Goal: Information Seeking & Learning: Compare options

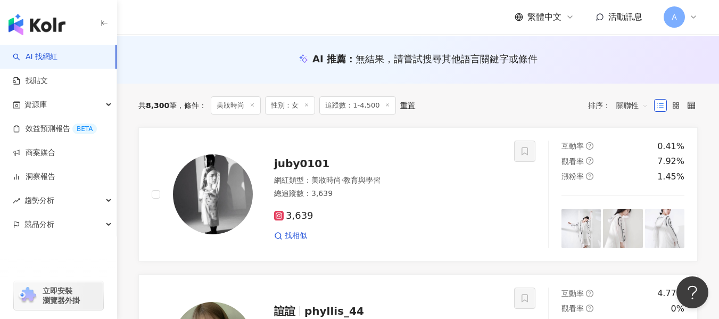
click at [627, 56] on div "AI 推薦 ： 無結果，請嘗試搜尋其他語言關鍵字或條件" at bounding box center [417, 58] width 559 height 13
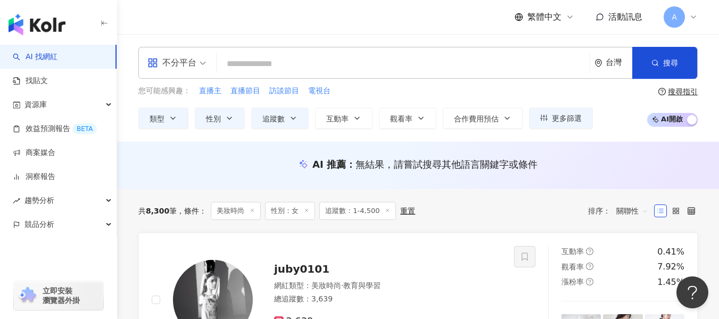
click at [385, 209] on icon at bounding box center [387, 209] width 5 height 5
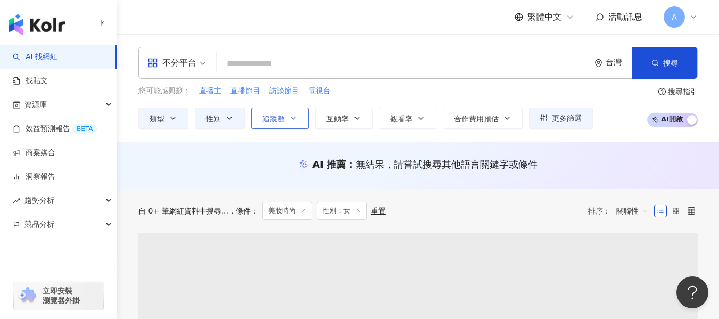
click at [281, 120] on span "追蹤數" at bounding box center [273, 118] width 22 height 9
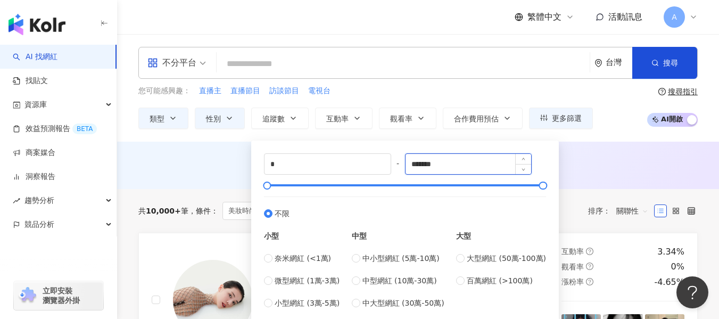
click at [445, 161] on input "*******" at bounding box center [468, 164] width 126 height 20
drag, startPoint x: 475, startPoint y: 166, endPoint x: 396, endPoint y: 169, distance: 79.8
click at [396, 169] on div "* - ******* 不限 小型 奈米網紅 (<1萬) 微型網紅 (1萬-3萬) 小型網紅 (3萬-5萬) 中型 中小型網紅 (5萬-10萬) 中型網紅 (…" at bounding box center [405, 230] width 282 height 155
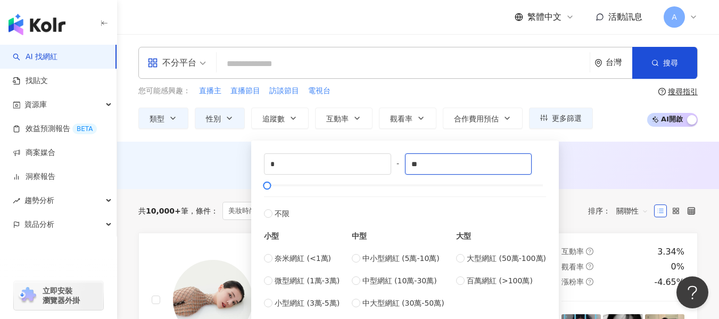
type input "*"
click at [591, 164] on div "AI 推薦 ： 無結果，請嘗試搜尋其他語言關鍵字或條件" at bounding box center [417, 163] width 559 height 13
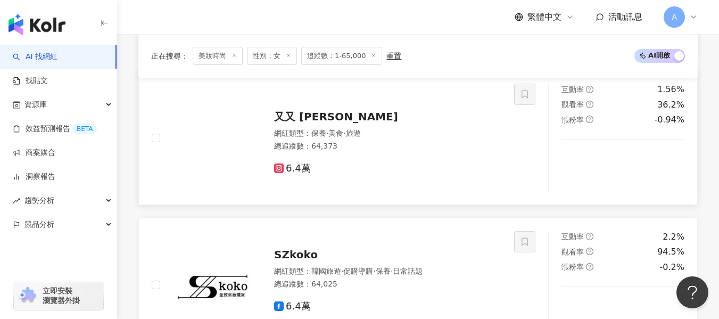
scroll to position [638, 0]
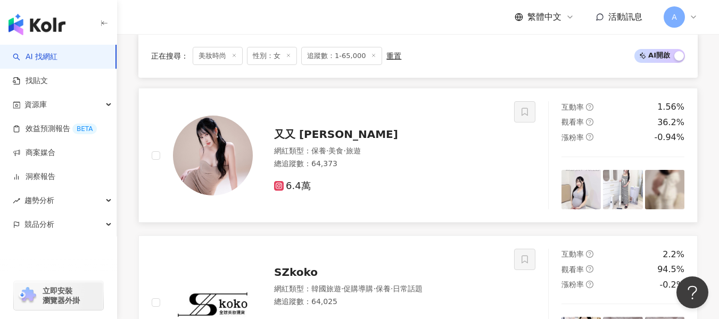
click at [419, 169] on div "總追蹤數 ： 64,373" at bounding box center [387, 163] width 227 height 11
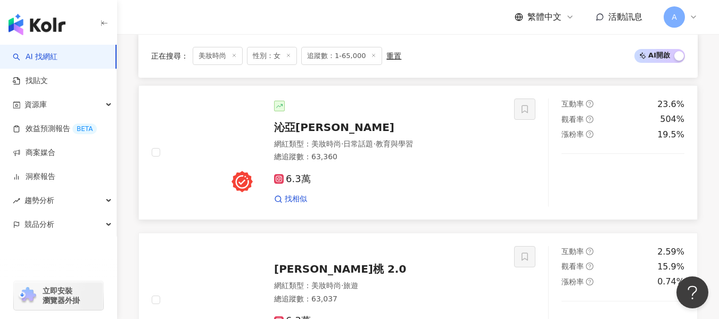
scroll to position [1064, 0]
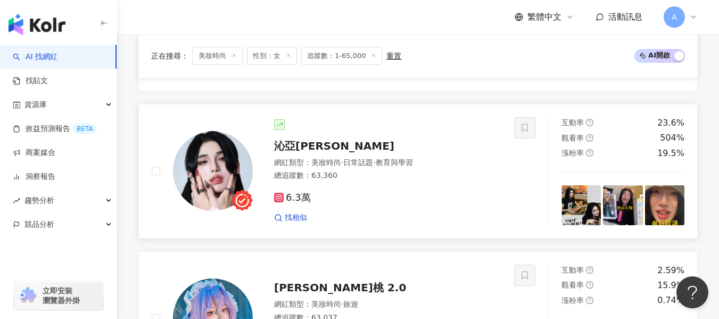
click at [379, 202] on div "6.3萬" at bounding box center [387, 198] width 227 height 12
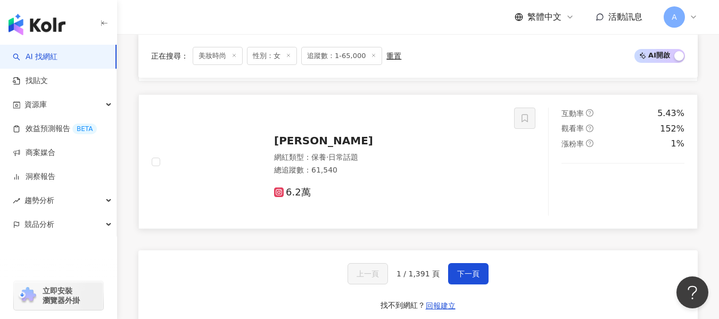
scroll to position [1968, 0]
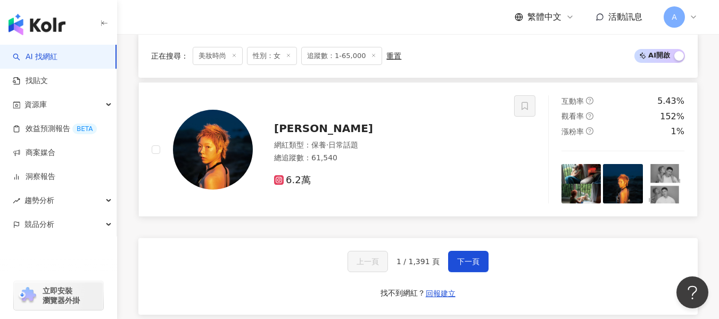
click at [464, 174] on div "6.2萬" at bounding box center [387, 176] width 227 height 20
click at [468, 262] on button "下一頁" at bounding box center [468, 261] width 40 height 21
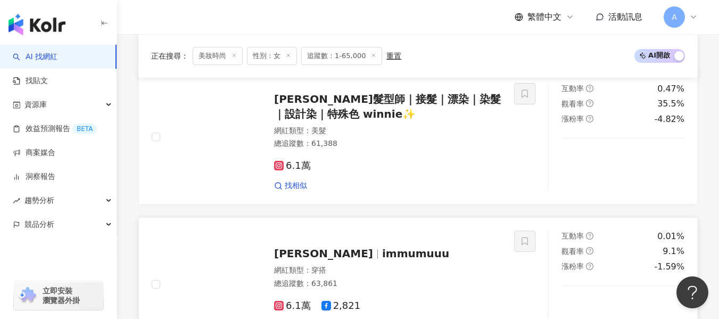
scroll to position [475, 0]
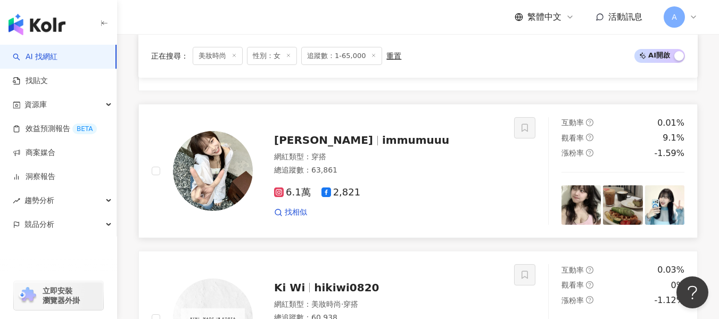
click at [424, 172] on div "網紅類型 ： 穿搭 總追蹤數 ： 63,861" at bounding box center [387, 165] width 227 height 26
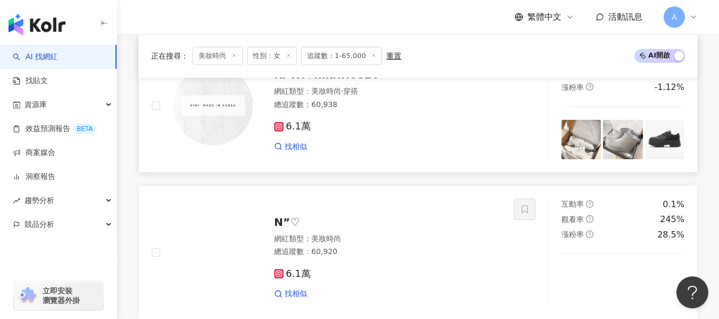
scroll to position [795, 0]
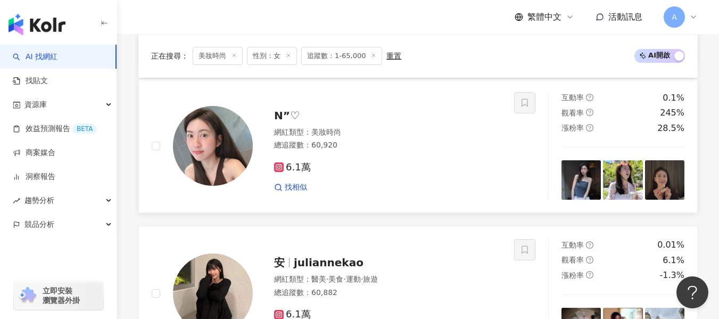
click at [359, 167] on div "6.1萬 找相似" at bounding box center [387, 172] width 227 height 39
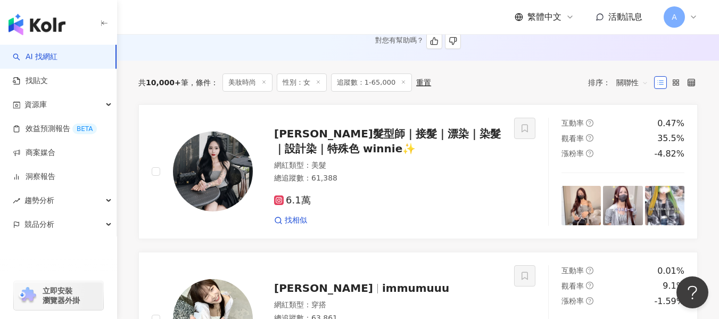
scroll to position [210, 0]
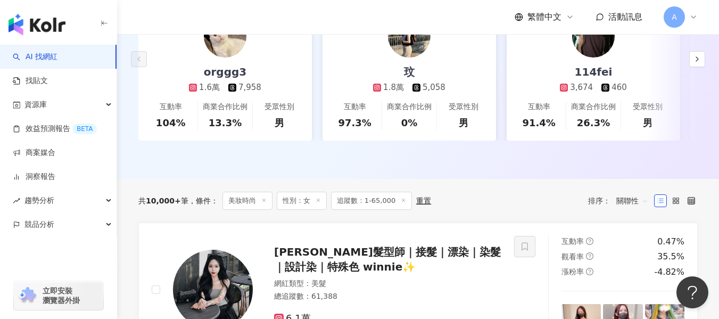
click at [351, 210] on span "追蹤數：1-65,000" at bounding box center [371, 200] width 81 height 18
click at [371, 206] on span "追蹤數：1-65,000" at bounding box center [371, 200] width 81 height 18
click at [416, 205] on div "重置" at bounding box center [423, 200] width 15 height 9
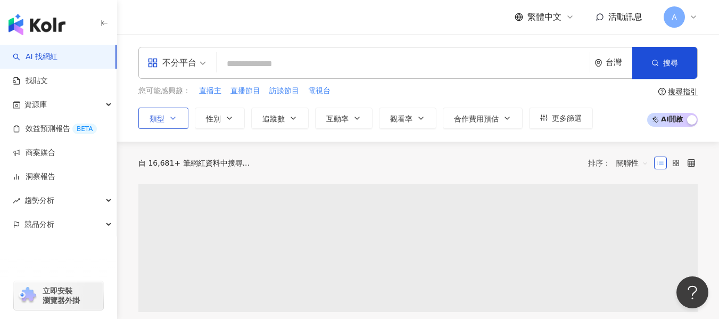
click at [175, 114] on icon "button" at bounding box center [173, 118] width 9 height 9
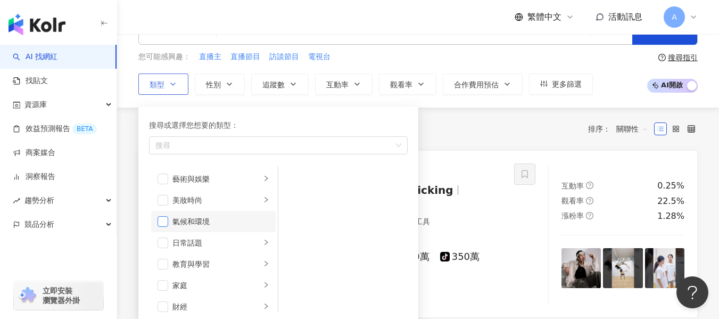
scroll to position [53, 0]
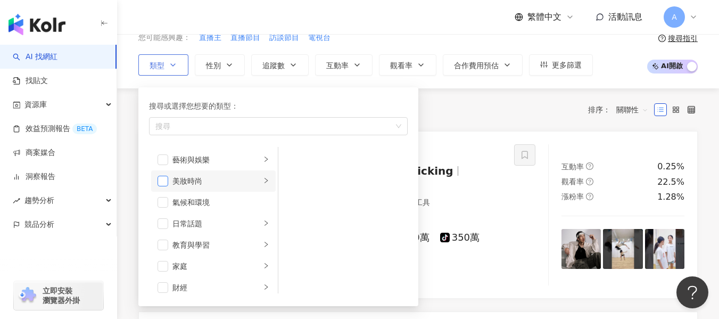
click at [164, 178] on span "button" at bounding box center [162, 181] width 11 height 11
click at [207, 69] on span "性別" at bounding box center [213, 65] width 15 height 9
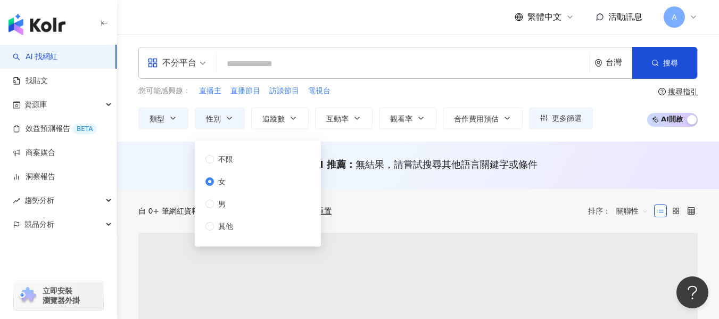
click at [279, 114] on span "追蹤數" at bounding box center [273, 118] width 22 height 9
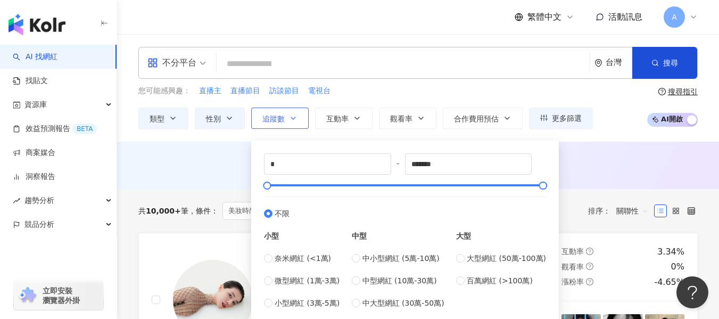
click at [291, 120] on icon "button" at bounding box center [293, 118] width 9 height 9
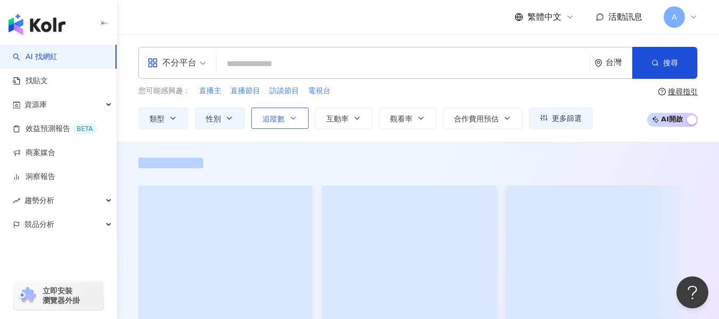
click at [279, 115] on span "追蹤數" at bounding box center [273, 118] width 22 height 9
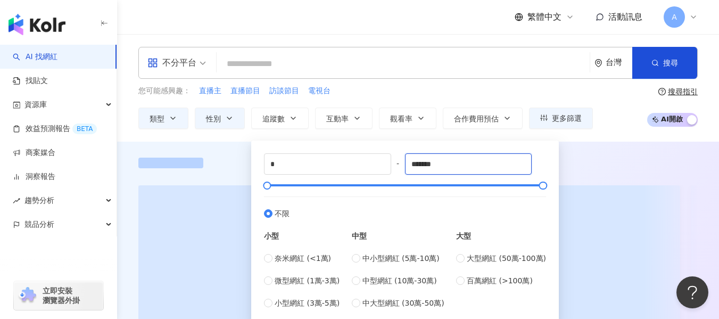
drag, startPoint x: 440, startPoint y: 164, endPoint x: 399, endPoint y: 167, distance: 41.6
click at [398, 168] on div "* - ******* 不限 小型 奈米網紅 (<1萬) 微型網紅 (1萬-3萬) 小型網紅 (3萬-5萬) 中型 中小型網紅 (5萬-10萬) 中型網紅 (…" at bounding box center [405, 230] width 282 height 155
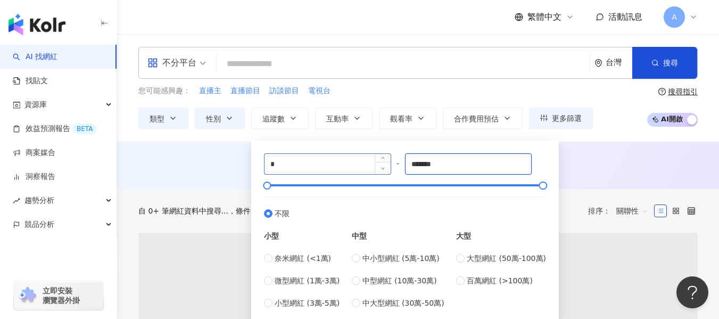
drag, startPoint x: 446, startPoint y: 164, endPoint x: 389, endPoint y: 165, distance: 56.9
click at [389, 165] on div "* - ******* 不限 小型 奈米網紅 (<1萬) 微型網紅 (1萬-3萬) 小型網紅 (3萬-5萬) 中型 中小型網紅 (5萬-10萬) 中型網紅 (…" at bounding box center [405, 230] width 282 height 155
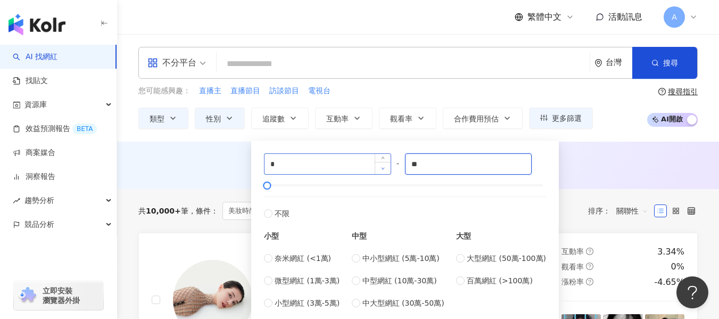
type input "*"
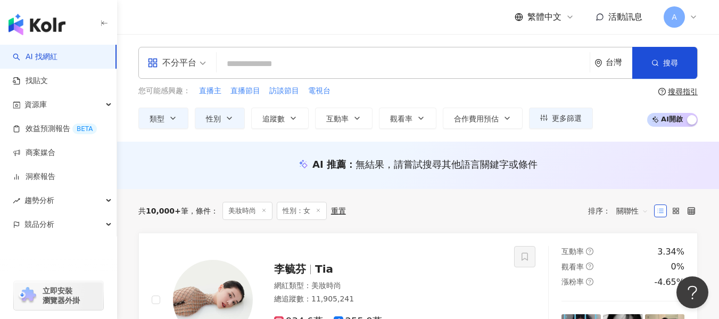
click at [589, 171] on div "AI 推薦 ： 無結果，請嘗試搜尋其他語言關鍵字或條件" at bounding box center [418, 167] width 602 height 20
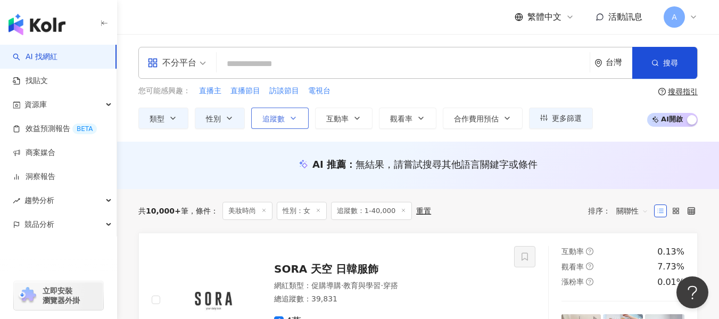
click at [292, 126] on button "追蹤數" at bounding box center [279, 117] width 57 height 21
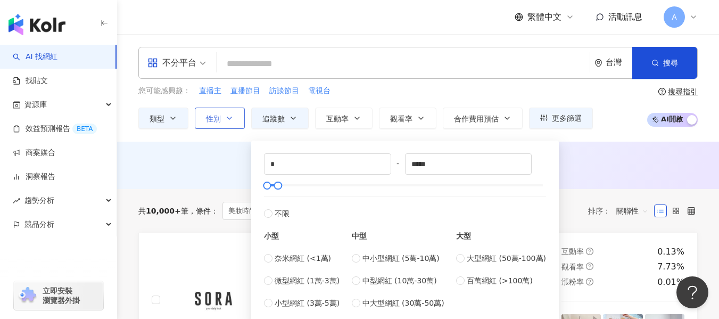
click at [206, 116] on span "性別" at bounding box center [213, 118] width 15 height 9
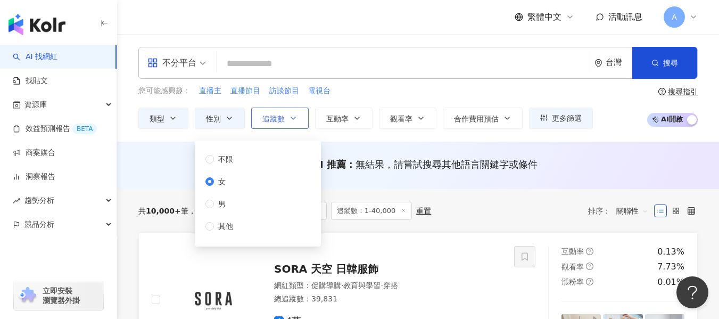
click at [287, 123] on button "追蹤數" at bounding box center [279, 117] width 57 height 21
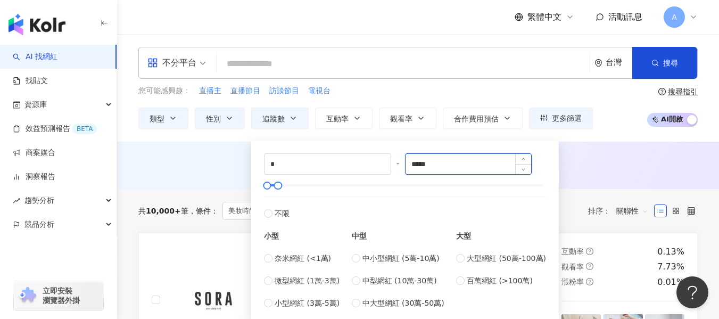
click at [468, 164] on input "*****" at bounding box center [468, 164] width 126 height 20
click at [666, 178] on div "AI 推薦 ： 無結果，請嘗試搜尋其他語言關鍵字或條件" at bounding box center [418, 164] width 602 height 47
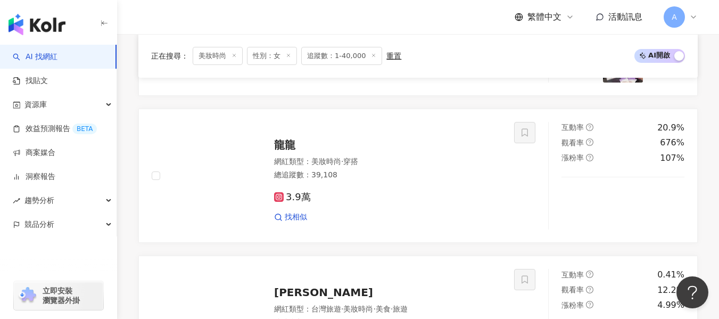
scroll to position [1011, 0]
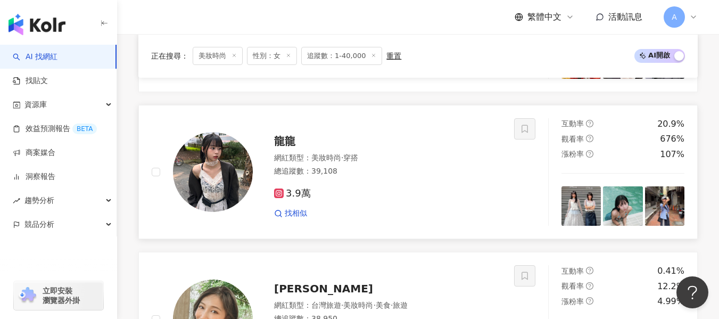
click at [390, 194] on div "3.9萬" at bounding box center [387, 194] width 227 height 12
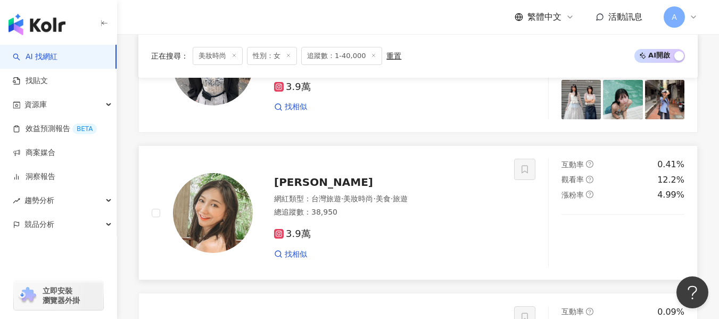
scroll to position [1170, 0]
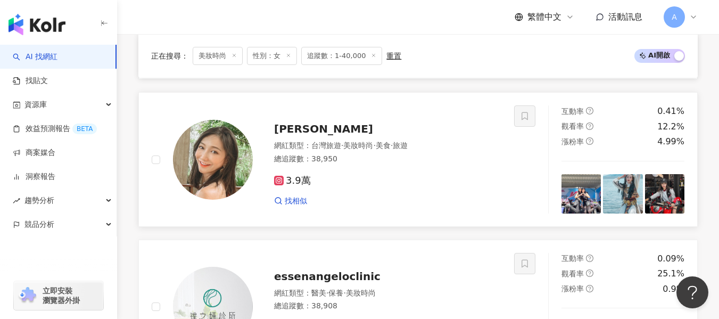
click at [372, 157] on div "總追蹤數 ： 38,950" at bounding box center [387, 159] width 227 height 11
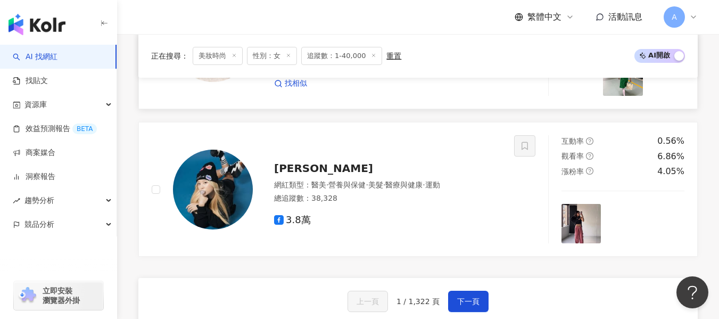
scroll to position [1755, 0]
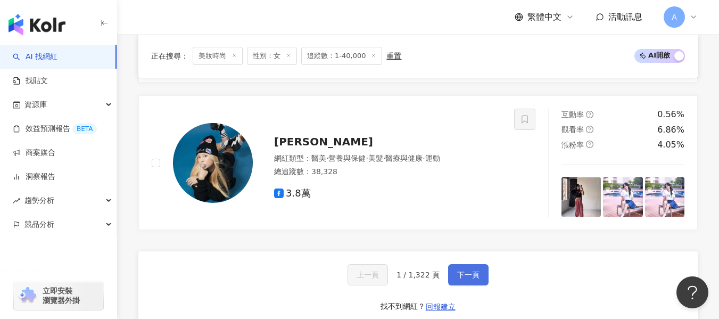
click at [459, 267] on button "下一頁" at bounding box center [468, 274] width 40 height 21
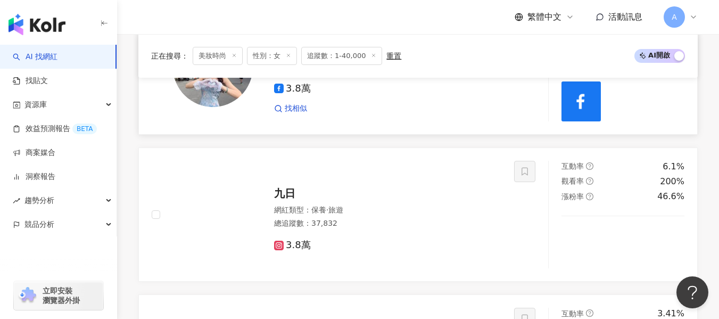
scroll to position [691, 0]
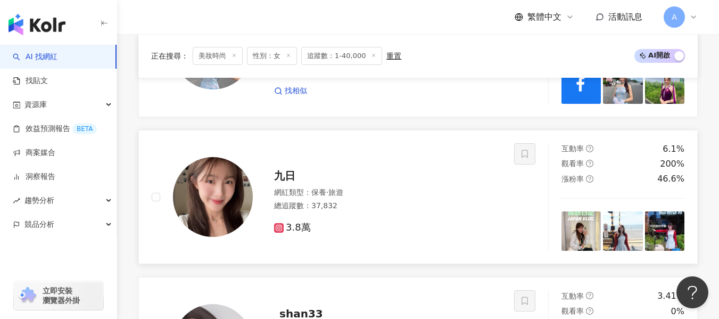
click at [368, 213] on div "3.8萬" at bounding box center [387, 223] width 227 height 20
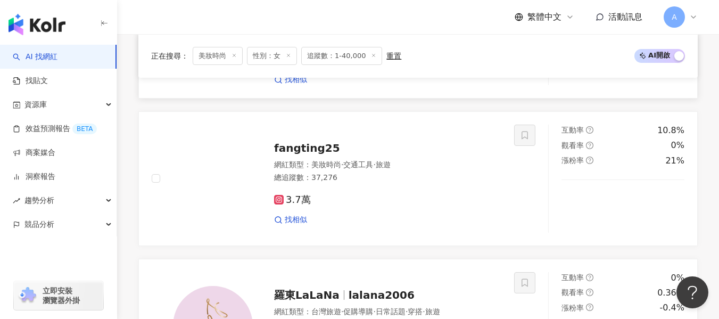
scroll to position [1170, 0]
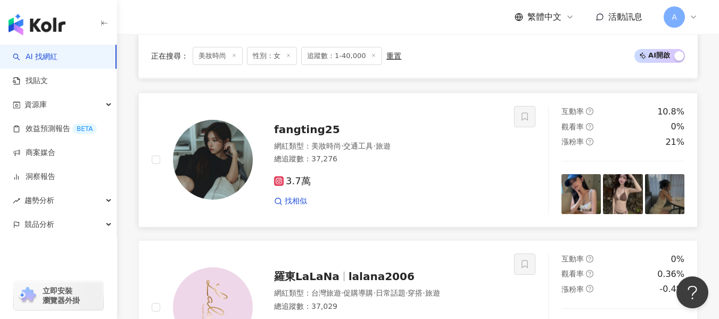
click at [371, 159] on div "總追蹤數 ： 37,276" at bounding box center [387, 159] width 227 height 11
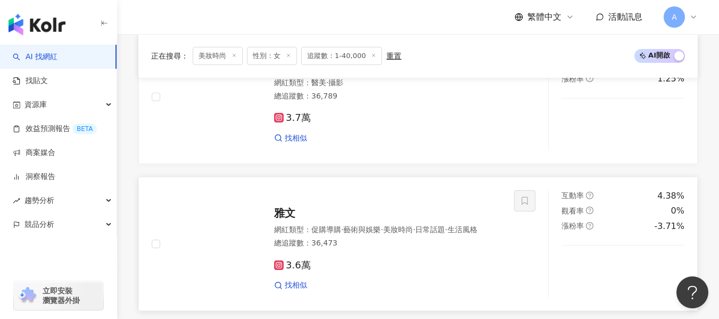
scroll to position [1649, 0]
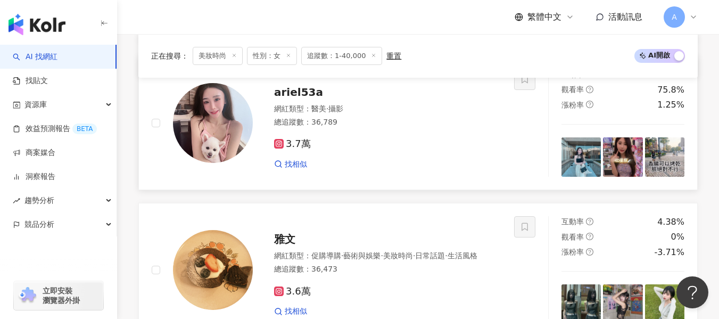
click at [472, 160] on div "找相似" at bounding box center [387, 164] width 227 height 11
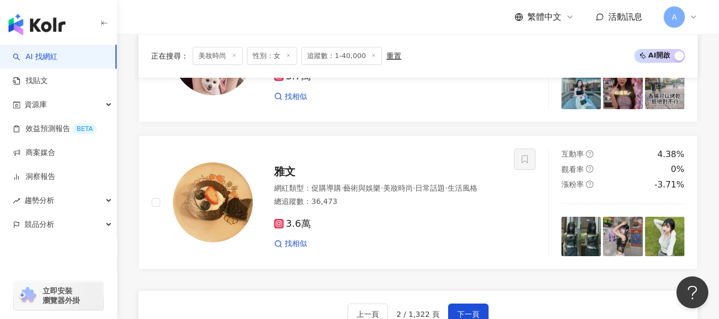
scroll to position [1755, 0]
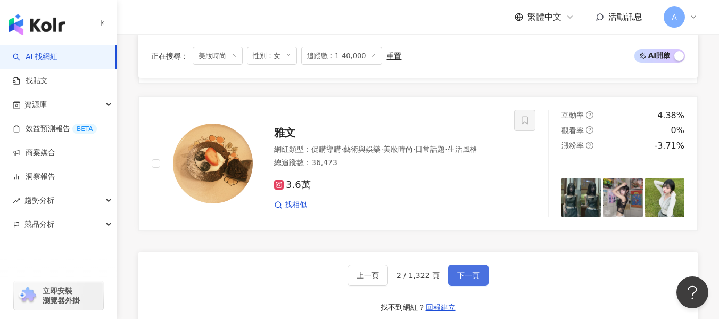
click at [457, 273] on span "下一頁" at bounding box center [468, 275] width 22 height 9
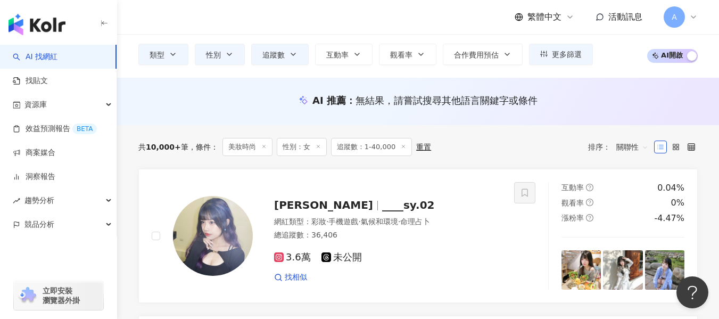
scroll to position [160, 0]
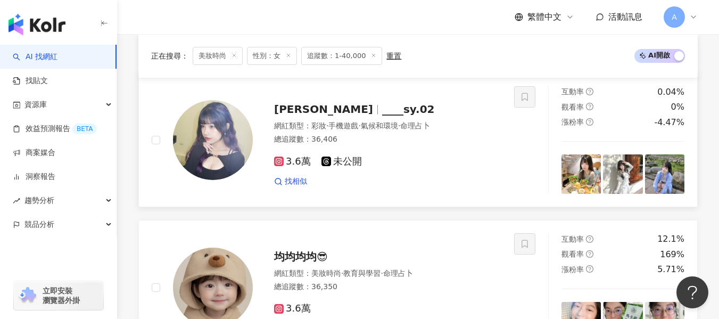
click at [472, 147] on div "3.6萬 未公開 找相似" at bounding box center [387, 166] width 227 height 39
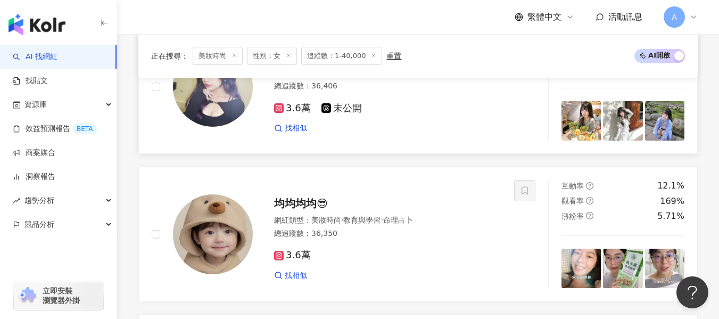
scroll to position [266, 0]
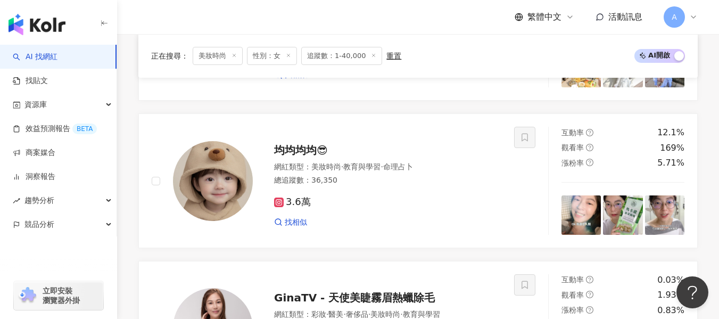
drag, startPoint x: 397, startPoint y: 192, endPoint x: 241, endPoint y: 4, distance: 243.7
click at [397, 192] on div "3.6萬 找相似" at bounding box center [387, 207] width 227 height 39
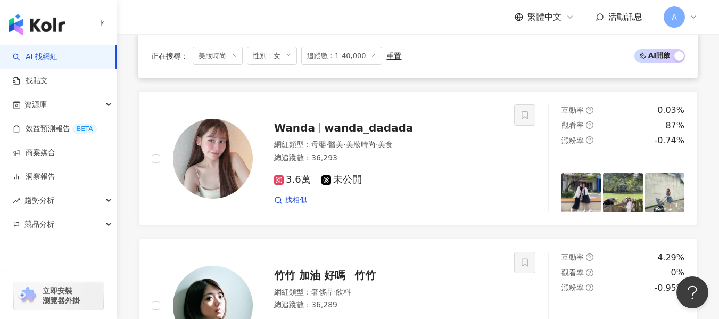
scroll to position [585, 0]
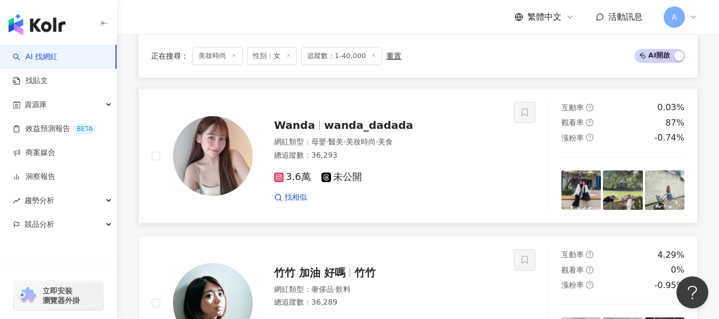
click at [419, 160] on div "總追蹤數 ： 36,293" at bounding box center [387, 155] width 227 height 11
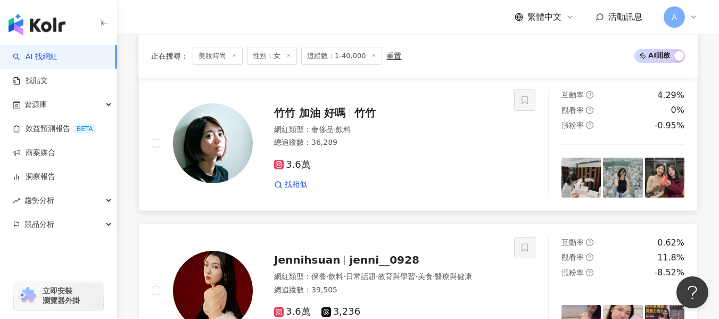
click at [458, 172] on div "3.6萬 找相似" at bounding box center [387, 170] width 227 height 39
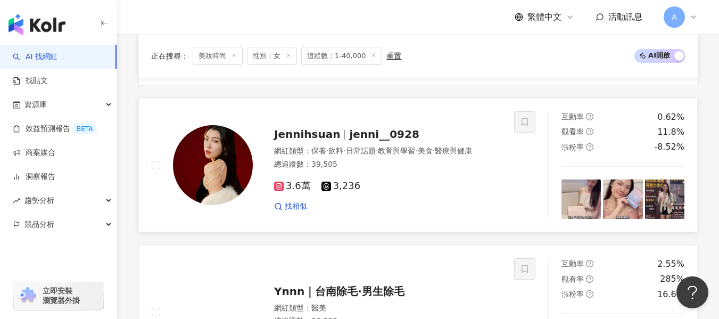
scroll to position [851, 0]
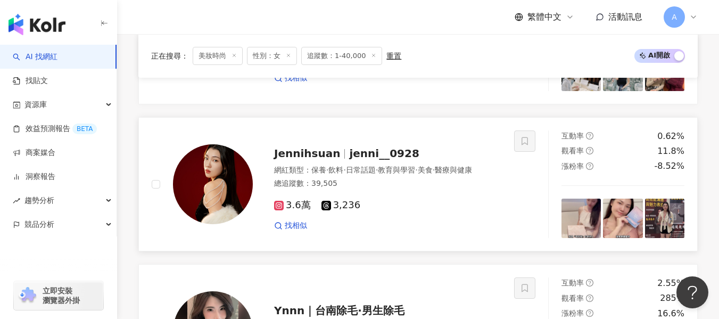
click at [421, 181] on div "網紅類型 ： 保養 · 飲料 · 日常話題 · 教育與學習 · 美食 · 醫療與健康 總追蹤數 ： 39,505" at bounding box center [387, 178] width 227 height 26
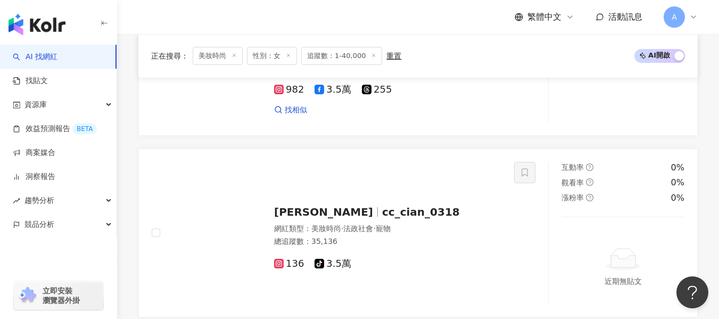
scroll to position [1755, 0]
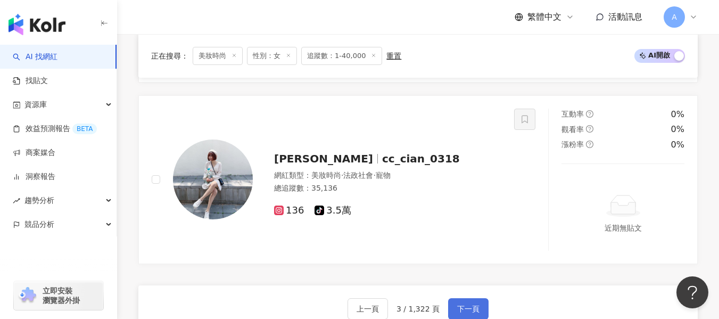
click at [474, 312] on span "下一頁" at bounding box center [468, 308] width 22 height 9
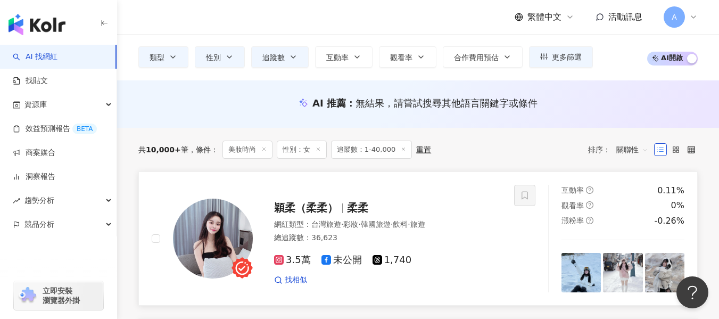
scroll to position [122, 0]
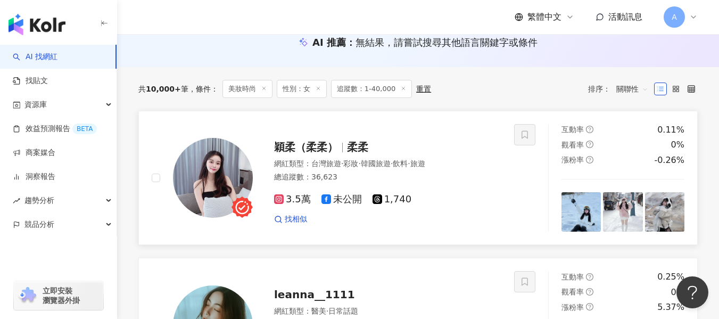
click at [420, 176] on div "總追蹤數 ： 36,623" at bounding box center [387, 177] width 227 height 11
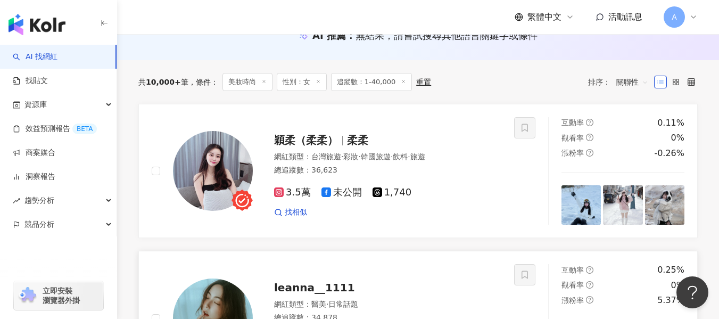
scroll to position [281, 0]
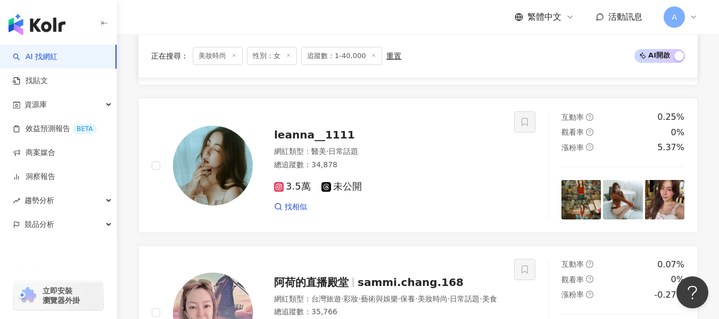
click at [474, 179] on div "3.5萬 未公開 找相似" at bounding box center [387, 191] width 227 height 39
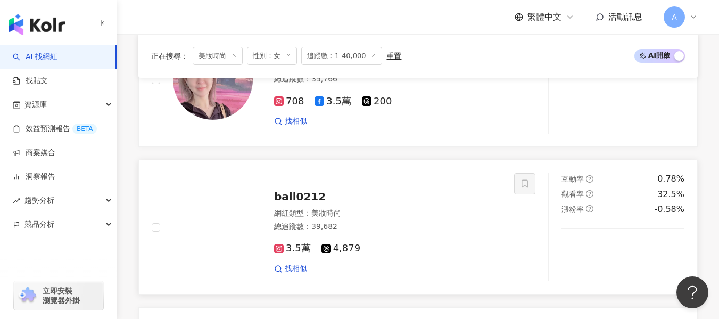
scroll to position [600, 0]
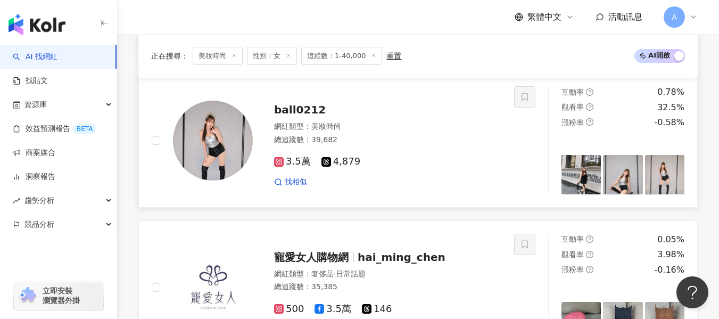
click at [454, 146] on div "網紅類型 ： 美妝時尚 總追蹤數 ： 39,682" at bounding box center [387, 134] width 227 height 26
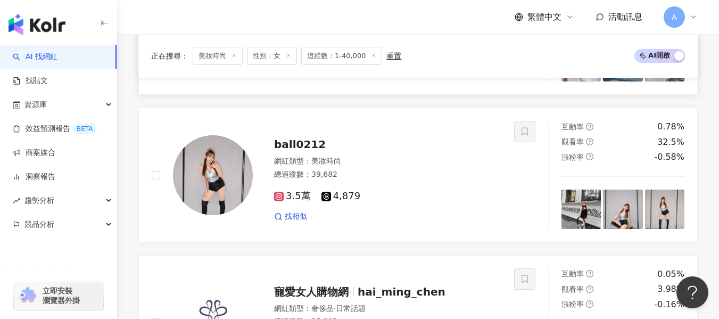
scroll to position [547, 0]
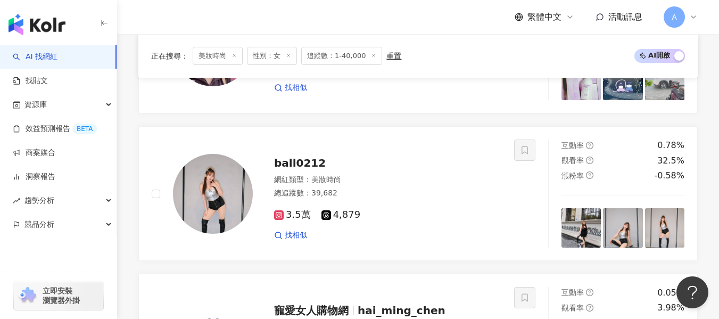
click at [205, 49] on span "美妝時尚" at bounding box center [218, 56] width 50 height 18
click at [207, 56] on span "美妝時尚" at bounding box center [218, 56] width 50 height 18
click at [386, 54] on div "重置" at bounding box center [393, 56] width 15 height 9
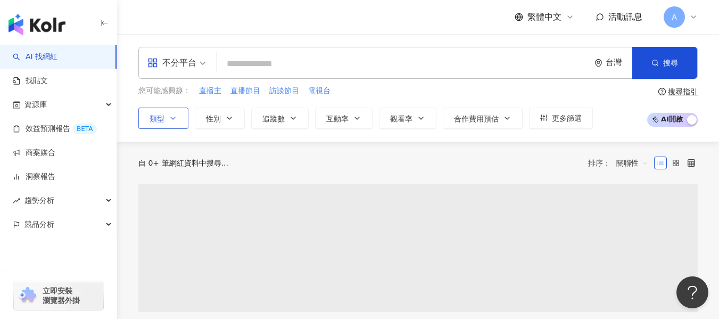
click at [168, 121] on button "類型" at bounding box center [163, 117] width 50 height 21
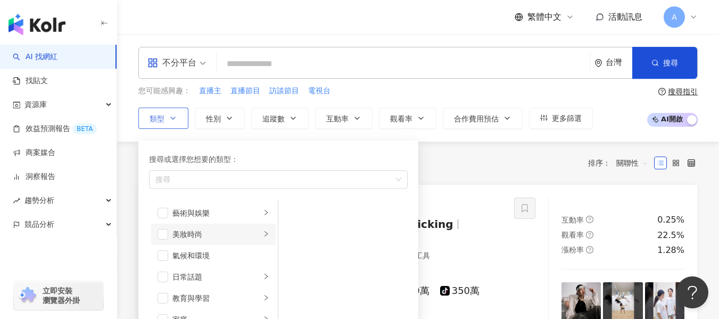
click at [170, 232] on li "美妝時尚" at bounding box center [213, 233] width 124 height 21
click at [167, 235] on span "button" at bounding box center [162, 234] width 11 height 11
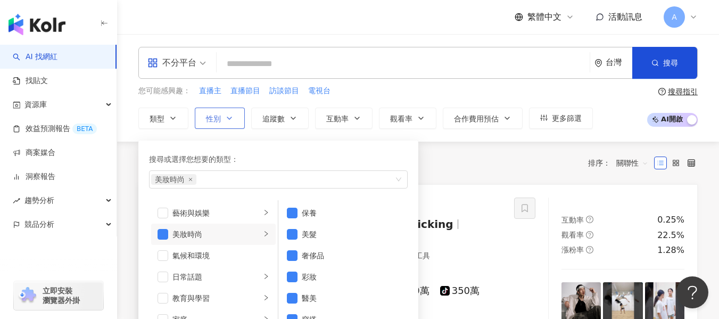
click at [228, 122] on icon "button" at bounding box center [229, 118] width 9 height 9
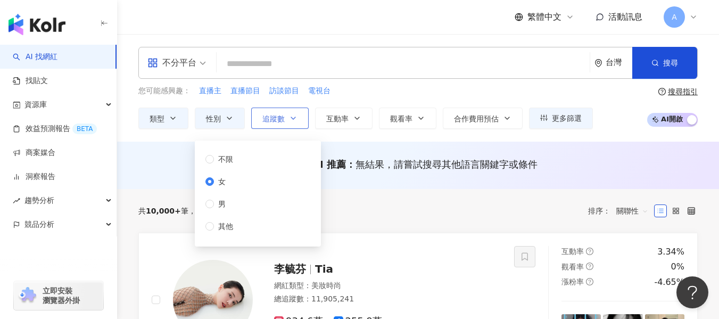
click at [272, 123] on span "追蹤數" at bounding box center [273, 118] width 22 height 9
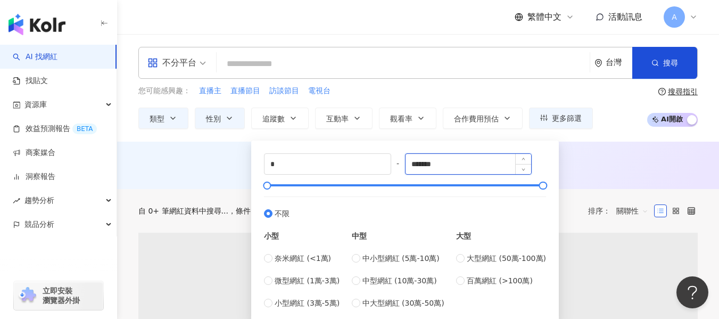
click at [479, 161] on input "*******" at bounding box center [468, 164] width 126 height 20
click at [391, 164] on div "* - ******* 不限 小型 奈米網紅 (<1萬) 微型網紅 (1萬-3萬) 小型網紅 (3萬-5萬) 中型 中小型網紅 (5萬-10萬) 中型網紅 (…" at bounding box center [405, 230] width 282 height 155
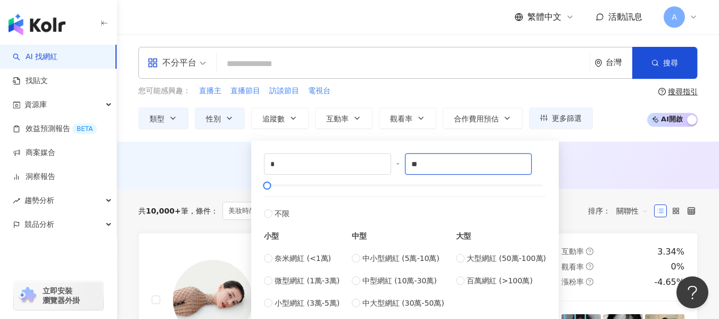
type input "*"
click at [401, 210] on label "不限" at bounding box center [405, 207] width 282 height 23
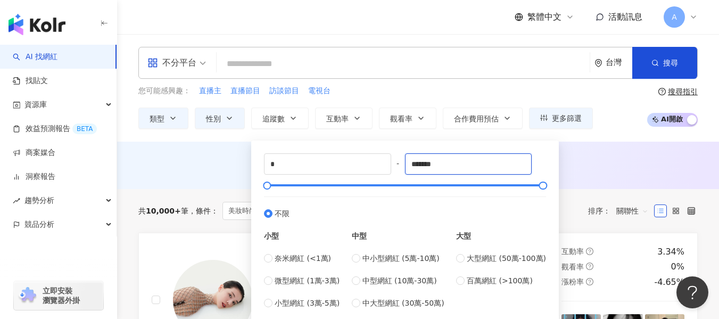
drag, startPoint x: 489, startPoint y: 167, endPoint x: 404, endPoint y: 176, distance: 85.5
click at [404, 176] on div "* - ******* 不限 小型 奈米網紅 (<1萬) 微型網紅 (1萬-3萬) 小型網紅 (3萬-5萬) 中型 中小型網紅 (5萬-10萬) 中型網紅 (…" at bounding box center [405, 230] width 282 height 155
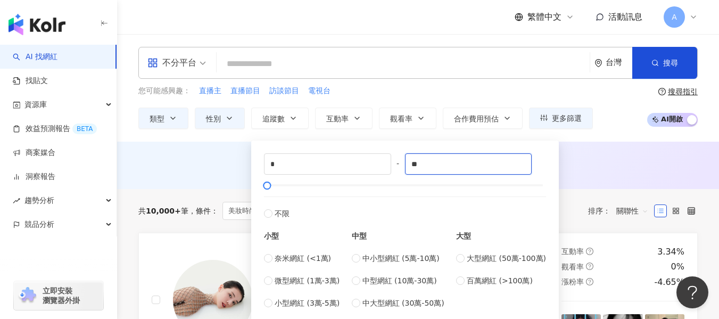
type input "*"
click at [162, 113] on button "類型" at bounding box center [163, 117] width 50 height 21
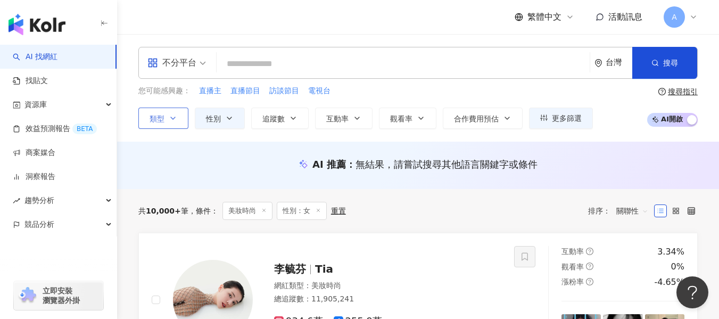
click at [173, 118] on icon "button" at bounding box center [173, 118] width 9 height 9
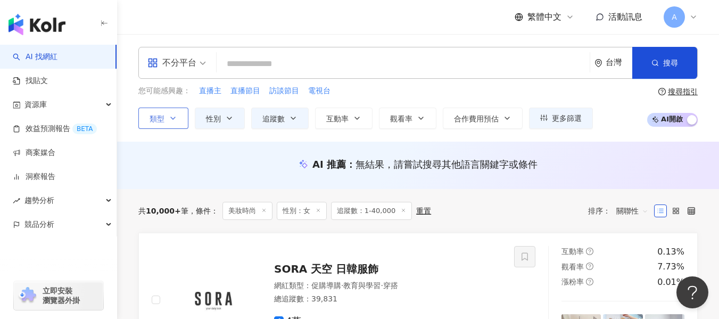
click at [164, 112] on button "類型" at bounding box center [163, 117] width 50 height 21
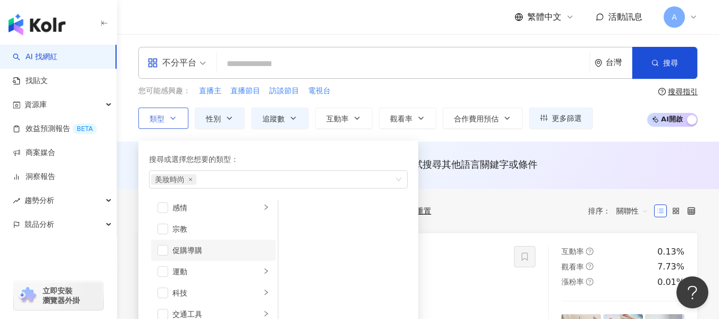
scroll to position [369, 0]
click at [163, 227] on span "button" at bounding box center [162, 227] width 11 height 11
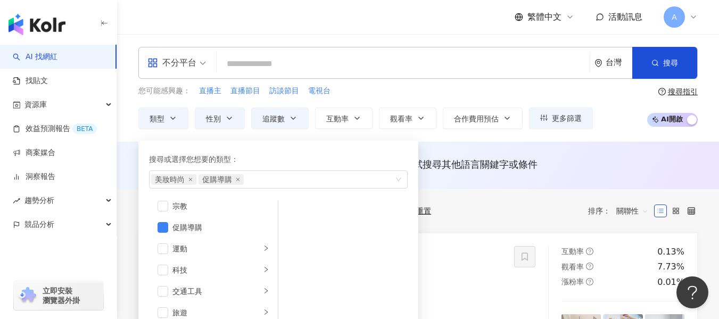
click at [483, 204] on div "共 10,000+ 筆 條件 ： 美妝時尚 性別：女 追蹤數：1-40,000 重置 排序： 關聯性" at bounding box center [417, 211] width 559 height 18
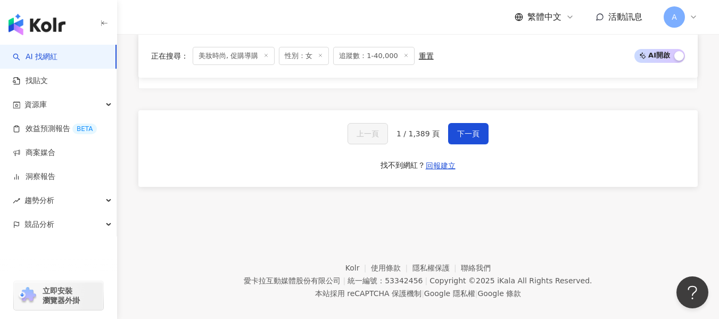
scroll to position [2116, 0]
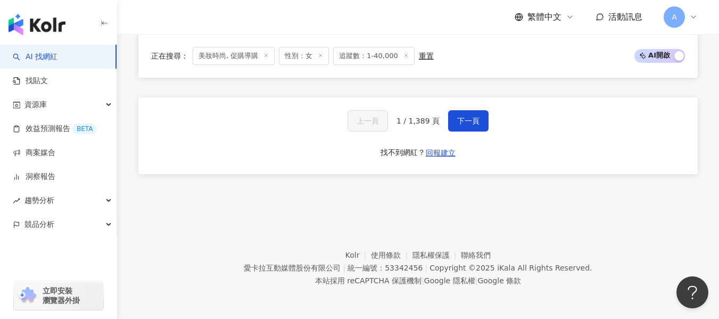
click at [372, 59] on span "追蹤數：1-40,000" at bounding box center [373, 56] width 81 height 18
click at [383, 53] on span "追蹤數：1-40,000" at bounding box center [373, 56] width 81 height 18
click at [383, 56] on span "追蹤數：1-40,000" at bounding box center [373, 56] width 81 height 18
click at [391, 56] on span "追蹤數：1-40,000" at bounding box center [373, 56] width 81 height 18
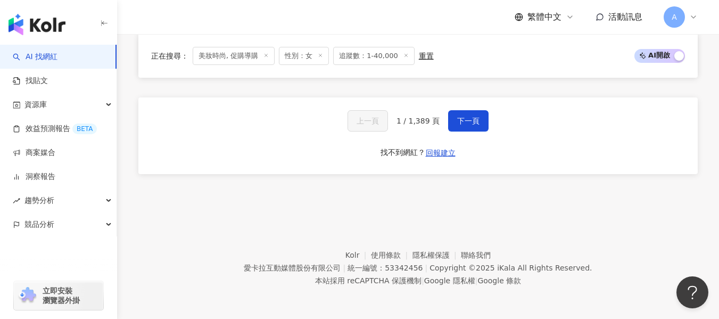
click at [422, 54] on div "重置" at bounding box center [426, 56] width 15 height 9
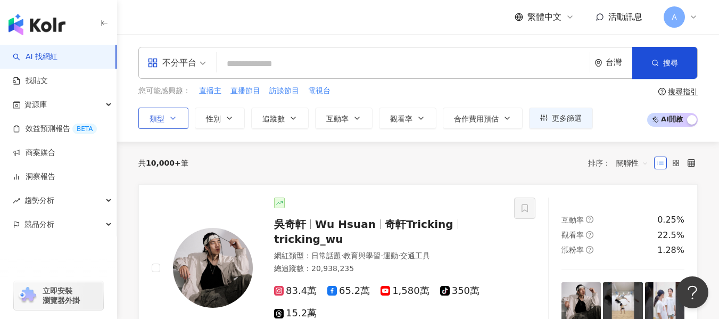
click at [169, 119] on icon "button" at bounding box center [173, 118] width 9 height 9
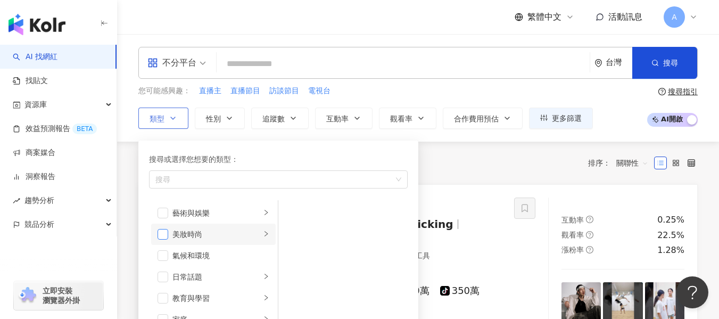
click at [163, 238] on span "button" at bounding box center [162, 234] width 11 height 11
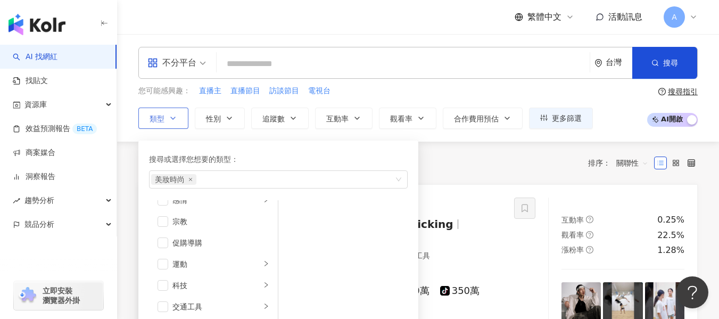
scroll to position [369, 0]
click at [165, 227] on span "button" at bounding box center [162, 227] width 11 height 11
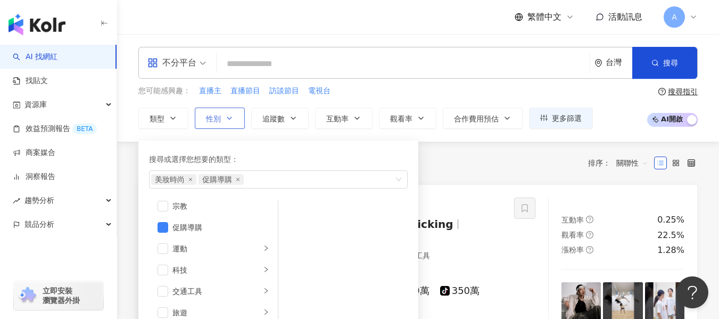
click at [227, 116] on icon "button" at bounding box center [229, 118] width 9 height 9
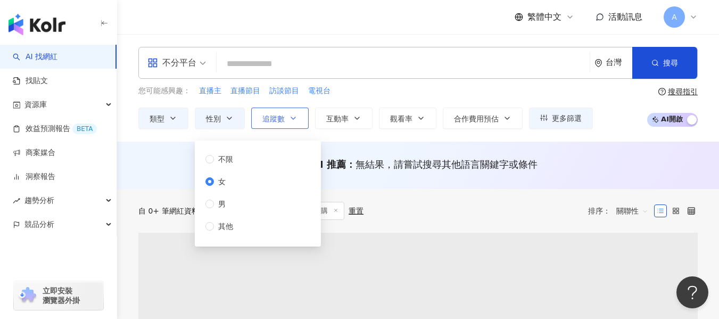
click at [274, 120] on span "追蹤數" at bounding box center [273, 118] width 22 height 9
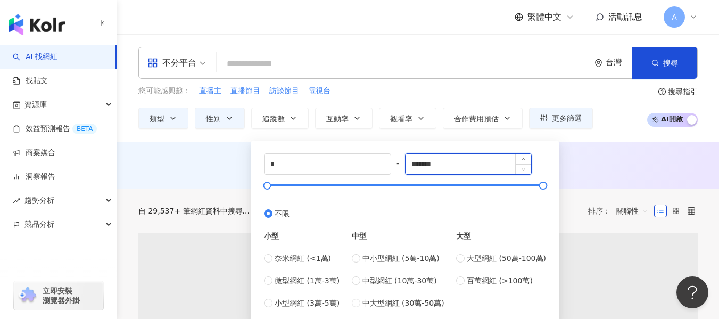
click at [455, 168] on input "*******" at bounding box center [468, 164] width 126 height 20
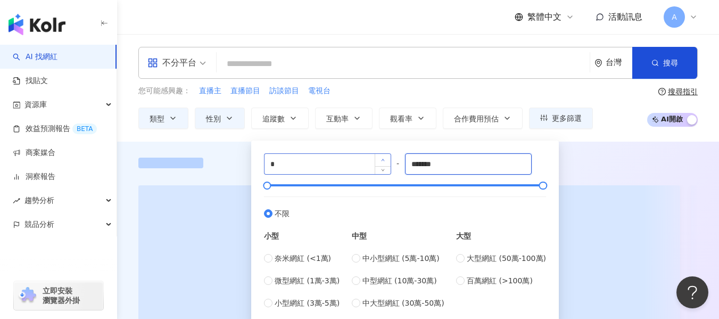
drag, startPoint x: 458, startPoint y: 164, endPoint x: 389, endPoint y: 160, distance: 68.8
click at [389, 159] on div "* - ******* 不限 小型 奈米網紅 (<1萬) 微型網紅 (1萬-3萬) 小型網紅 (3萬-5萬) 中型 中小型網紅 (5萬-10萬) 中型網紅 (…" at bounding box center [405, 230] width 282 height 155
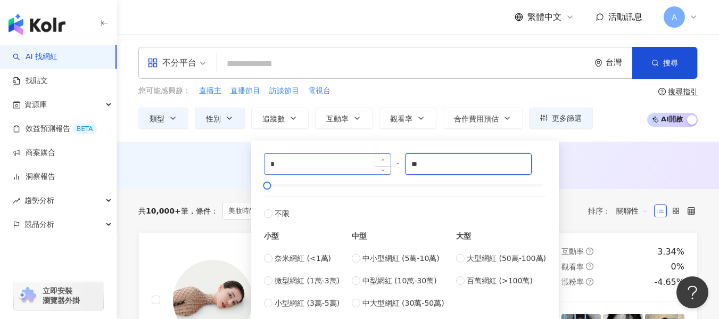
type input "*"
type input "*****"
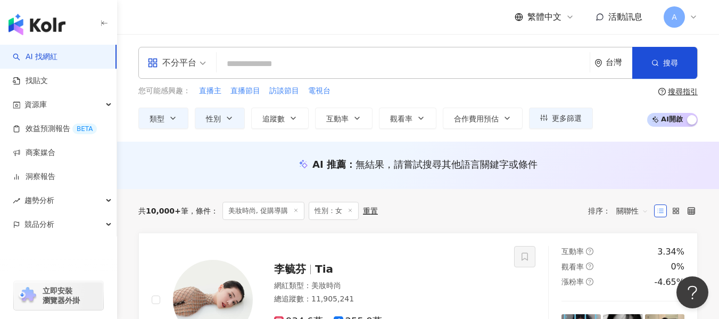
click at [613, 154] on div "AI 推薦 ： 無結果，請嘗試搜尋其他語言關鍵字或條件" at bounding box center [418, 164] width 602 height 47
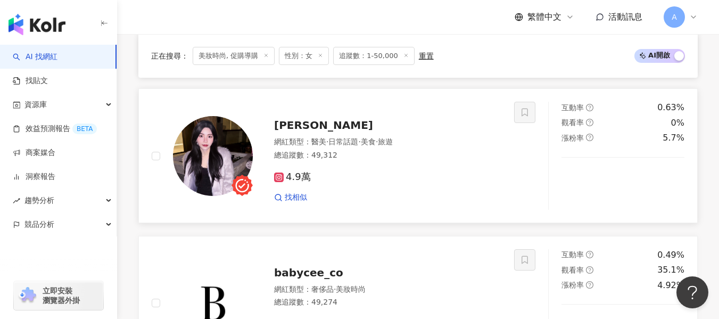
scroll to position [957, 0]
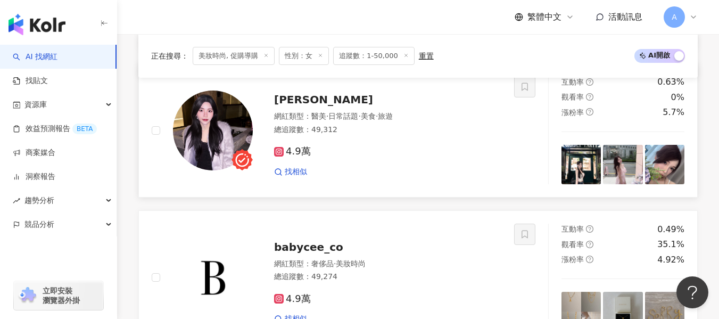
click at [407, 157] on div "4.9萬" at bounding box center [387, 152] width 227 height 12
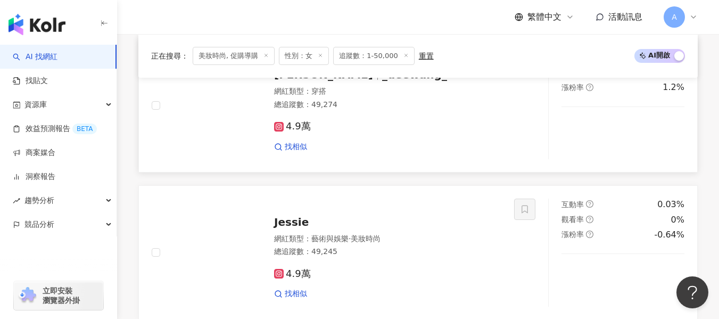
scroll to position [1223, 0]
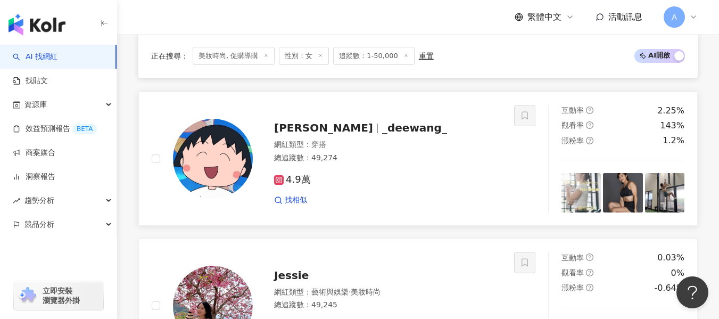
click at [370, 159] on div "網紅類型 ： 穿搭 總追蹤數 ： 49,274" at bounding box center [387, 152] width 227 height 26
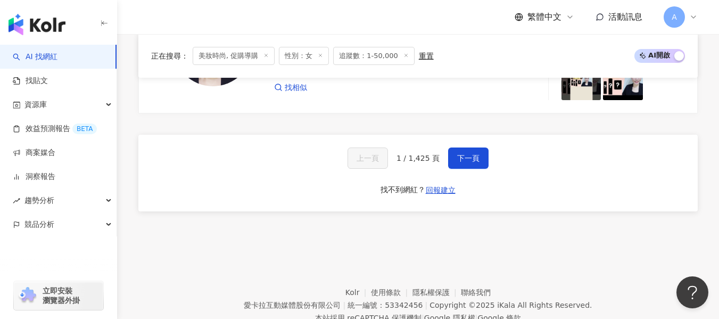
scroll to position [2074, 0]
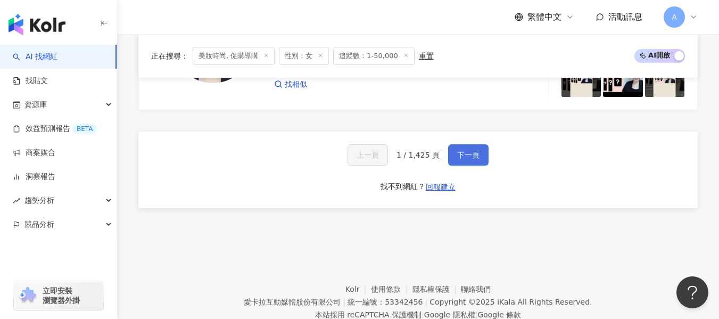
click at [474, 165] on button "下一頁" at bounding box center [468, 154] width 40 height 21
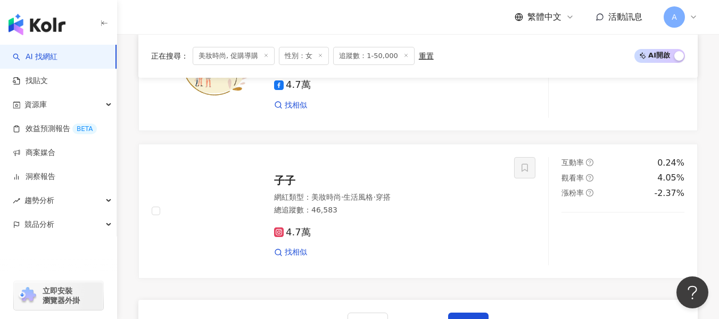
scroll to position [1968, 0]
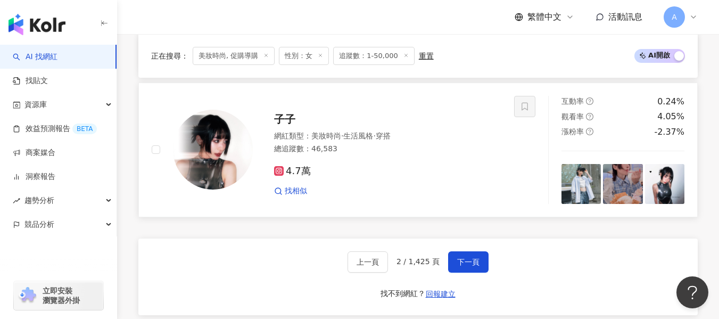
click at [376, 153] on div "總追蹤數 ： 46,583" at bounding box center [387, 149] width 227 height 11
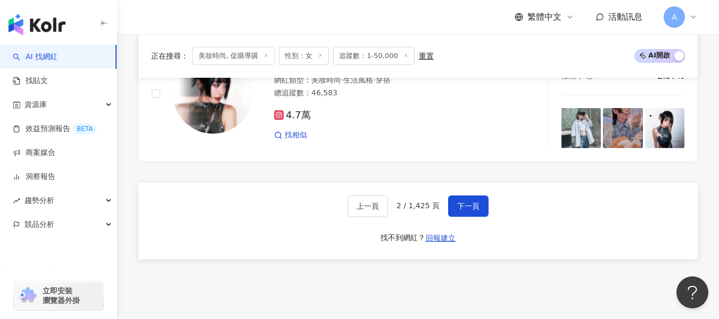
scroll to position [2074, 0]
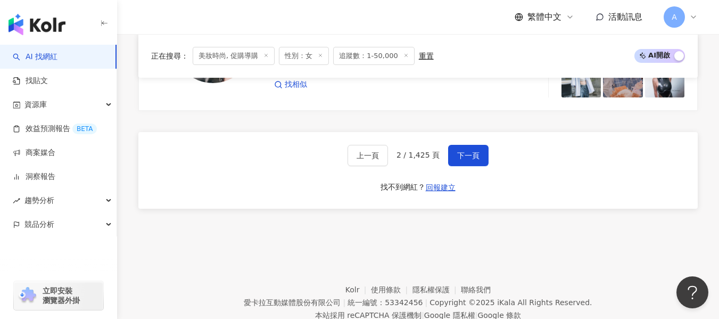
click at [461, 151] on div "上一頁 2 / 1,425 頁 下一頁 找不到網紅？ 回報建立" at bounding box center [417, 170] width 559 height 77
click at [461, 160] on span "下一頁" at bounding box center [468, 155] width 22 height 9
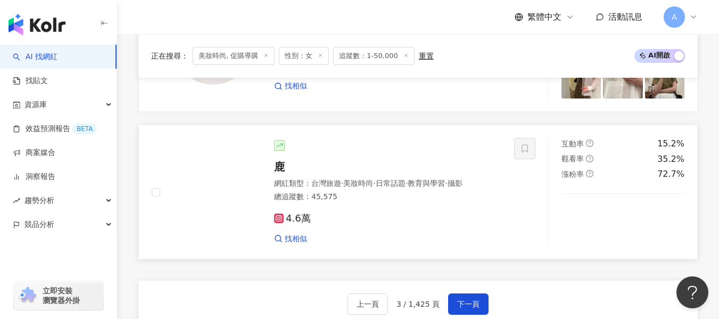
scroll to position [1965, 0]
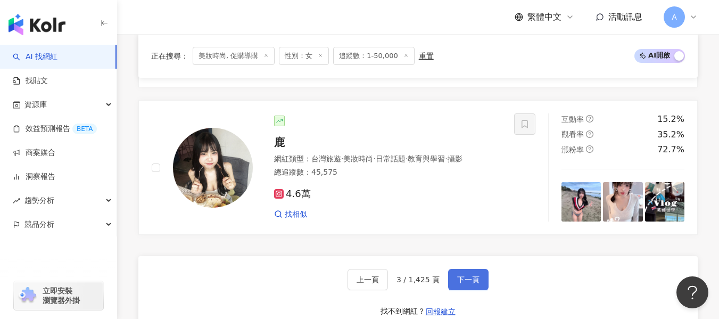
click at [470, 269] on button "下一頁" at bounding box center [468, 279] width 40 height 21
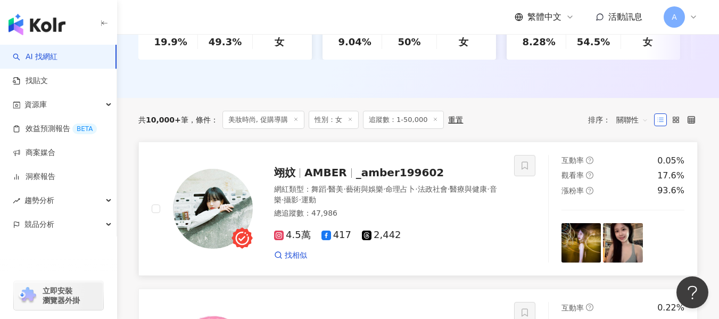
scroll to position [316, 0]
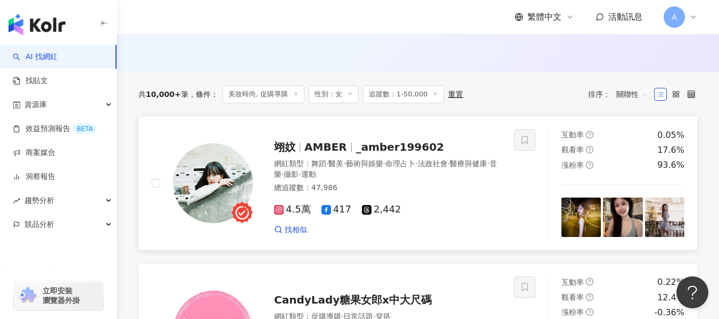
click at [448, 193] on div "總追蹤數 ： 47,986" at bounding box center [387, 187] width 227 height 11
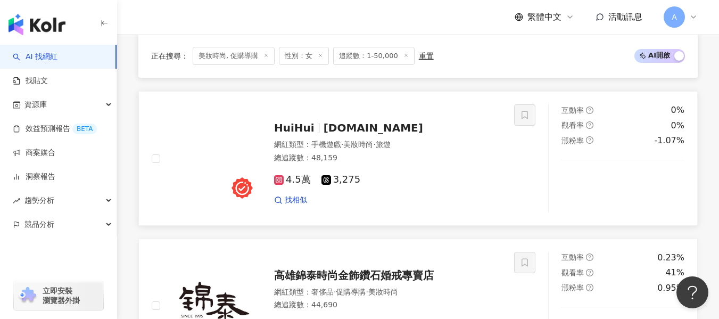
scroll to position [954, 0]
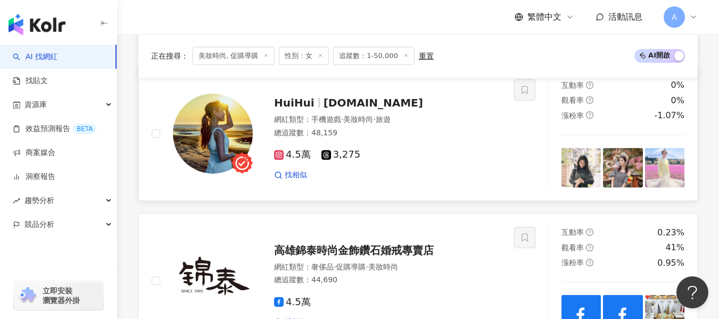
click at [405, 158] on div "4.5萬 3,275" at bounding box center [387, 155] width 227 height 12
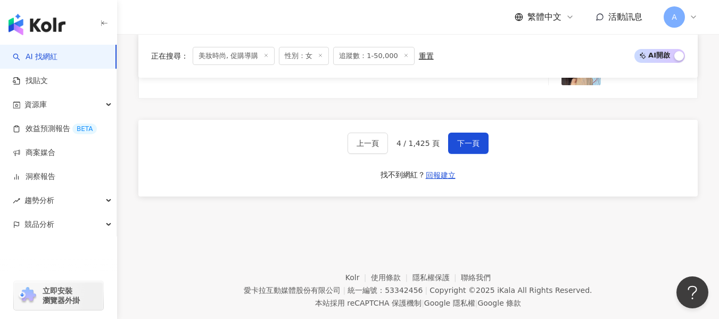
scroll to position [2116, 0]
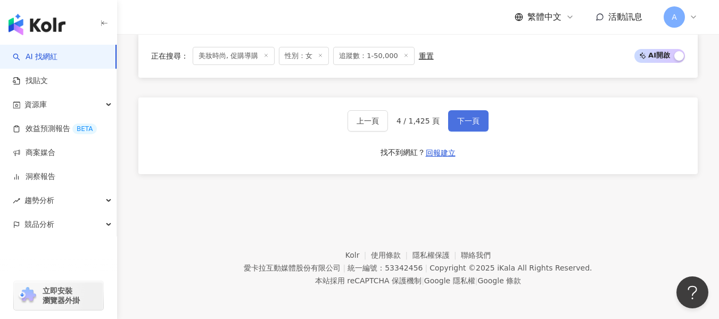
click at [456, 114] on button "下一頁" at bounding box center [468, 120] width 40 height 21
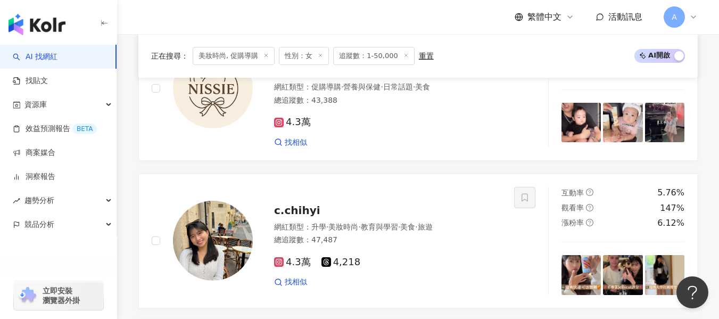
scroll to position [1584, 0]
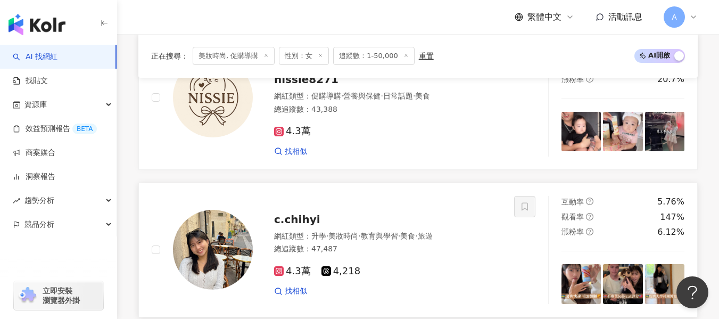
click at [397, 236] on span "教育與學習" at bounding box center [379, 235] width 37 height 9
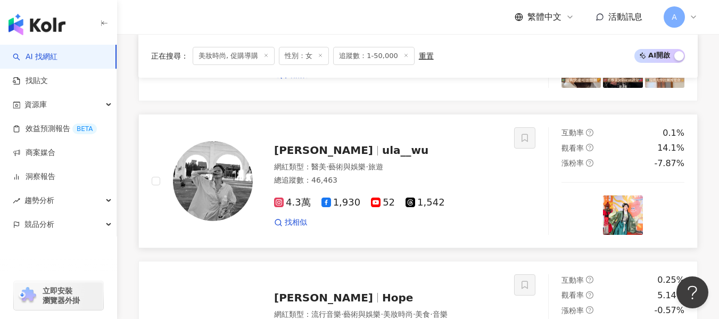
scroll to position [1956, 0]
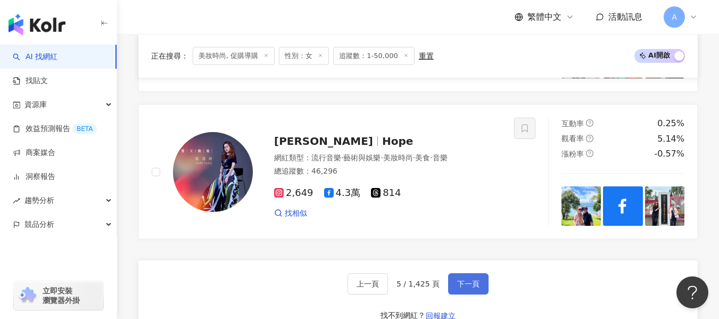
click at [466, 284] on span "下一頁" at bounding box center [468, 283] width 22 height 9
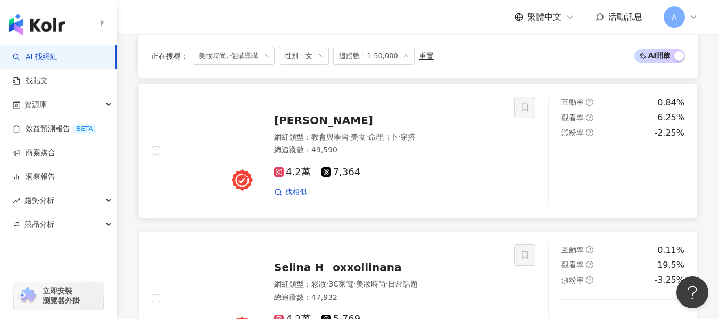
scroll to position [1102, 0]
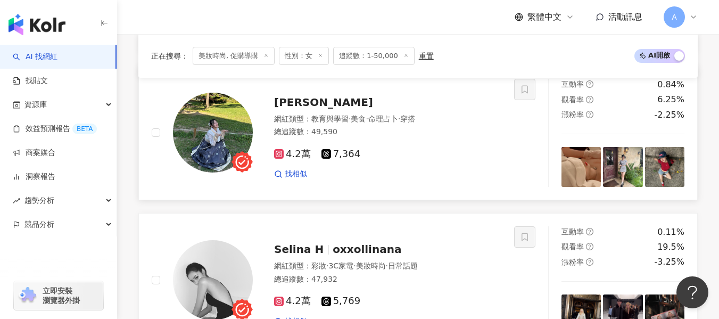
click at [435, 137] on div "總追蹤數 ： 49,590" at bounding box center [387, 132] width 227 height 11
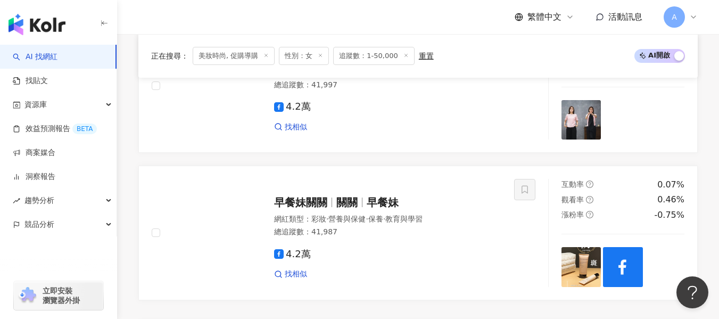
scroll to position [2059, 0]
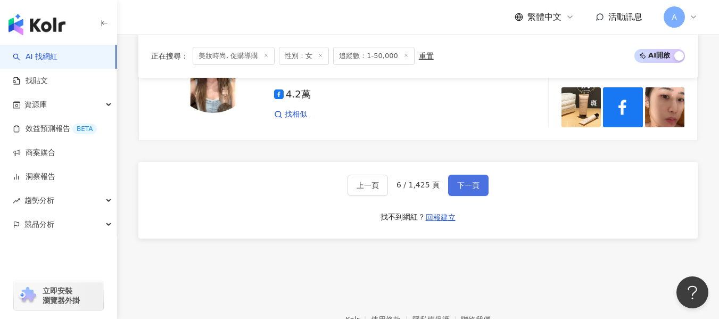
click at [457, 181] on span "下一頁" at bounding box center [468, 185] width 22 height 9
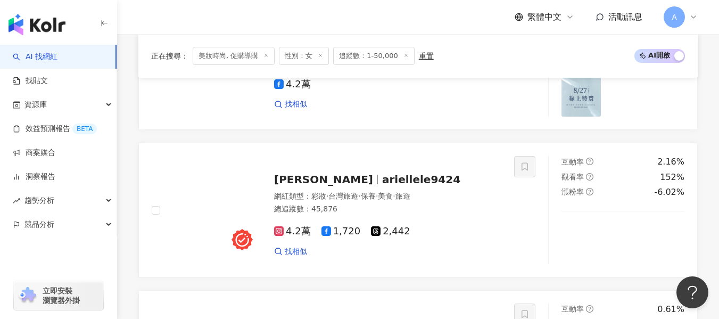
scroll to position [730, 0]
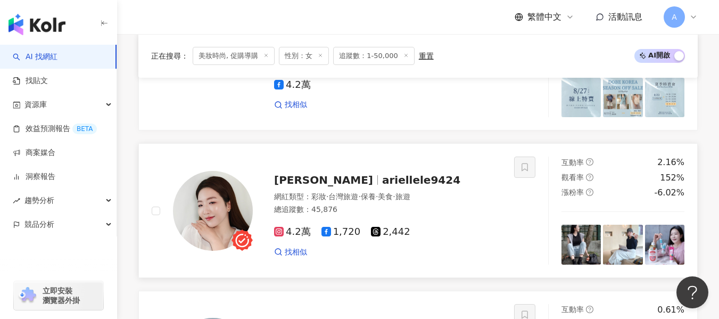
click at [410, 201] on span "旅遊" at bounding box center [402, 196] width 15 height 9
click at [382, 186] on span "ariellele9424" at bounding box center [421, 179] width 78 height 13
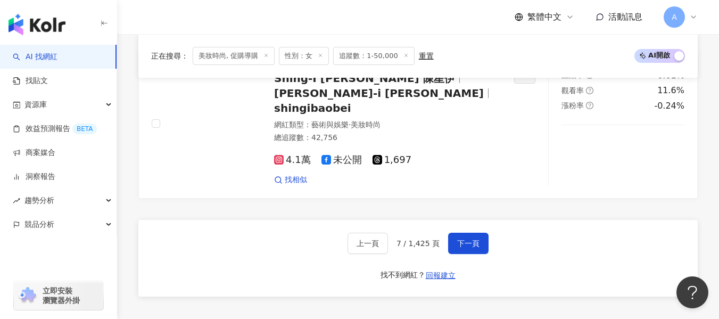
scroll to position [2059, 0]
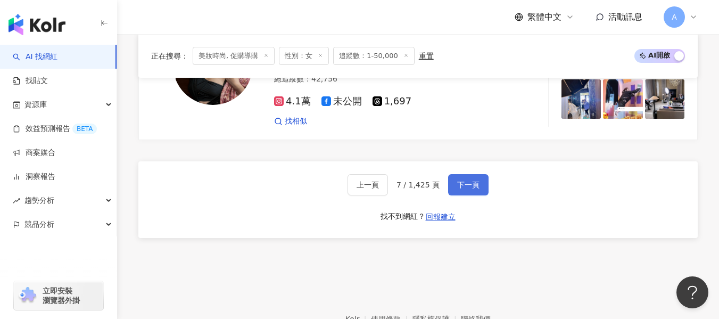
click at [468, 180] on span "下一頁" at bounding box center [468, 184] width 22 height 9
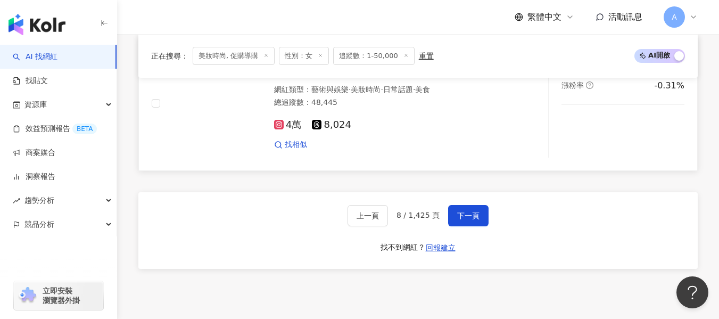
scroll to position [1953, 0]
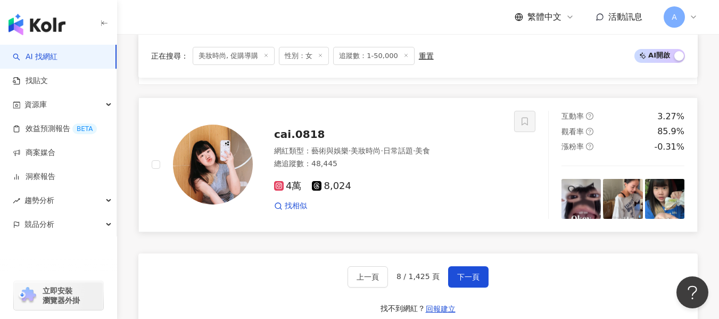
click at [452, 192] on div "4萬 8,024" at bounding box center [387, 186] width 227 height 12
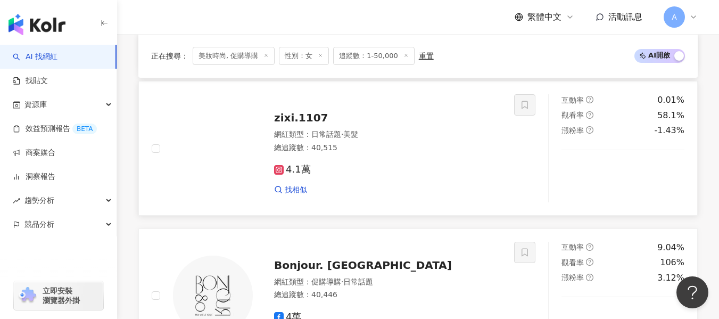
scroll to position [1528, 0]
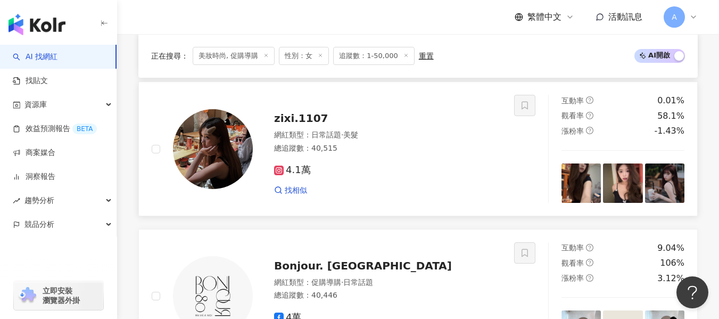
click at [234, 159] on img at bounding box center [213, 149] width 80 height 80
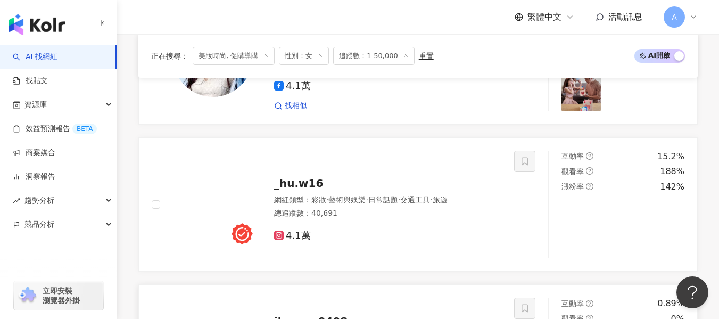
scroll to position [730, 0]
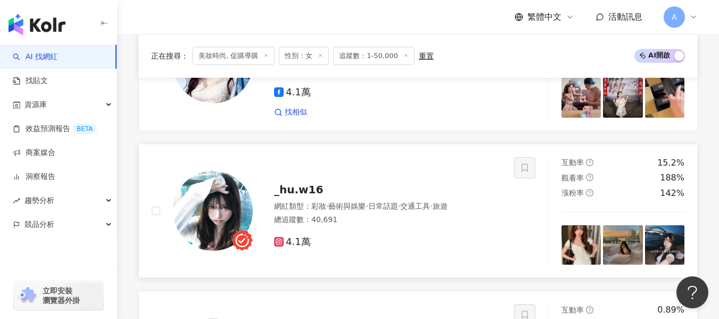
click at [438, 245] on div "4.1萬" at bounding box center [387, 242] width 227 height 12
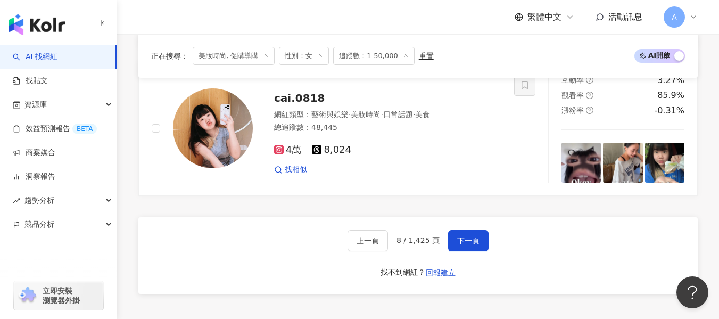
scroll to position [2059, 0]
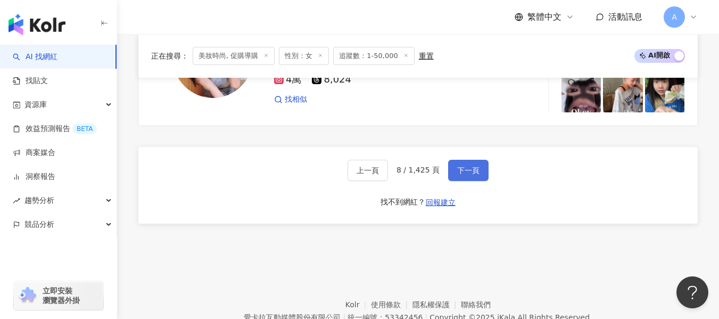
click at [458, 174] on span "下一頁" at bounding box center [468, 170] width 22 height 9
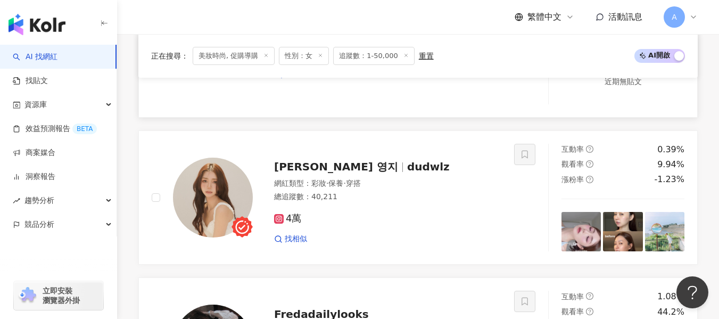
scroll to position [780, 0]
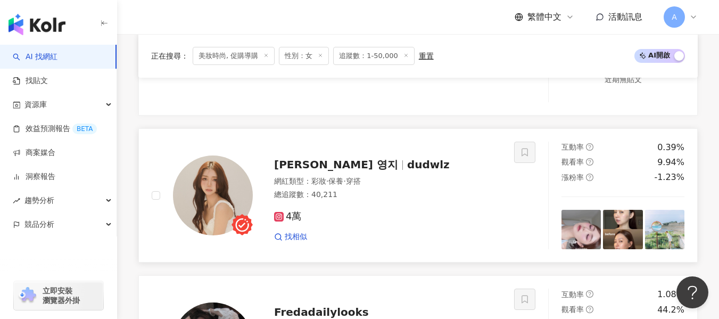
click at [374, 200] on div "總追蹤數 ： 40,211" at bounding box center [387, 194] width 227 height 11
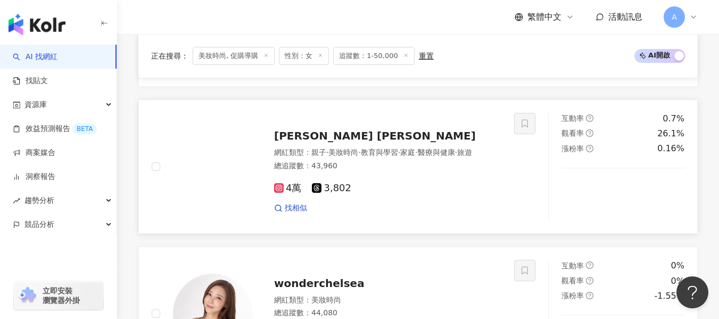
scroll to position [1099, 0]
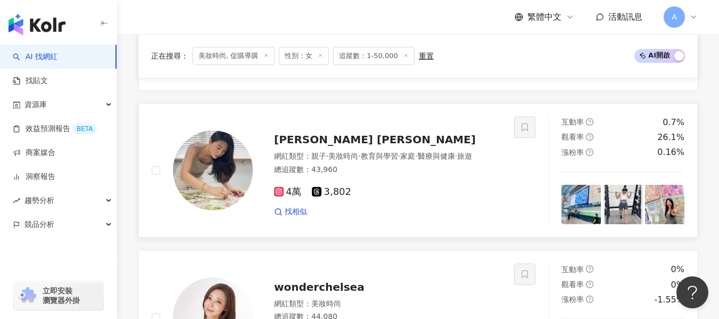
click at [400, 160] on span "·" at bounding box center [399, 156] width 2 height 9
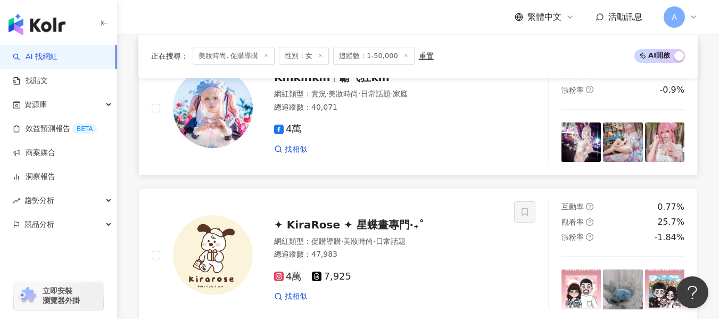
scroll to position [2003, 0]
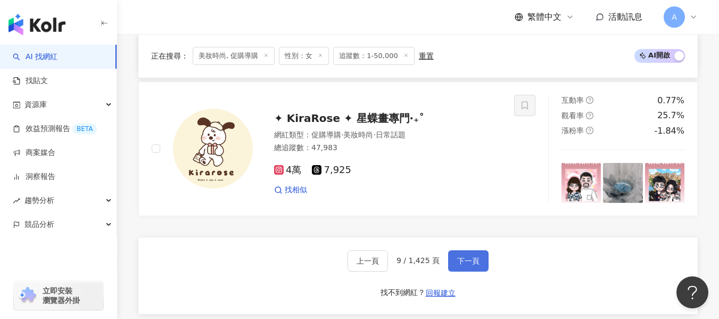
click at [464, 265] on span "下一頁" at bounding box center [468, 260] width 22 height 9
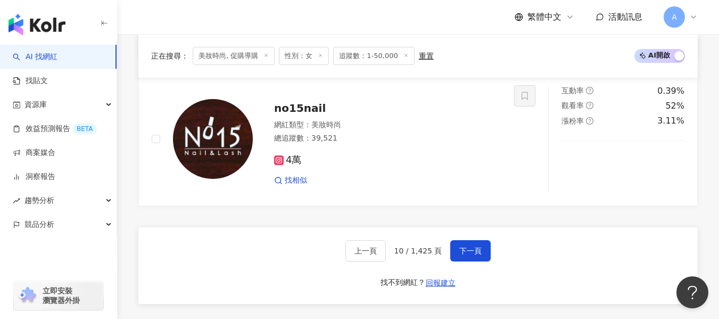
scroll to position [2018, 0]
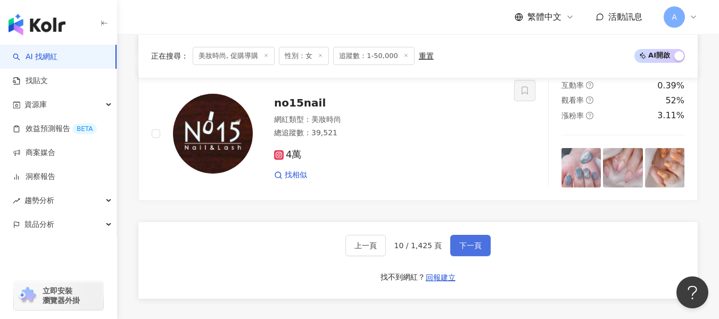
click at [462, 249] on span "下一頁" at bounding box center [470, 245] width 22 height 9
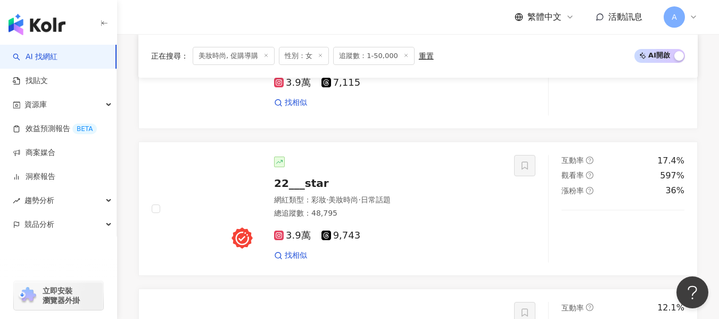
scroll to position [1502, 0]
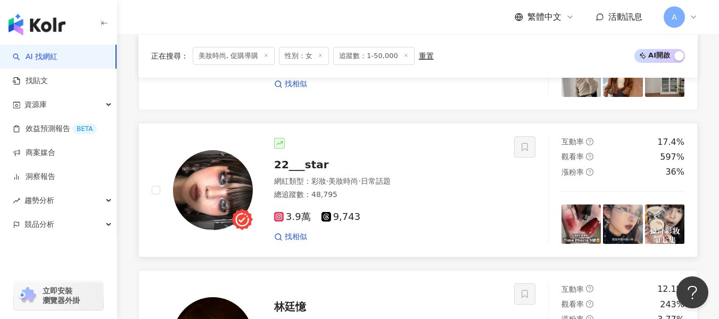
click at [432, 189] on div "總追蹤數 ： 48,795" at bounding box center [387, 194] width 227 height 11
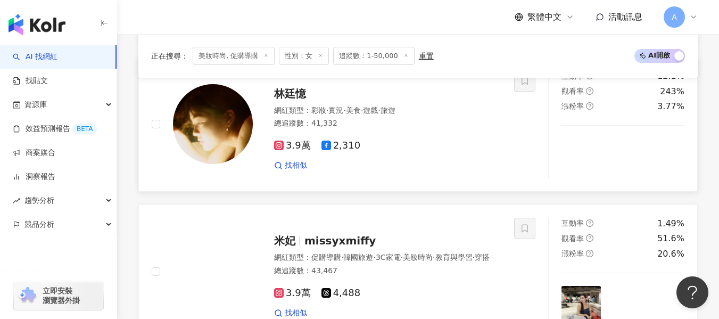
scroll to position [1821, 0]
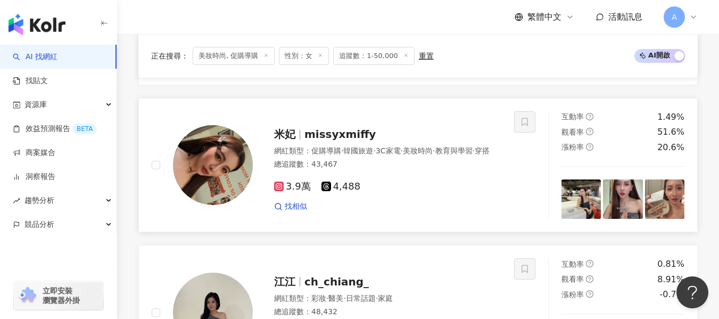
click at [407, 147] on div "網紅類型 ： 促購導購 · 韓國旅遊 · 3C家電 · 美妝時尚 · 教育與學習 · 穿搭" at bounding box center [387, 151] width 227 height 11
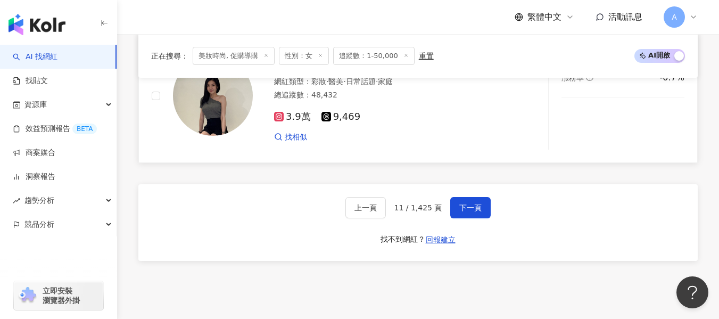
scroll to position [1981, 0]
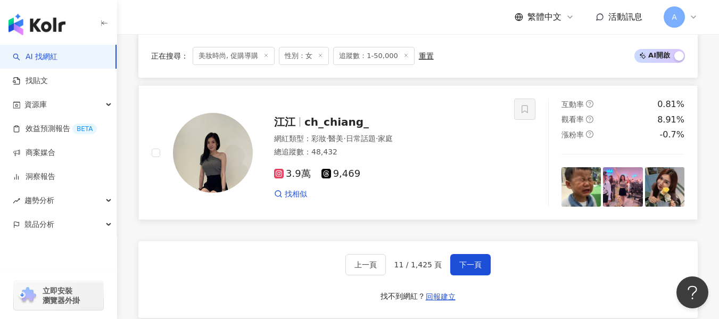
click at [468, 168] on div "3.9萬 9,469" at bounding box center [387, 174] width 227 height 12
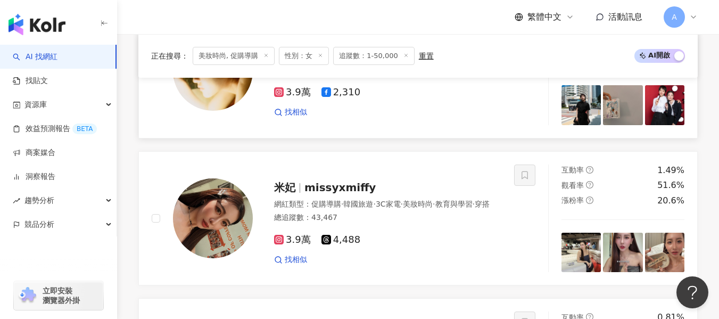
scroll to position [1608, 0]
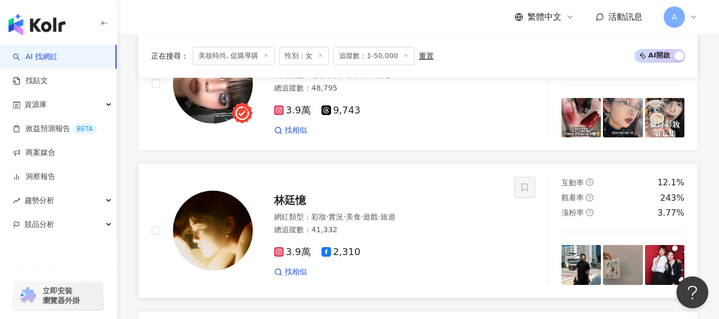
click at [378, 212] on span "遊戲" at bounding box center [370, 216] width 15 height 9
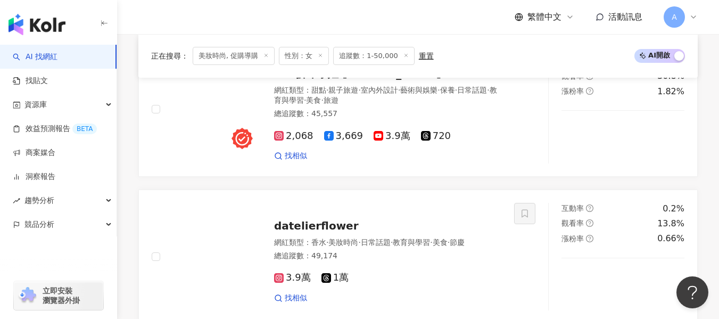
scroll to position [1077, 0]
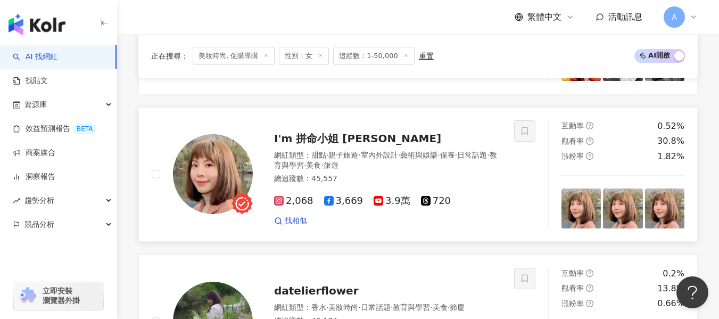
click at [392, 131] on div "I'm 拼命小姐 PinPin" at bounding box center [387, 138] width 227 height 15
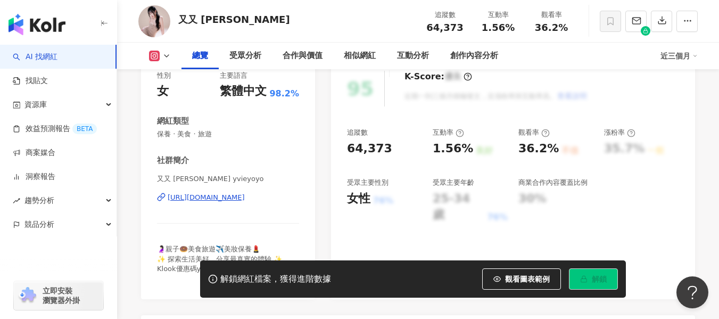
scroll to position [160, 0]
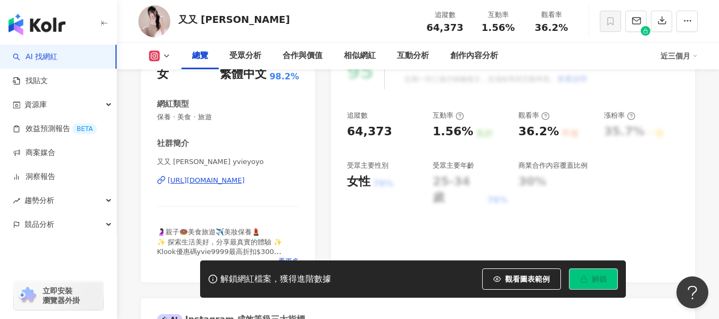
click at [222, 181] on div "https://www.instagram.com/yvieyoyo/" at bounding box center [206, 181] width 77 height 10
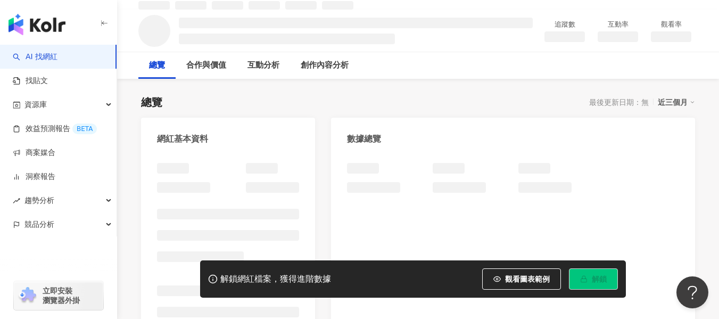
scroll to position [53, 0]
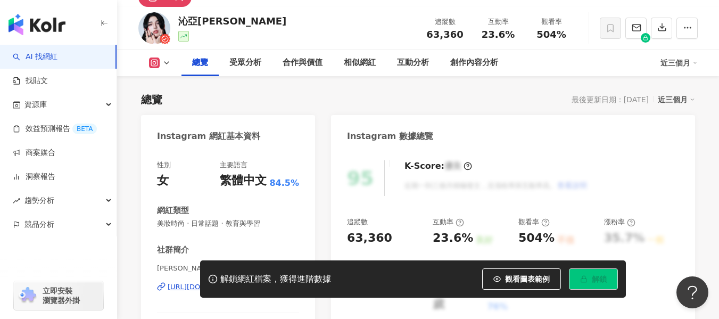
scroll to position [160, 0]
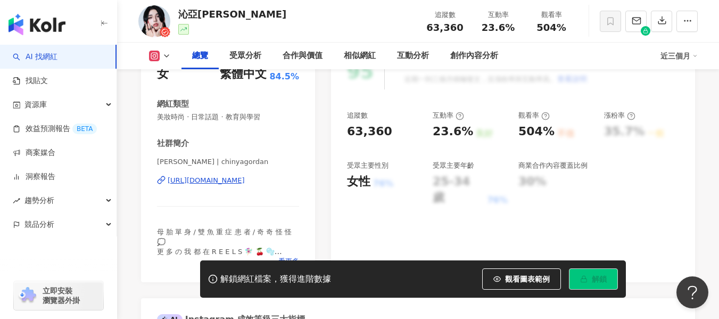
click at [241, 180] on div "https://www.instagram.com/chinyagordan/" at bounding box center [206, 181] width 77 height 10
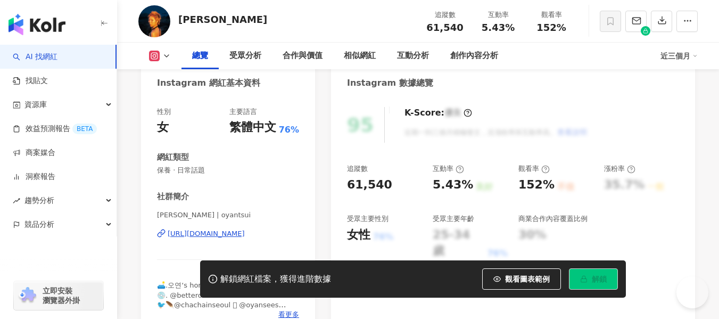
scroll to position [106, 0]
click at [203, 233] on div "https://www.instagram.com/oyantsui/" at bounding box center [206, 234] width 77 height 10
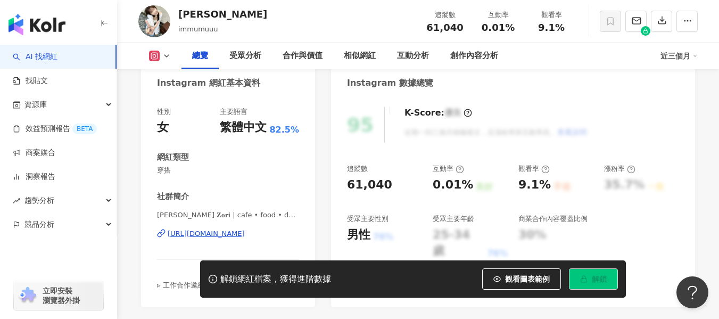
click at [181, 232] on div "https://www.instagram.com/immumuuu/" at bounding box center [206, 234] width 77 height 10
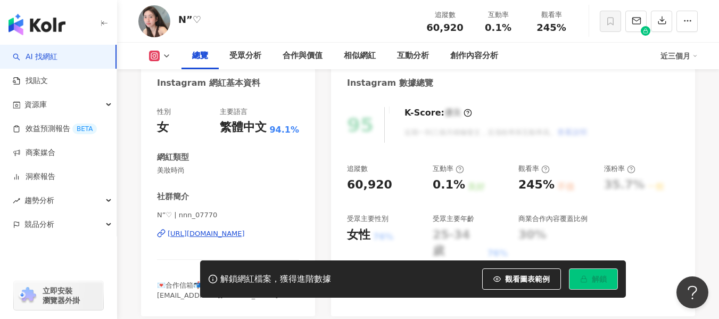
scroll to position [160, 0]
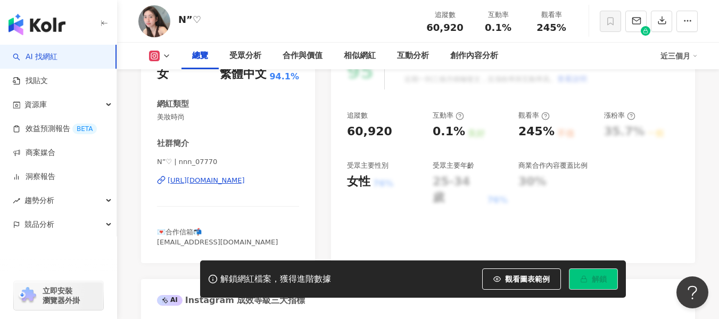
click at [220, 180] on div "https://www.instagram.com/nnn_07770/" at bounding box center [206, 181] width 77 height 10
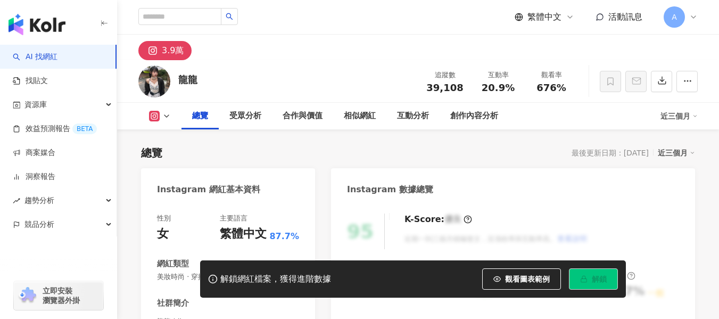
scroll to position [160, 0]
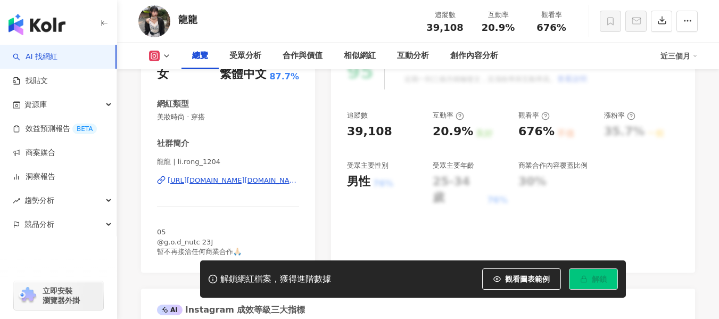
click at [227, 179] on div "[URL][DOMAIN_NAME][DOMAIN_NAME]" at bounding box center [233, 181] width 131 height 10
click at [237, 179] on div "[URL][DOMAIN_NAME][DOMAIN_NAME]" at bounding box center [233, 181] width 131 height 10
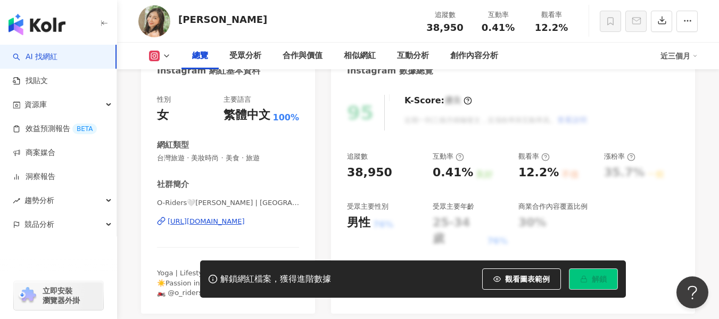
drag, startPoint x: 307, startPoint y: 204, endPoint x: 216, endPoint y: 130, distance: 117.6
click at [216, 216] on div "https://www.instagram.com/tianawonderland/" at bounding box center [206, 221] width 77 height 10
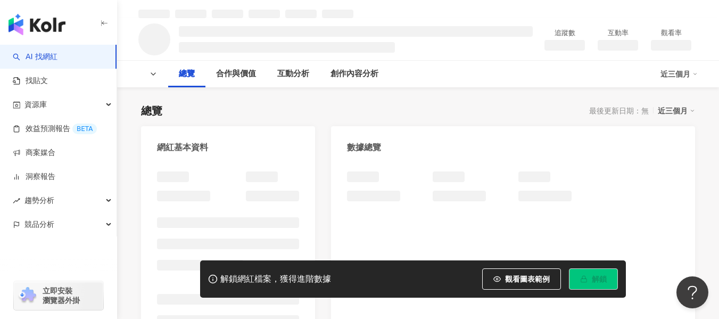
scroll to position [106, 0]
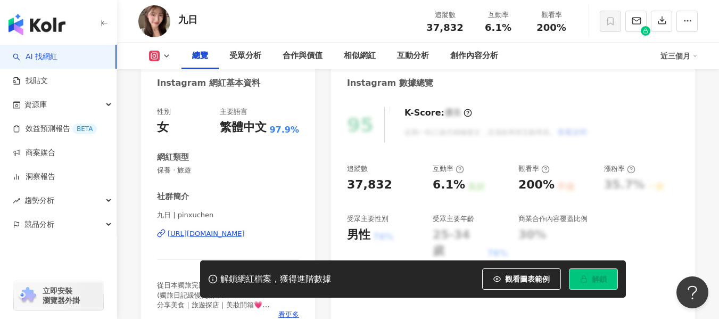
scroll to position [160, 0]
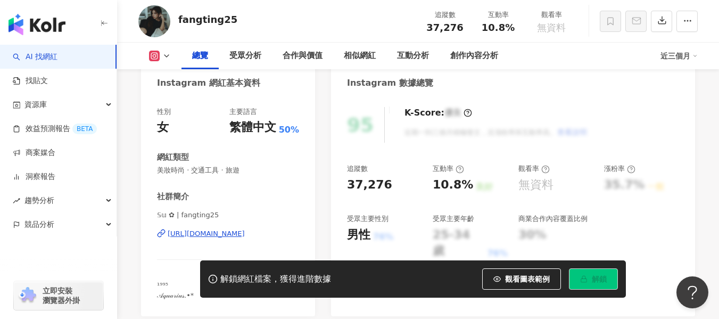
click at [204, 235] on div "[URL][DOMAIN_NAME]" at bounding box center [206, 234] width 77 height 10
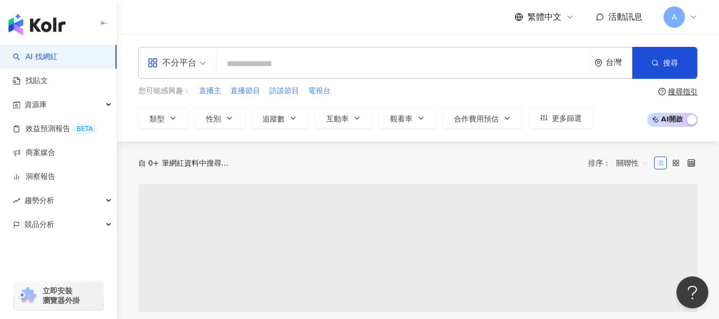
type input "**********"
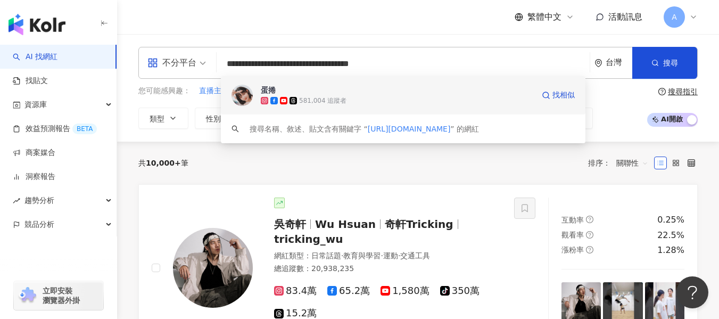
click at [326, 94] on span "蛋捲" at bounding box center [397, 90] width 273 height 11
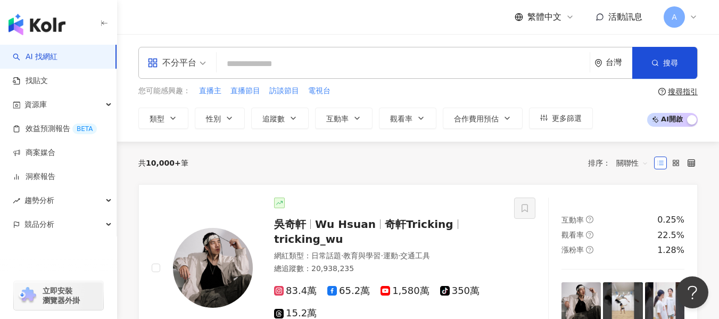
click at [411, 61] on input "search" at bounding box center [403, 64] width 364 height 20
paste input "**********"
type input "**********"
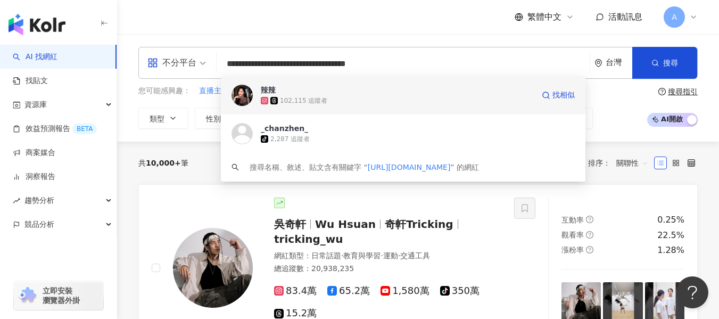
click at [311, 102] on div "102,115 追蹤者" at bounding box center [303, 100] width 47 height 9
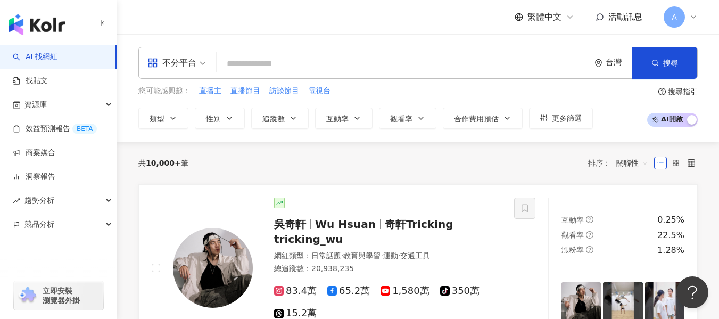
click at [360, 60] on input "search" at bounding box center [403, 64] width 364 height 20
paste input "**********"
type input "**********"
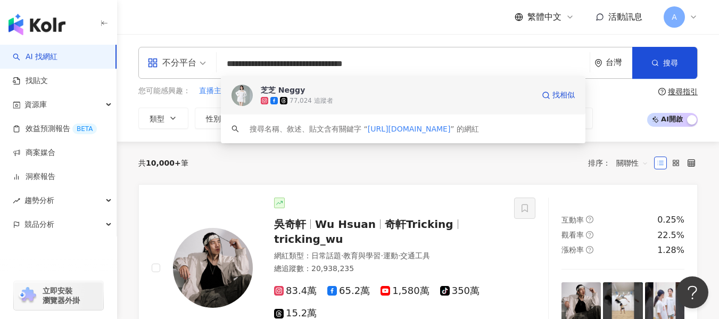
click at [395, 99] on div "77,024 追蹤者" at bounding box center [397, 100] width 273 height 11
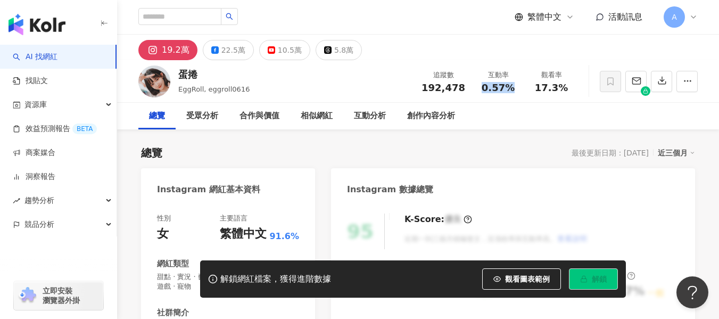
drag, startPoint x: 558, startPoint y: 94, endPoint x: 512, endPoint y: 90, distance: 45.9
click at [512, 90] on div "0.57%" at bounding box center [498, 87] width 40 height 11
click at [452, 51] on div "19.2萬 22.5萬 10.5萬 5.8萬" at bounding box center [418, 48] width 602 height 26
drag, startPoint x: 532, startPoint y: 91, endPoint x: 568, endPoint y: 91, distance: 36.2
click at [568, 91] on div "17.3%" at bounding box center [551, 87] width 40 height 11
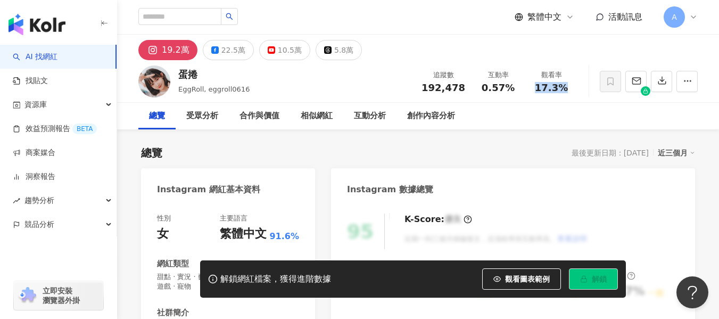
copy span "17.3%"
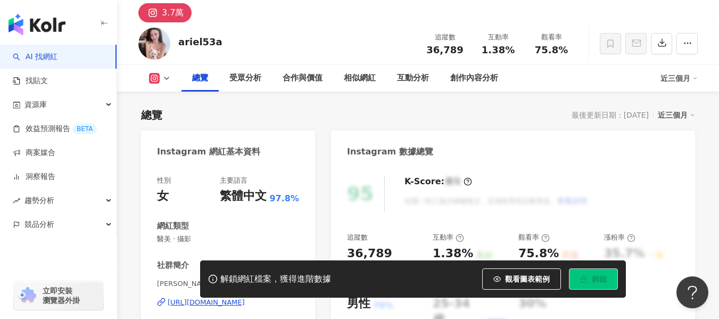
scroll to position [160, 0]
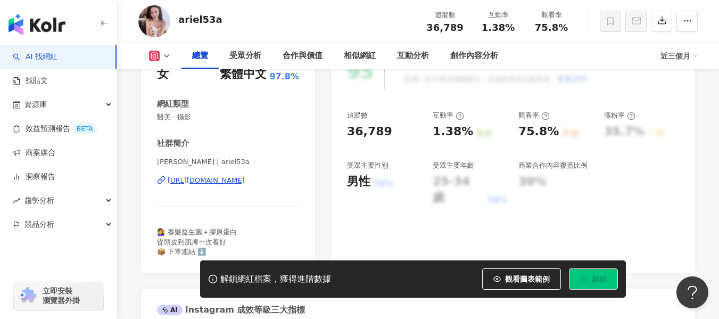
click at [229, 183] on div "[URL][DOMAIN_NAME]" at bounding box center [206, 181] width 77 height 10
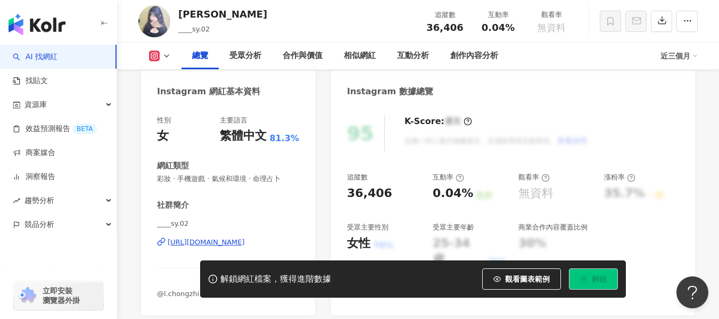
scroll to position [106, 0]
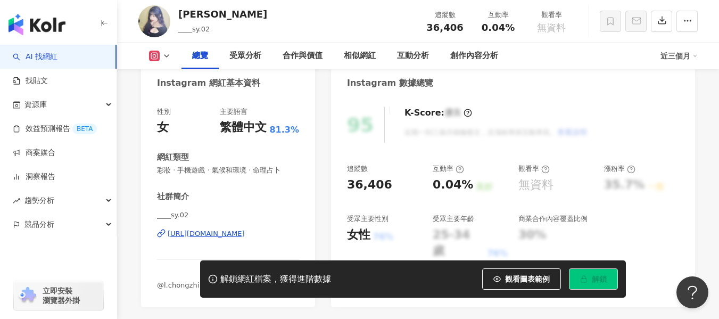
click at [206, 231] on div "https://www.instagram.com/____sy.02/" at bounding box center [206, 234] width 77 height 10
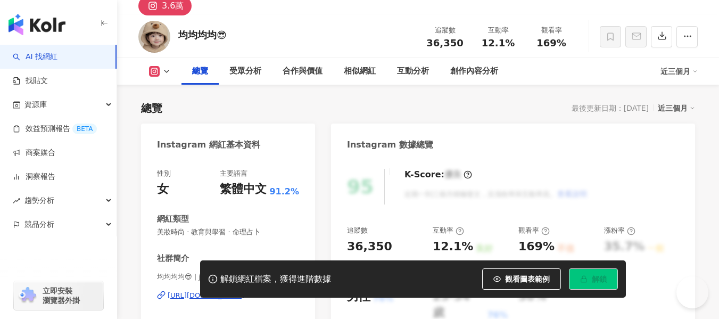
scroll to position [160, 0]
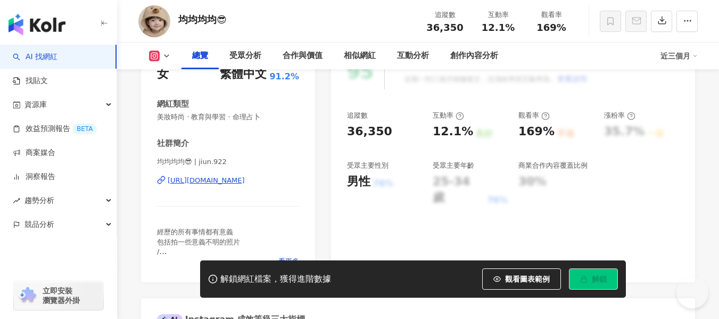
click at [197, 178] on div "[URL][DOMAIN_NAME]" at bounding box center [206, 181] width 77 height 10
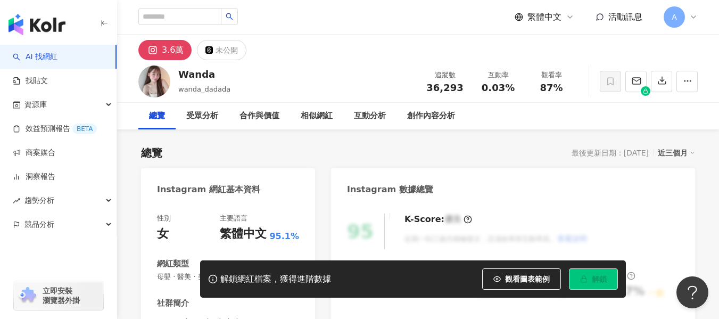
scroll to position [106, 0]
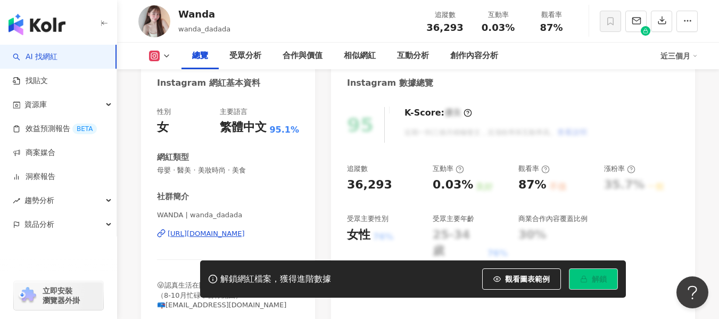
click at [245, 231] on div "https://www.instagram.com/wanda_dadada/" at bounding box center [206, 234] width 77 height 10
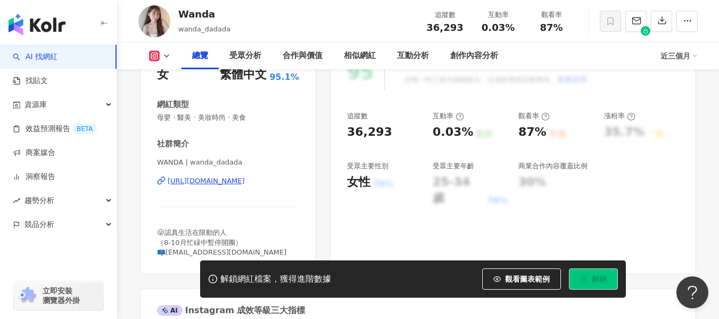
scroll to position [160, 0]
click at [242, 183] on div "https://www.instagram.com/wanda_dadada/" at bounding box center [206, 181] width 77 height 10
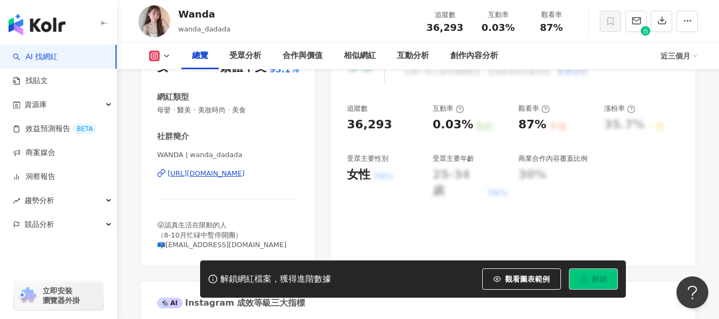
scroll to position [213, 0]
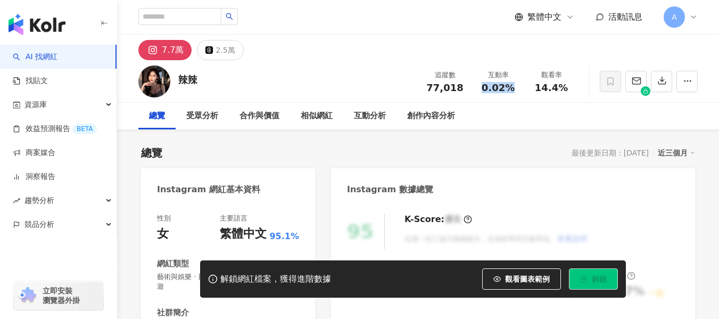
drag, startPoint x: 482, startPoint y: 89, endPoint x: 512, endPoint y: 91, distance: 29.9
click at [512, 91] on div "0.02%" at bounding box center [498, 87] width 40 height 11
copy span "0.02%"
click at [331, 62] on div "辣辣 追蹤數 77,018 互動率 0.02% 觀看率 14.4%" at bounding box center [418, 81] width 602 height 42
drag, startPoint x: 536, startPoint y: 88, endPoint x: 566, endPoint y: 90, distance: 30.4
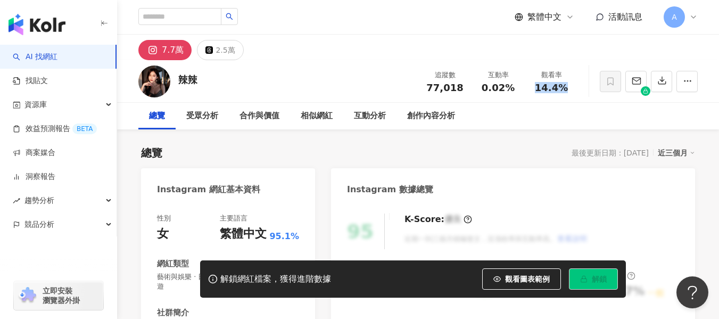
click at [566, 90] on div "14.4%" at bounding box center [551, 87] width 40 height 11
copy span "14.4%"
click at [366, 71] on div "辣辣 追蹤數 77,018 互動率 0.02% 觀看率 14.4%" at bounding box center [418, 81] width 602 height 42
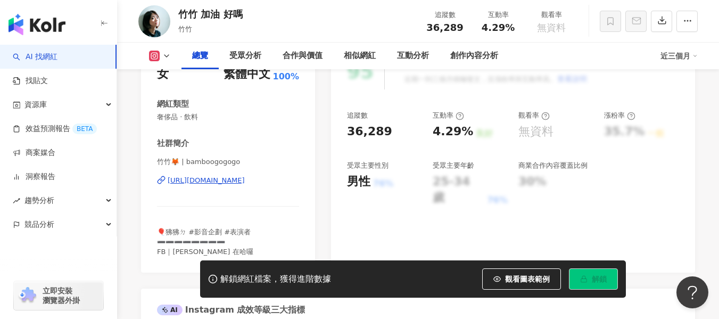
click at [204, 179] on div "https://www.instagram.com/bamboogogogo/" at bounding box center [206, 181] width 77 height 10
drag, startPoint x: 479, startPoint y: 31, endPoint x: 513, endPoint y: 31, distance: 34.0
click at [513, 31] on div "4.29%" at bounding box center [498, 27] width 40 height 11
copy span "4.29%"
click at [318, 10] on div "竹竹 加油 好嗎 竹竹 追蹤數 36,289 互動率 4.29% 觀看率 無資料" at bounding box center [418, 21] width 602 height 42
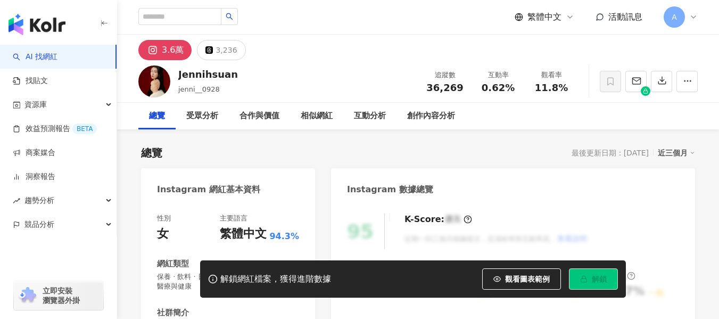
scroll to position [160, 0]
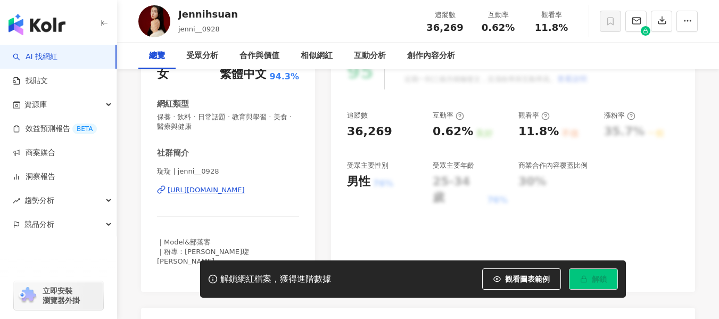
click at [222, 190] on div "[URL][DOMAIN_NAME]" at bounding box center [206, 190] width 77 height 10
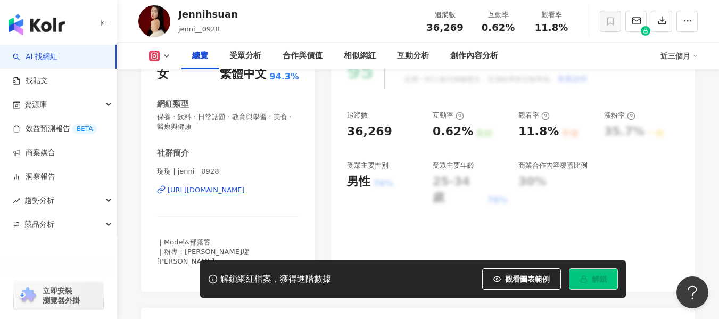
scroll to position [0, 0]
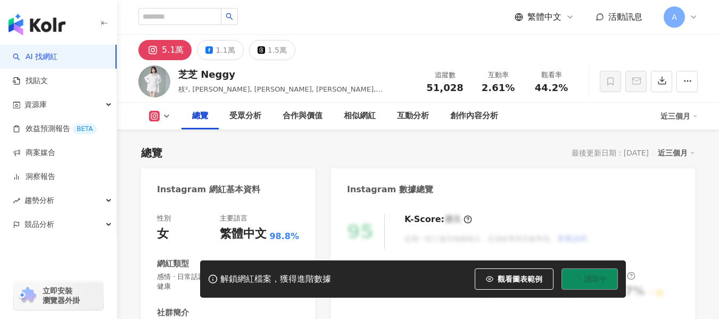
scroll to position [213, 0]
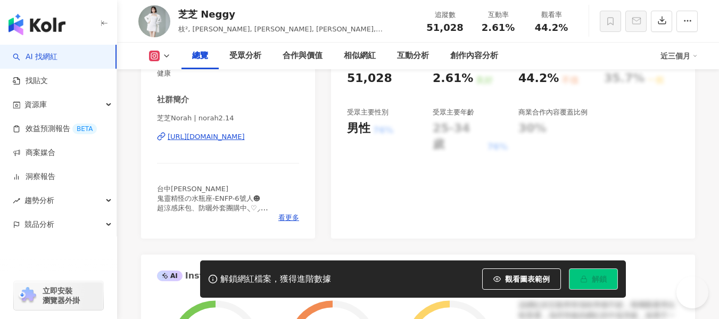
click at [516, 33] on div "2.61%" at bounding box center [498, 27] width 40 height 11
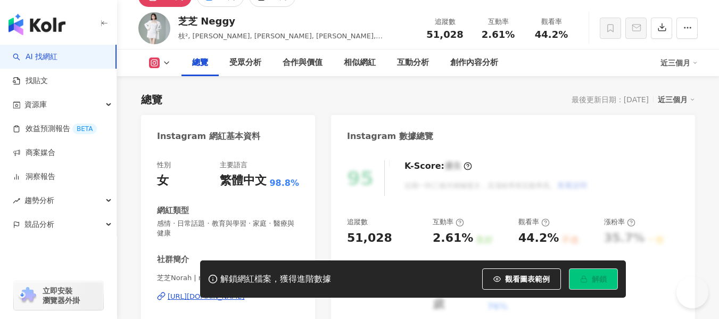
click at [508, 38] on div "2.61%" at bounding box center [498, 34] width 40 height 11
drag, startPoint x: 514, startPoint y: 37, endPoint x: 483, endPoint y: 41, distance: 31.7
click at [483, 41] on div "追蹤數 51,028 互動率 2.61% 觀看率 44.2%" at bounding box center [498, 27] width 160 height 31
copy span "2.61%"
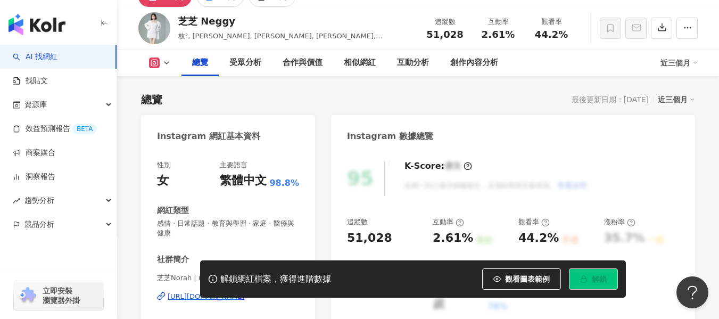
click at [490, 99] on div "總覽 最後更新日期：[DATE] 近三個月" at bounding box center [418, 99] width 554 height 15
drag, startPoint x: 538, startPoint y: 36, endPoint x: 563, endPoint y: 40, distance: 25.4
click at [563, 40] on span "44.2%" at bounding box center [551, 34] width 33 height 11
copy span "44.2%"
click at [356, 20] on div "芝芝 Neggy 枝², 芝芝, [PERSON_NAME], [PERSON_NAME], [PERSON_NAME] 追蹤數 51,028 互動率 2.6…" at bounding box center [418, 28] width 602 height 42
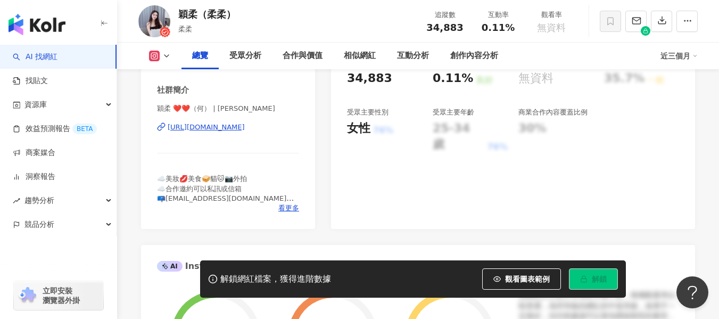
click at [240, 126] on div "[URL][DOMAIN_NAME]" at bounding box center [206, 127] width 77 height 10
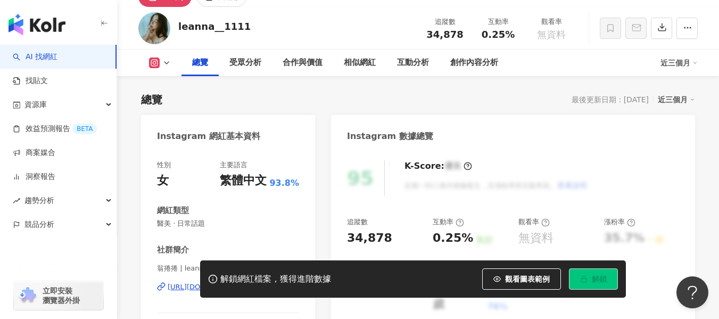
scroll to position [94, 0]
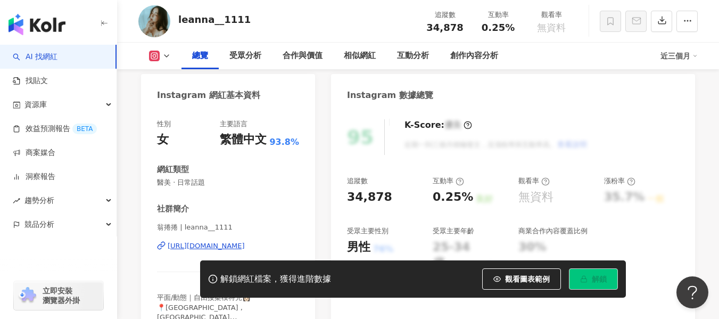
click at [187, 241] on div "[URL][DOMAIN_NAME]" at bounding box center [206, 246] width 77 height 10
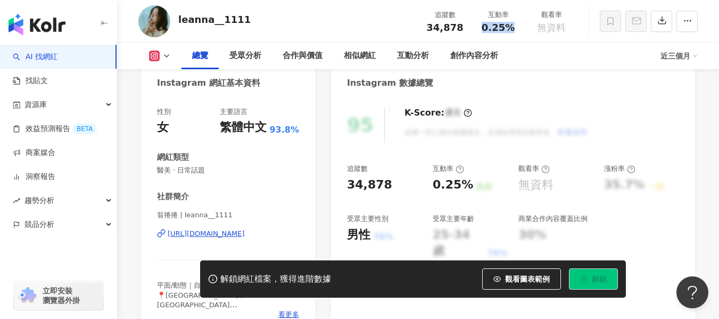
drag, startPoint x: 481, startPoint y: 30, endPoint x: 517, endPoint y: 31, distance: 36.2
click at [517, 31] on div "0.25%" at bounding box center [498, 27] width 40 height 11
copy span "0.25%"
click at [301, 25] on div "leanna__1111 追蹤數 34,878 互動率 0.25% 觀看率 無資料" at bounding box center [418, 21] width 602 height 42
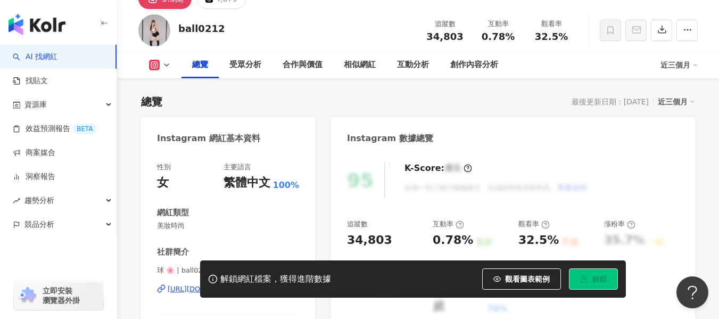
scroll to position [106, 0]
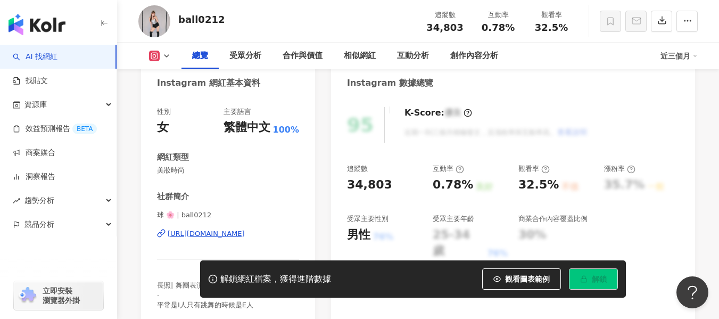
click at [222, 235] on div "https://www.instagram.com/ball0212/" at bounding box center [206, 234] width 77 height 10
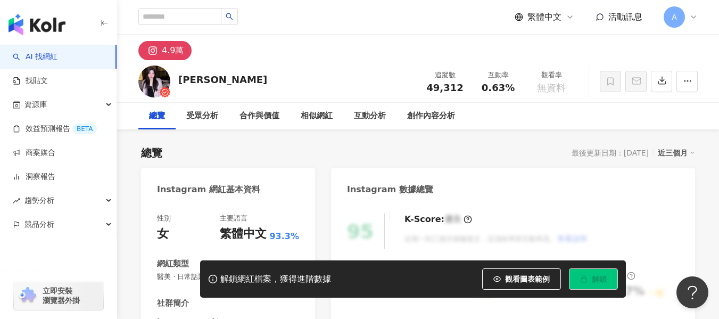
click at [247, 239] on div "繁體中文" at bounding box center [243, 234] width 47 height 16
click at [247, 233] on div "繁體中文" at bounding box center [243, 234] width 47 height 16
click at [216, 230] on div "性別 女 主要語言 繁體中文 93.3%" at bounding box center [228, 227] width 142 height 29
click at [213, 237] on div "性別 女 主要語言 繁體中文 93.3%" at bounding box center [228, 227] width 142 height 29
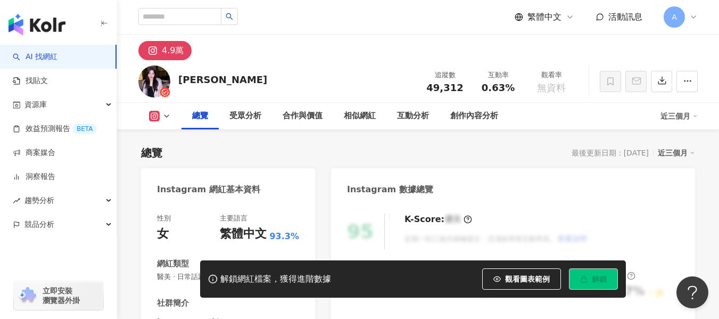
scroll to position [106, 0]
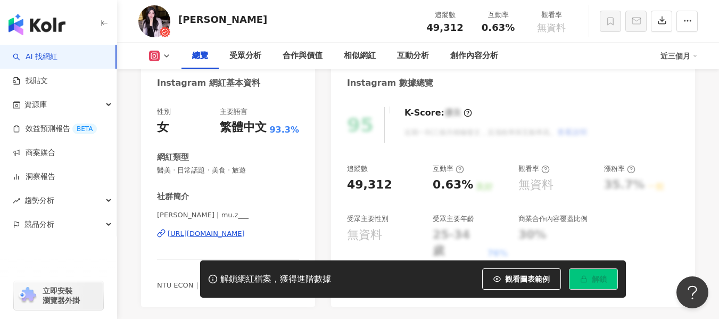
click at [245, 237] on div "https://www.instagram.com/mu.z___/" at bounding box center [206, 234] width 77 height 10
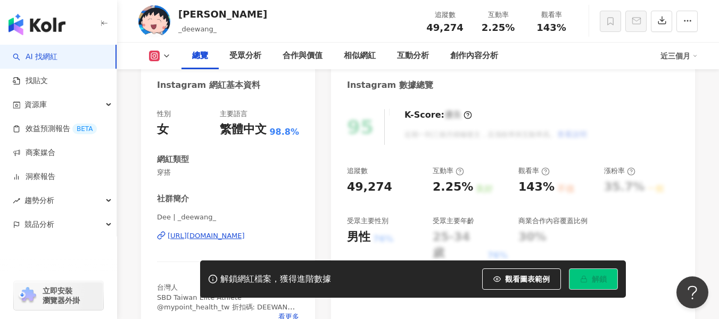
scroll to position [106, 0]
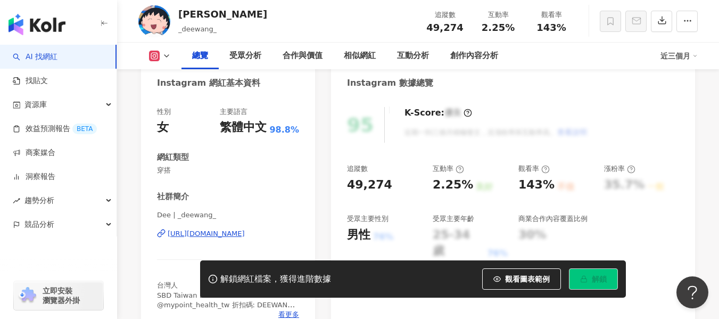
click at [187, 235] on div "[URL][DOMAIN_NAME]" at bounding box center [206, 234] width 77 height 10
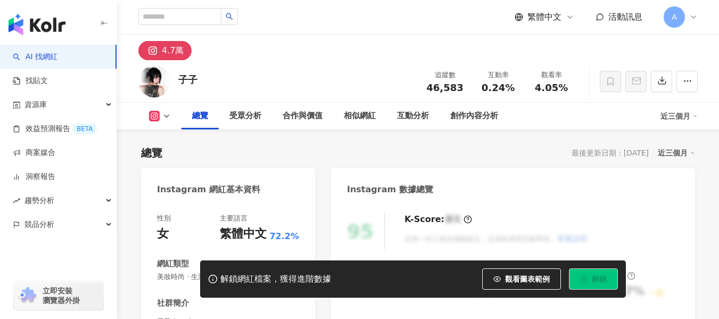
scroll to position [160, 0]
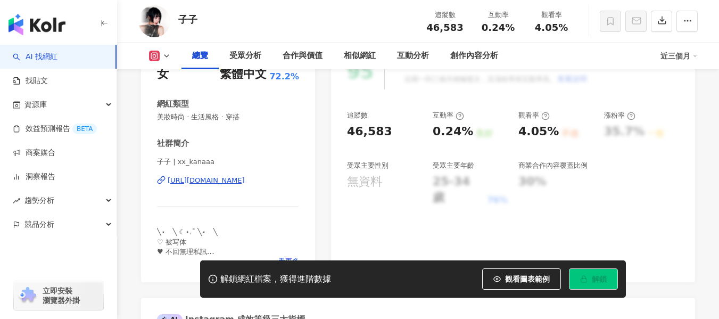
click at [214, 178] on div "[URL][DOMAIN_NAME]" at bounding box center [206, 181] width 77 height 10
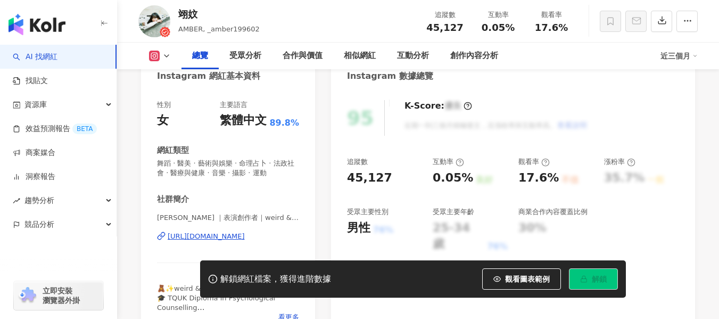
scroll to position [160, 0]
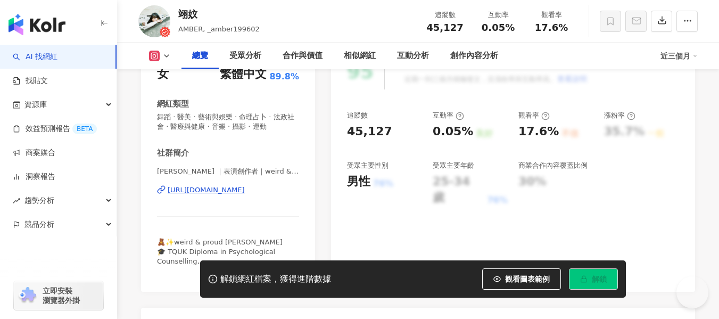
click at [230, 187] on div "[URL][DOMAIN_NAME]" at bounding box center [206, 190] width 77 height 10
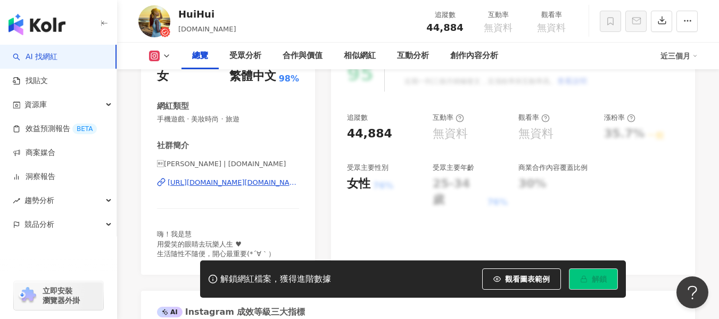
scroll to position [160, 0]
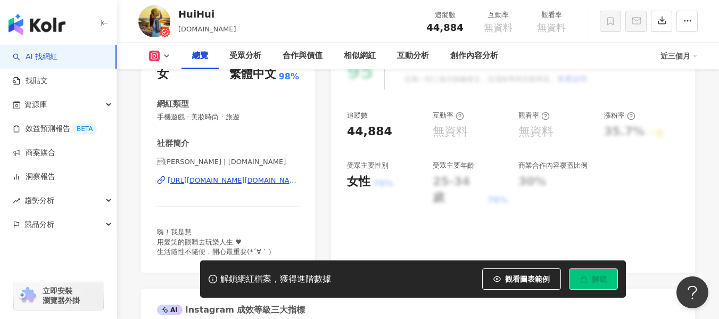
click at [256, 180] on div "https://www.instagram.com/hui12.tw/" at bounding box center [233, 181] width 131 height 10
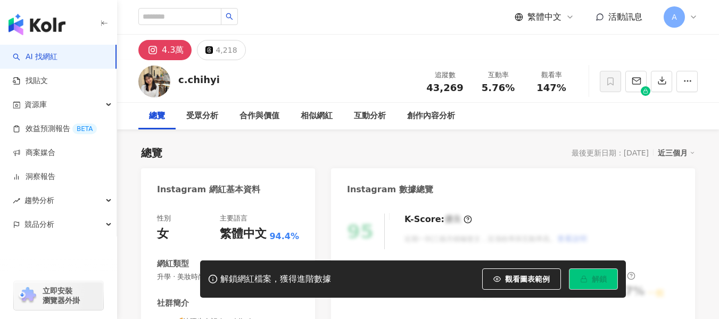
scroll to position [160, 0]
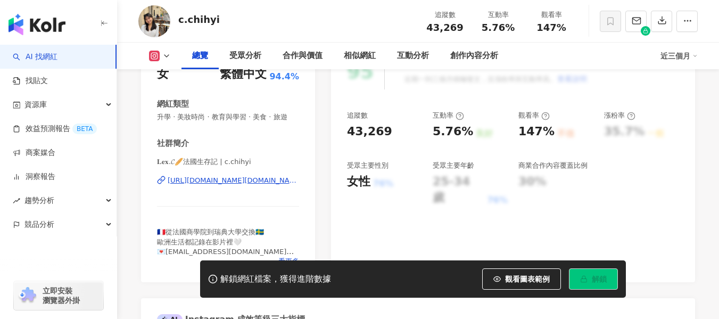
click at [215, 185] on div "[URL][DOMAIN_NAME][DOMAIN_NAME]" at bounding box center [233, 181] width 131 height 10
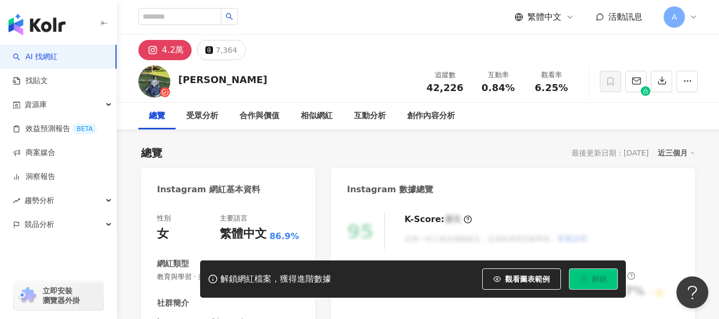
click at [199, 213] on div "性別 女 主要語言 繁體中文 86.9% 網紅類型 教育與學習 · 美食 · 命理占卜 · 穿搭 社群簡介 倉田[PERSON_NAME] | mmmigas…" at bounding box center [228, 309] width 142 height 193
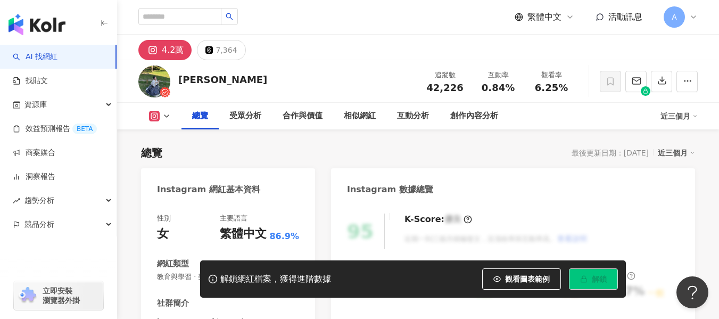
scroll to position [160, 0]
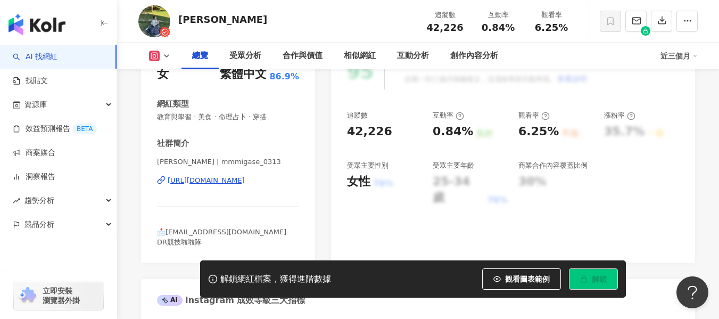
click at [201, 180] on div "[URL][DOMAIN_NAME]" at bounding box center [206, 181] width 77 height 10
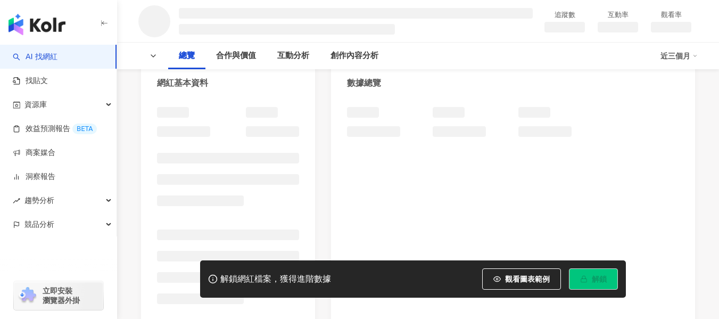
scroll to position [106, 0]
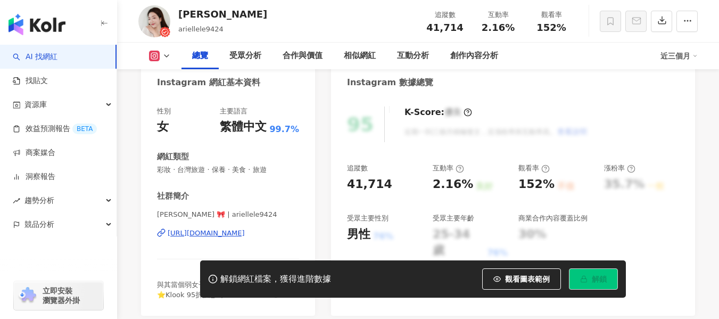
drag, startPoint x: 300, startPoint y: 186, endPoint x: 224, endPoint y: 130, distance: 94.7
click at [224, 228] on div "[URL][DOMAIN_NAME]" at bounding box center [206, 233] width 77 height 10
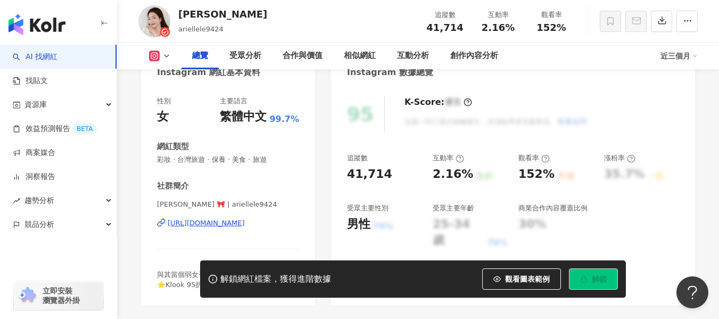
scroll to position [0, 0]
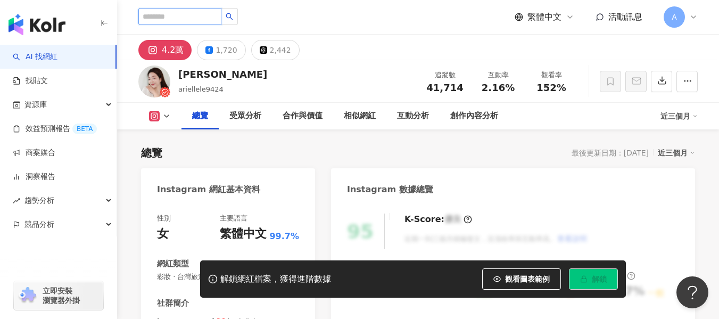
click at [205, 20] on input "search" at bounding box center [179, 16] width 83 height 17
paste input "**********"
type input "**********"
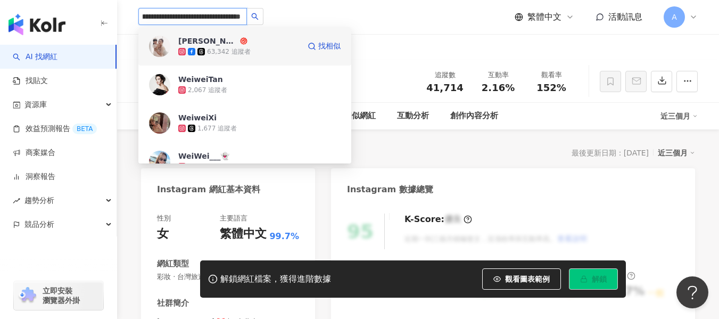
click at [224, 51] on div "63,342 追蹤者" at bounding box center [229, 51] width 44 height 9
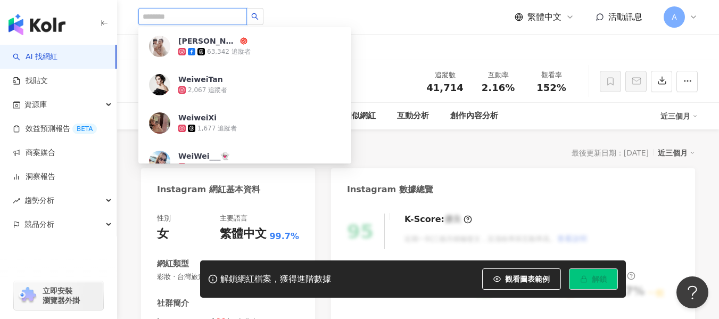
scroll to position [0, 0]
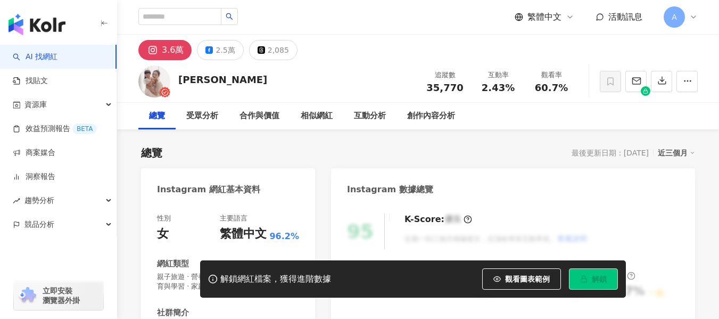
click at [514, 90] on div "2.43%" at bounding box center [498, 87] width 40 height 11
drag, startPoint x: 530, startPoint y: 91, endPoint x: 571, endPoint y: 93, distance: 41.0
click at [571, 93] on div "觀看率 60.7%" at bounding box center [550, 81] width 53 height 23
copy span "60.7%"
click at [383, 51] on div "3.6萬 2.5萬 2,085" at bounding box center [418, 48] width 602 height 26
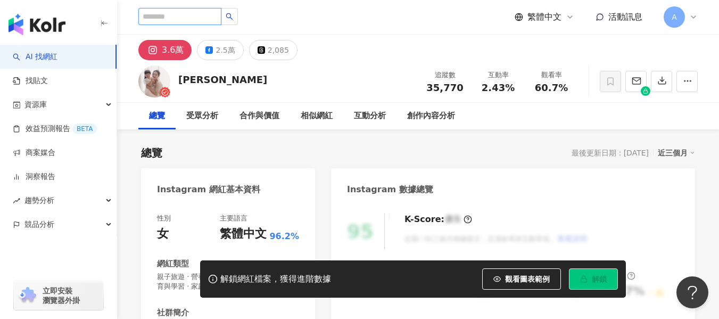
click at [213, 13] on input "search" at bounding box center [179, 16] width 83 height 17
paste input "**********"
type input "**********"
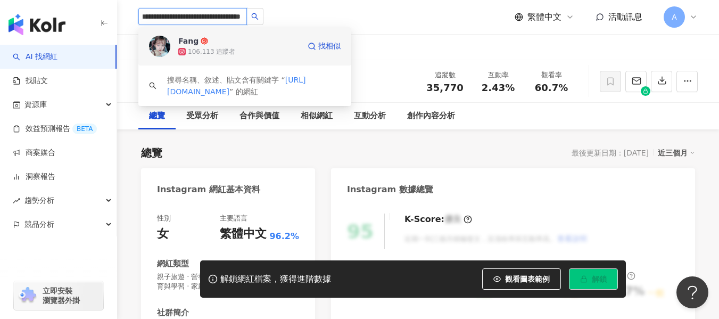
click at [236, 54] on div "106,113 追蹤者" at bounding box center [238, 51] width 121 height 11
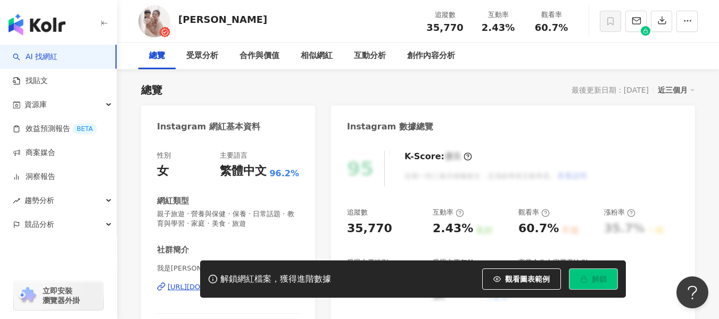
scroll to position [0, 0]
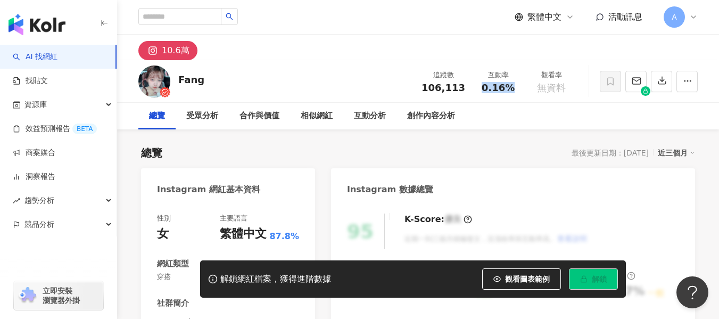
drag, startPoint x: 481, startPoint y: 87, endPoint x: 511, endPoint y: 91, distance: 30.0
click at [511, 91] on div "0.16%" at bounding box center [498, 87] width 40 height 11
copy span "0.16%"
click at [302, 53] on div "10.6萬" at bounding box center [418, 48] width 602 height 26
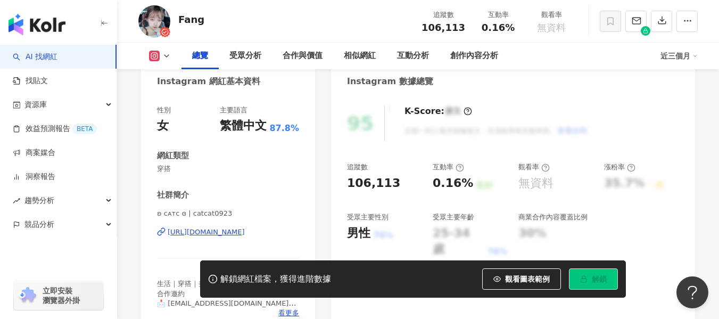
scroll to position [109, 0]
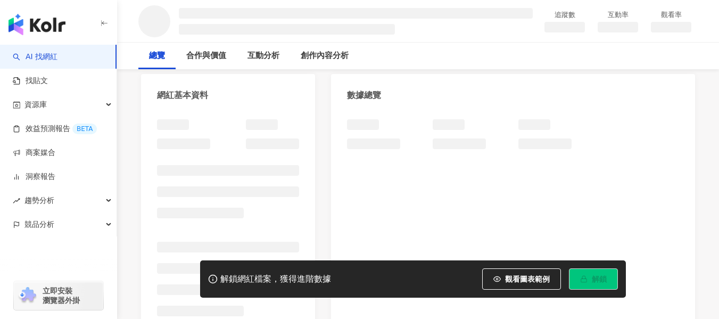
scroll to position [176, 0]
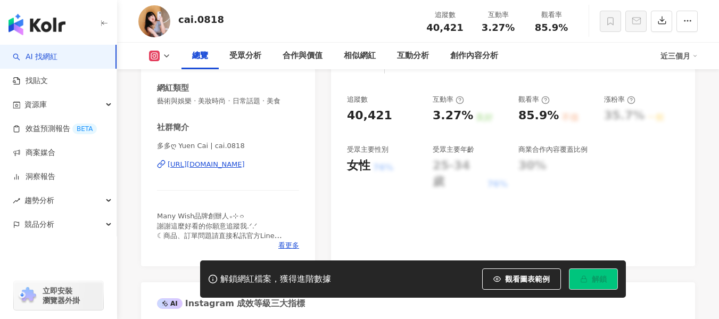
click at [230, 160] on div "[URL][DOMAIN_NAME]" at bounding box center [206, 165] width 77 height 10
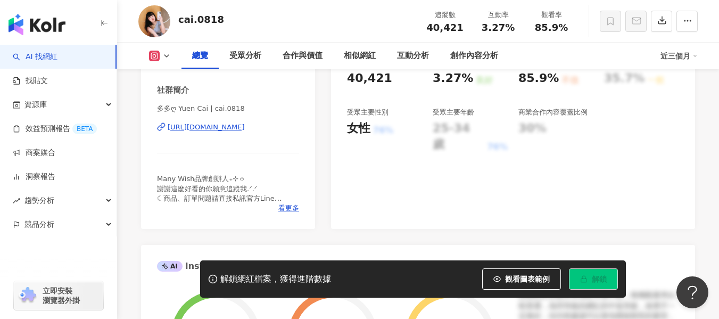
click at [224, 127] on div "[URL][DOMAIN_NAME]" at bounding box center [206, 127] width 77 height 10
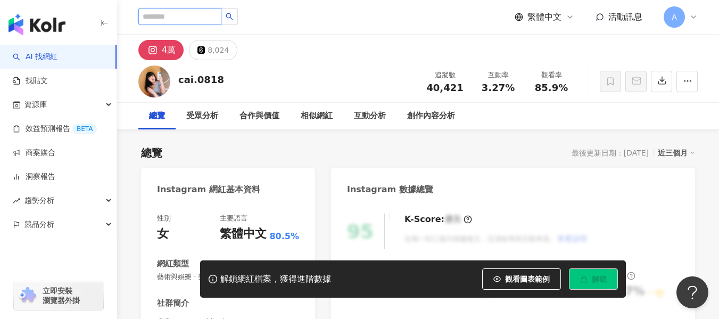
click at [220, 19] on input "search" at bounding box center [179, 16] width 83 height 17
paste input "**********"
type input "**********"
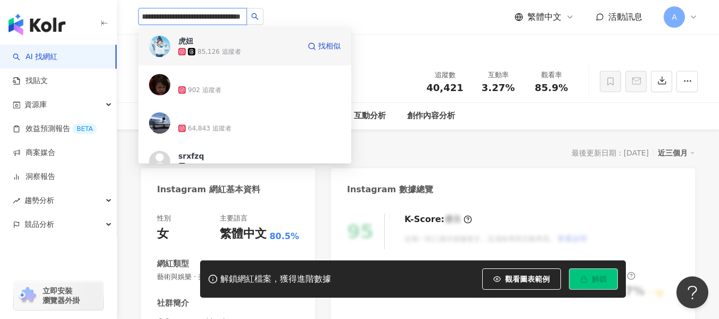
click at [214, 54] on div "85,126 追蹤者" at bounding box center [219, 51] width 44 height 9
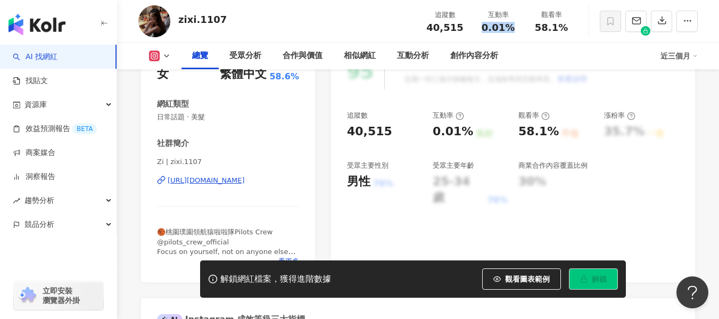
drag, startPoint x: 482, startPoint y: 28, endPoint x: 512, endPoint y: 28, distance: 29.8
click at [512, 28] on div "0.01%" at bounding box center [498, 27] width 40 height 11
copy span "0.01%"
drag, startPoint x: 540, startPoint y: 30, endPoint x: 566, endPoint y: 27, distance: 25.7
click at [566, 27] on div "58.1%" at bounding box center [551, 27] width 40 height 11
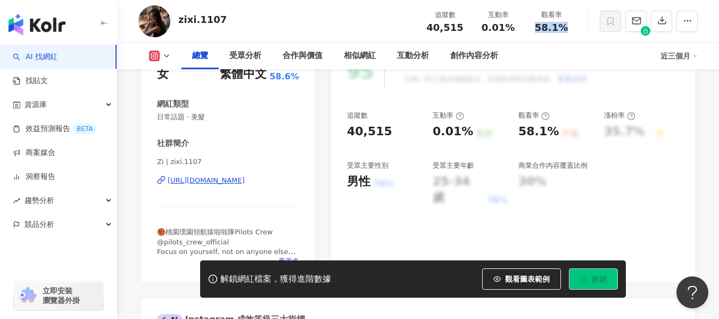
copy span "58.1%"
click at [338, 26] on div "zixi.1107 追蹤數 40,515 互動率 0.01% 觀看率 58.1%" at bounding box center [418, 21] width 602 height 42
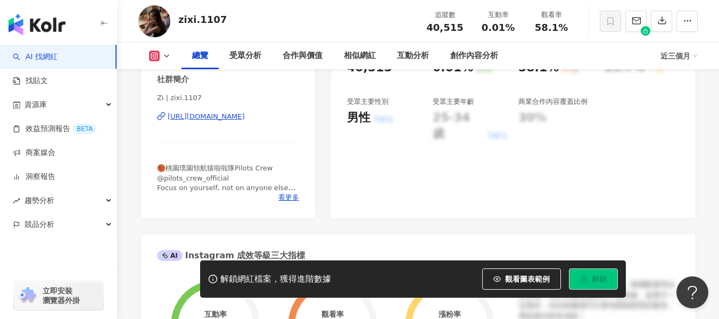
scroll to position [213, 0]
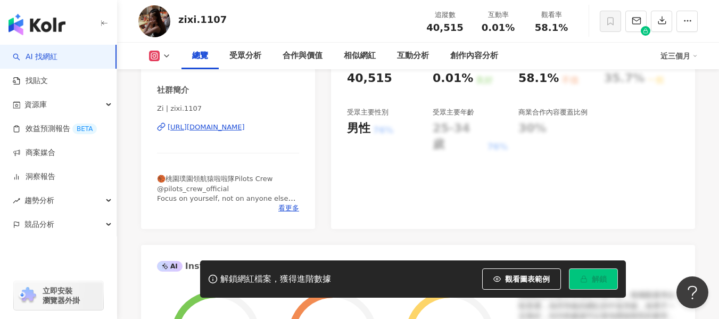
click at [224, 126] on div "https://www.instagram.com/zixi.1107/" at bounding box center [206, 127] width 77 height 10
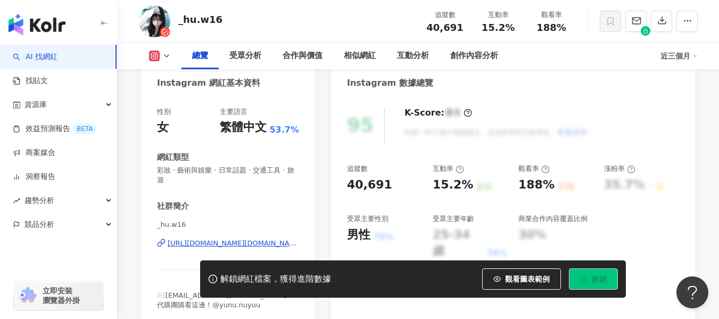
click at [214, 245] on div "[URL][DOMAIN_NAME][DOMAIN_NAME]" at bounding box center [233, 243] width 131 height 10
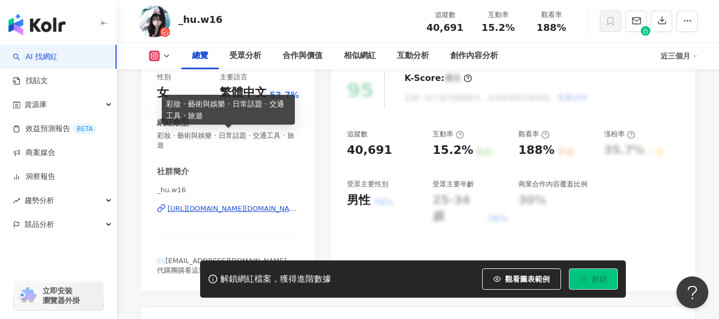
scroll to position [160, 0]
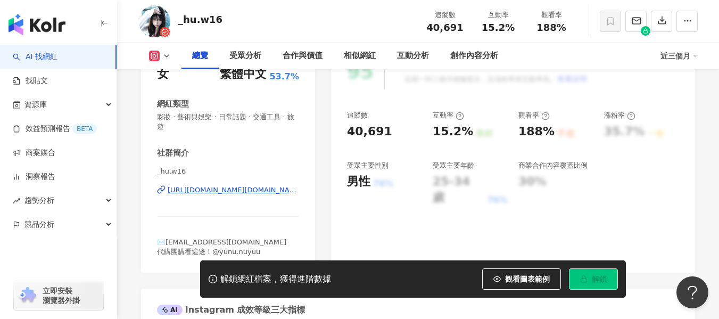
click at [229, 191] on div "[URL][DOMAIN_NAME][DOMAIN_NAME]" at bounding box center [233, 190] width 131 height 10
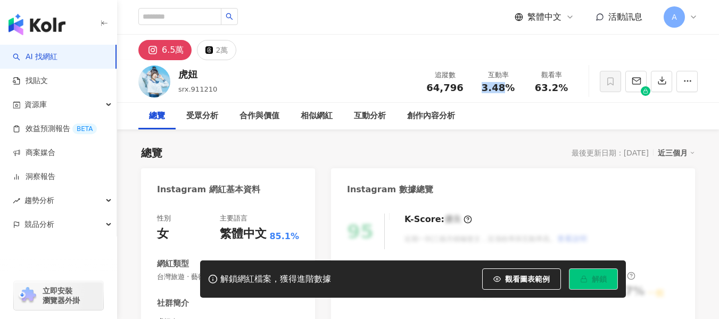
click at [512, 89] on div "3.48%" at bounding box center [498, 87] width 40 height 11
click at [372, 145] on div "總覽 最後更新日期：[DATE] 近三個月" at bounding box center [418, 152] width 554 height 15
drag, startPoint x: 532, startPoint y: 89, endPoint x: 568, endPoint y: 90, distance: 35.6
click at [568, 90] on div "63.2%" at bounding box center [551, 87] width 40 height 11
copy span "63.2%"
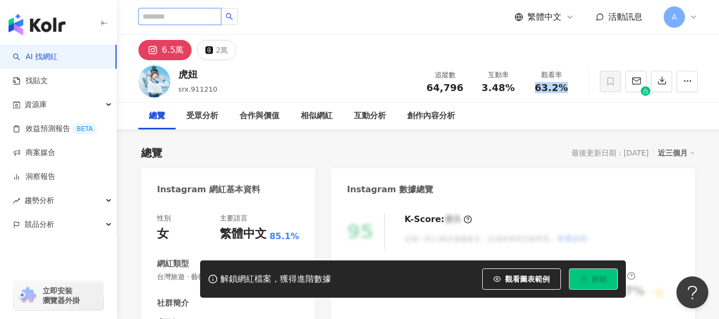
click at [207, 18] on input "search" at bounding box center [179, 16] width 83 height 17
paste input "**********"
type input "**********"
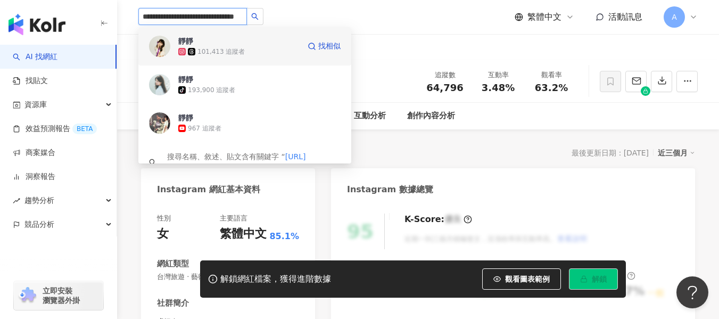
click at [208, 57] on div "靜靜 101,413 追蹤者 找相似" at bounding box center [244, 46] width 213 height 38
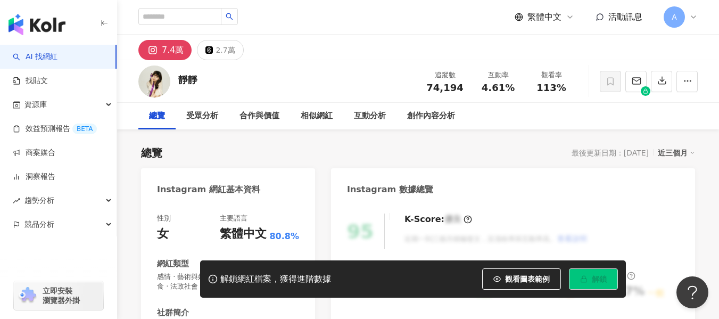
click at [486, 89] on div "4.61%" at bounding box center [498, 87] width 40 height 11
drag, startPoint x: 504, startPoint y: 90, endPoint x: 512, endPoint y: 91, distance: 8.0
click at [512, 91] on span "4.61%" at bounding box center [497, 87] width 33 height 11
click at [518, 88] on div "4.61%" at bounding box center [498, 87] width 40 height 11
drag, startPoint x: 518, startPoint y: 88, endPoint x: 397, endPoint y: 48, distance: 126.8
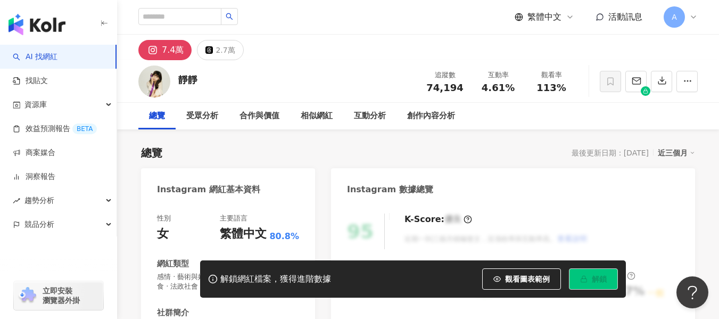
click at [483, 84] on div "4.61%" at bounding box center [498, 87] width 40 height 11
copy span "4.61%"
click at [582, 94] on div "靜靜 追蹤數 74,194 互動率 4.61% 觀看率 113%" at bounding box center [418, 81] width 602 height 42
copy span "113%"
click at [212, 16] on input "search" at bounding box center [179, 16] width 83 height 17
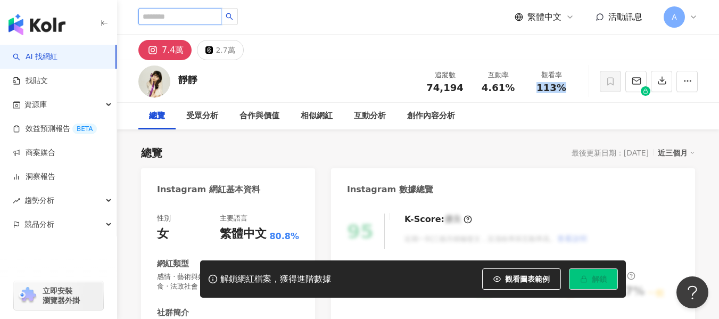
paste input "**********"
type input "**********"
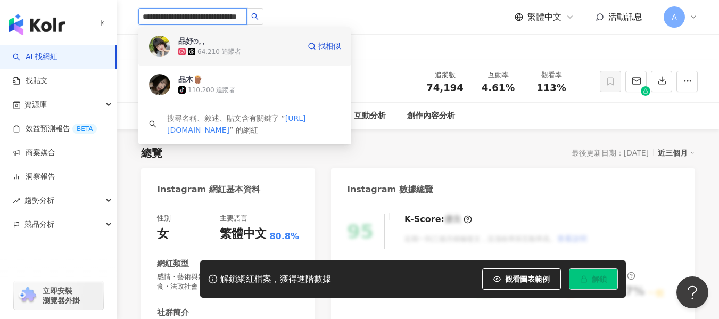
click at [229, 38] on span "品妤ෆ⸒⸒" at bounding box center [212, 41] width 69 height 11
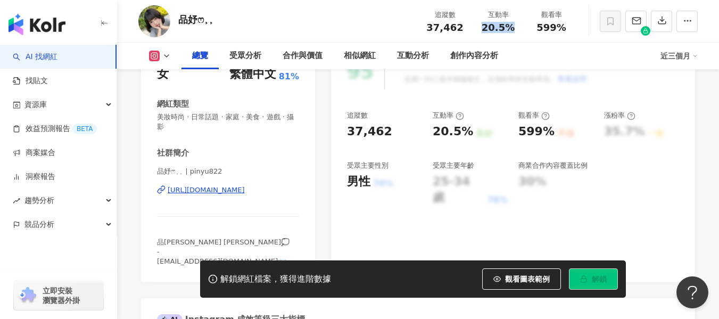
drag, startPoint x: 485, startPoint y: 26, endPoint x: 516, endPoint y: 26, distance: 30.8
click at [516, 26] on div "20.5%" at bounding box center [498, 27] width 40 height 11
drag, startPoint x: 538, startPoint y: 27, endPoint x: 561, endPoint y: 25, distance: 23.0
click at [561, 25] on span "599%" at bounding box center [551, 27] width 30 height 11
copy span "599%"
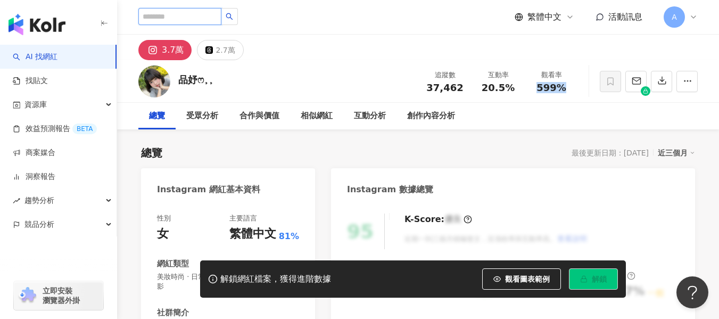
click at [196, 21] on input "search" at bounding box center [179, 16] width 83 height 17
paste input "**********"
type input "**********"
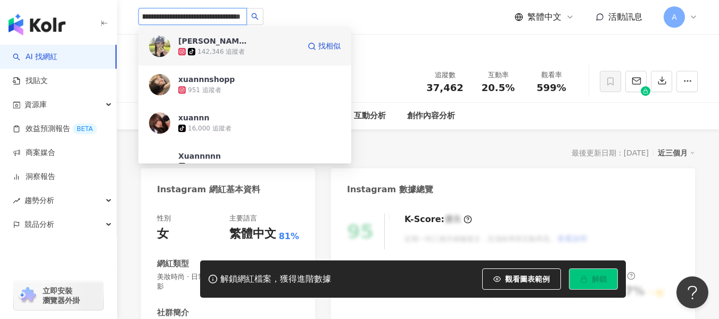
click at [216, 50] on div "142,346 追蹤者" at bounding box center [220, 51] width 47 height 9
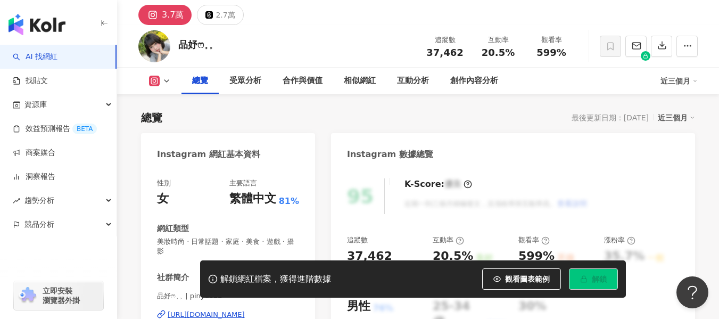
scroll to position [160, 0]
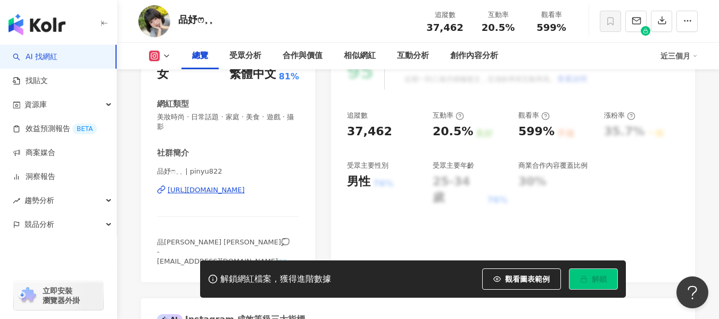
click at [220, 188] on div "https://www.instagram.com/pinyu822/" at bounding box center [206, 190] width 77 height 10
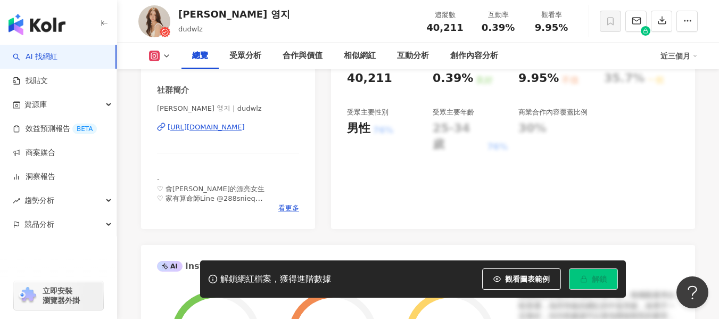
click at [228, 130] on div "https://www.instagram.com/dudwlz/" at bounding box center [206, 127] width 77 height 10
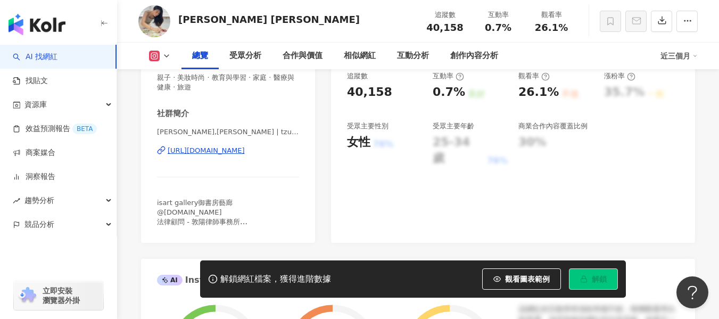
scroll to position [213, 0]
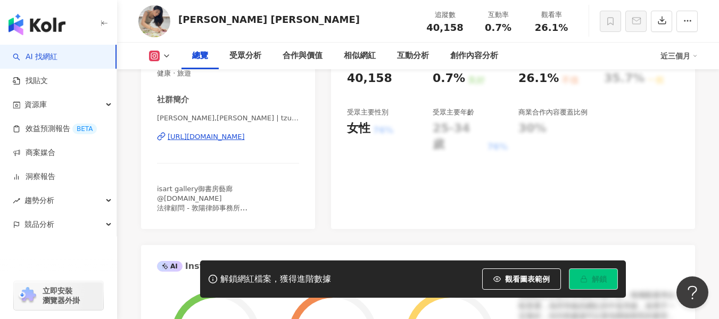
click at [212, 139] on div "[URL][DOMAIN_NAME]" at bounding box center [206, 137] width 77 height 10
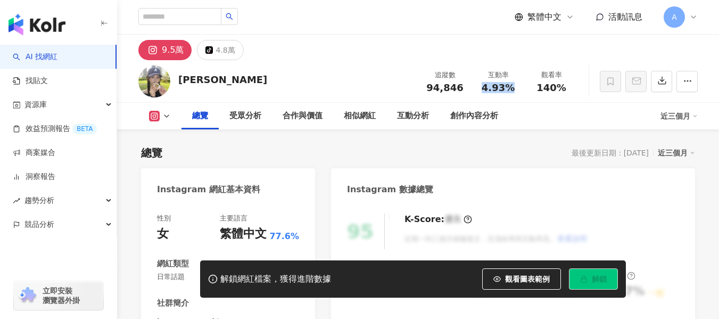
drag, startPoint x: 496, startPoint y: 118, endPoint x: 512, endPoint y: 88, distance: 33.3
click at [512, 88] on div "4.93%" at bounding box center [498, 87] width 40 height 11
drag, startPoint x: 535, startPoint y: 86, endPoint x: 569, endPoint y: 89, distance: 33.7
click at [569, 89] on div "140%" at bounding box center [551, 87] width 40 height 11
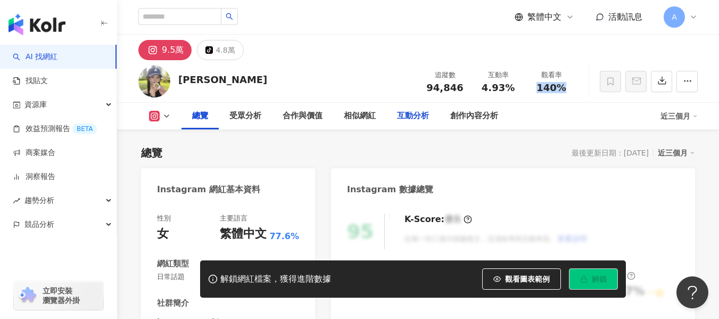
copy span "140%"
click at [354, 72] on div "羅宇宣 追蹤數 94,846 互動率 4.93% 觀看率 140%" at bounding box center [418, 81] width 602 height 42
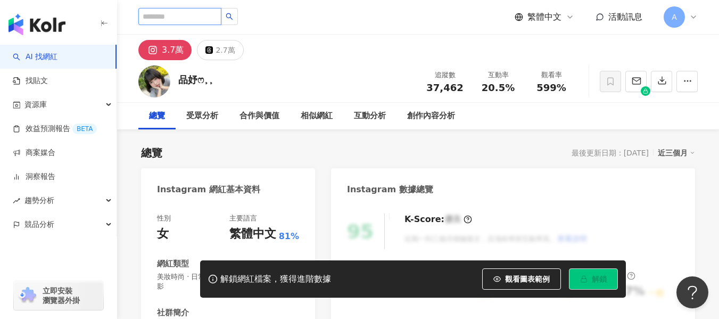
click at [190, 10] on input "search" at bounding box center [179, 16] width 83 height 17
paste input "**********"
type input "**********"
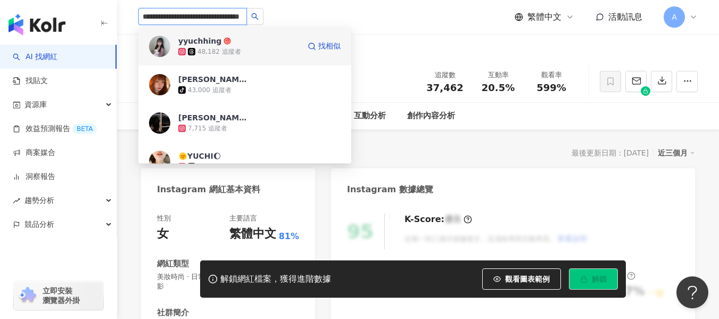
click at [248, 42] on div "yyuchhing 48,182 追蹤者" at bounding box center [238, 46] width 121 height 21
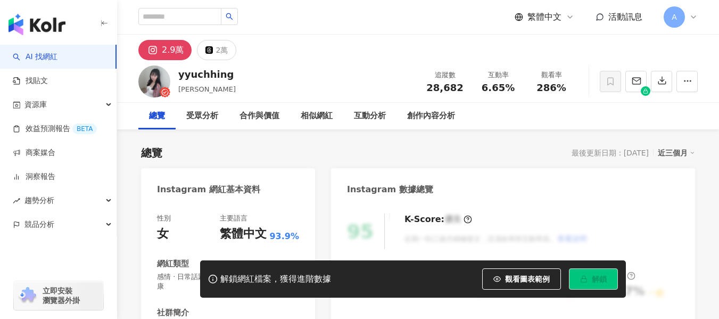
click at [226, 190] on div "Instagram 網紅基本資料 性別 女 主要語言 繁體中文 93.9% 網紅類型 感情 · 日常話題 · 美食 · 命理占卜 · 醫療與健康 社群簡介 […" at bounding box center [228, 309] width 174 height 283
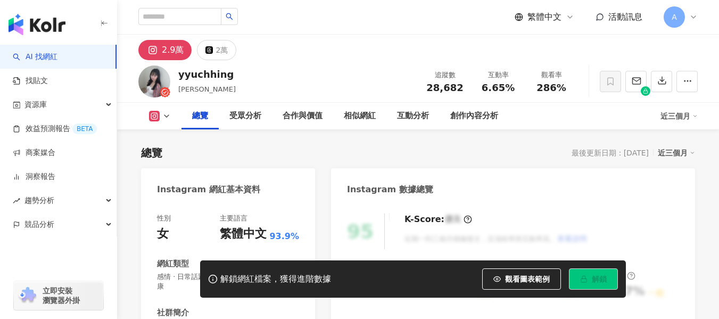
scroll to position [160, 0]
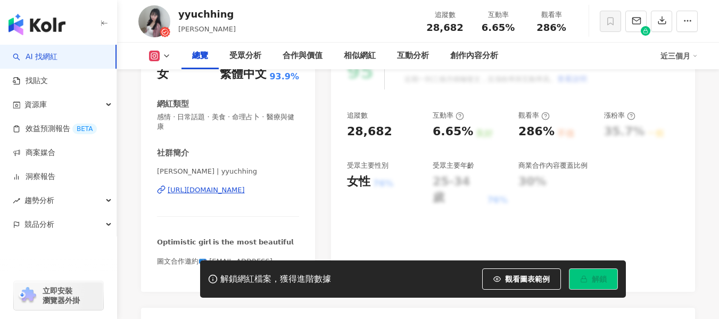
click at [226, 191] on div "[URL][DOMAIN_NAME]" at bounding box center [206, 190] width 77 height 10
drag, startPoint x: 484, startPoint y: 31, endPoint x: 516, endPoint y: 30, distance: 31.9
click at [516, 30] on div "6.65%" at bounding box center [498, 27] width 40 height 11
copy span "6.65%"
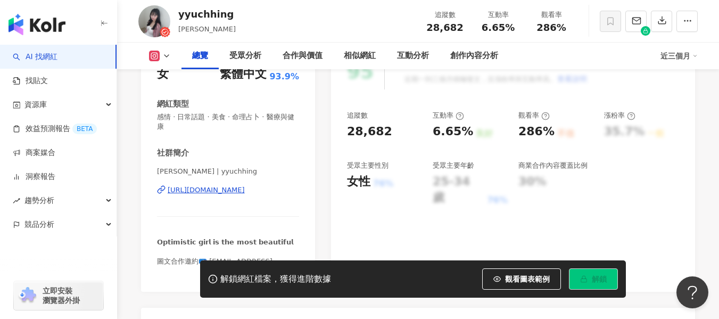
click at [354, 18] on div "yyuchhing 翁[PERSON_NAME] 追蹤數 28,682 互動率 6.65% 觀看率 286%" at bounding box center [418, 21] width 602 height 42
drag, startPoint x: 537, startPoint y: 29, endPoint x: 566, endPoint y: 29, distance: 29.3
click at [566, 29] on div "286%" at bounding box center [551, 27] width 40 height 11
copy span "286%"
click at [378, 22] on div "yyuchhing 翁[PERSON_NAME] 追蹤數 28,682 互動率 6.65% 觀看率 286%" at bounding box center [418, 21] width 602 height 42
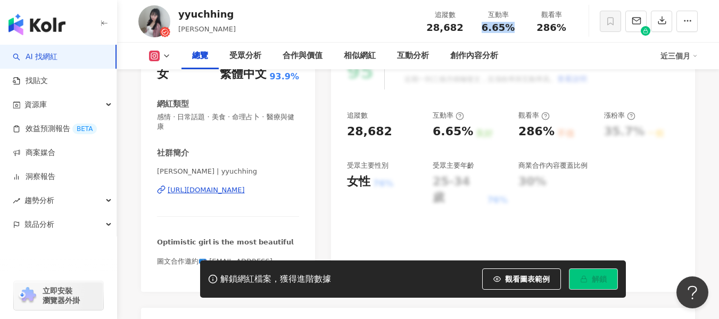
drag, startPoint x: 479, startPoint y: 27, endPoint x: 512, endPoint y: 27, distance: 33.5
click at [512, 27] on div "6.65%" at bounding box center [498, 27] width 40 height 11
copy span "6.65%"
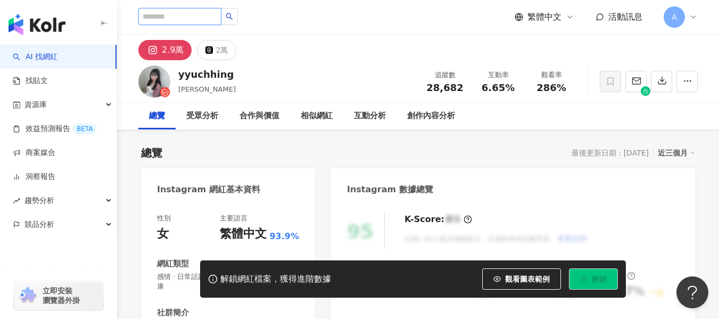
click at [197, 23] on input "search" at bounding box center [179, 16] width 83 height 17
paste input "**********"
type input "**********"
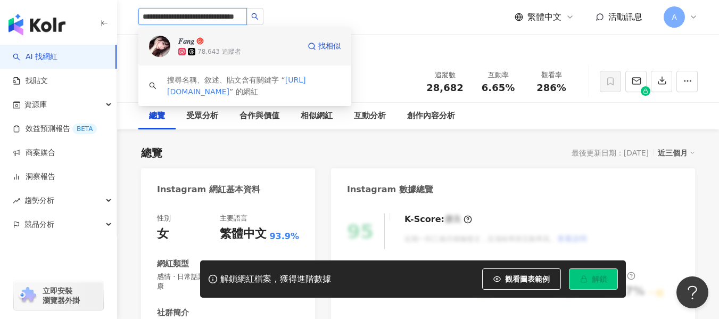
click at [198, 52] on div "78,643 追蹤者" at bounding box center [219, 51] width 44 height 9
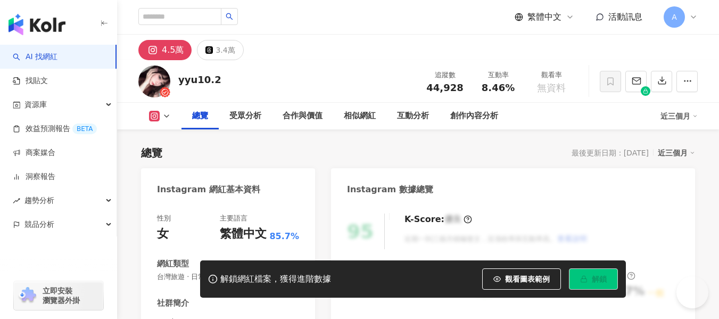
scroll to position [106, 0]
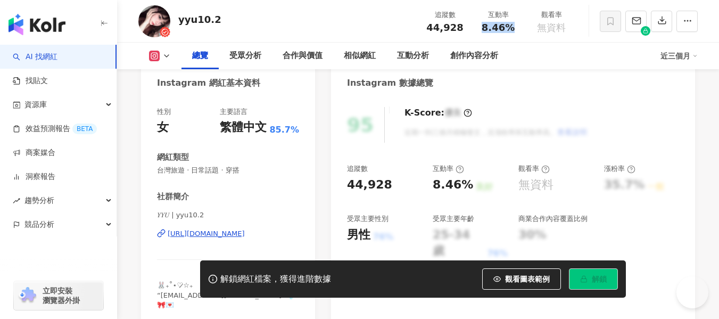
click at [513, 27] on div "8.46%" at bounding box center [498, 27] width 40 height 11
click at [233, 232] on div "[URL][DOMAIN_NAME]" at bounding box center [206, 234] width 77 height 10
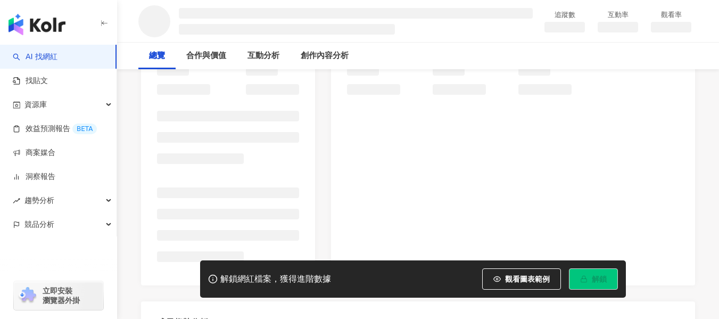
scroll to position [160, 0]
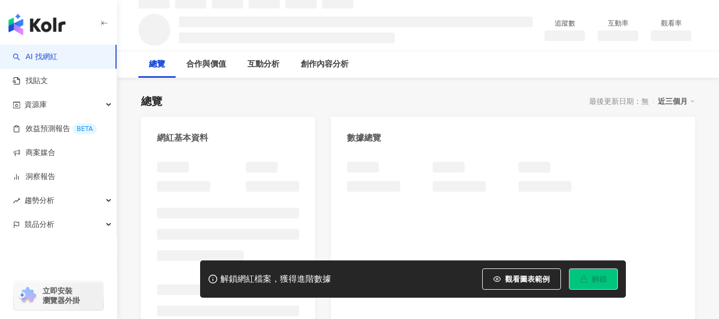
scroll to position [53, 0]
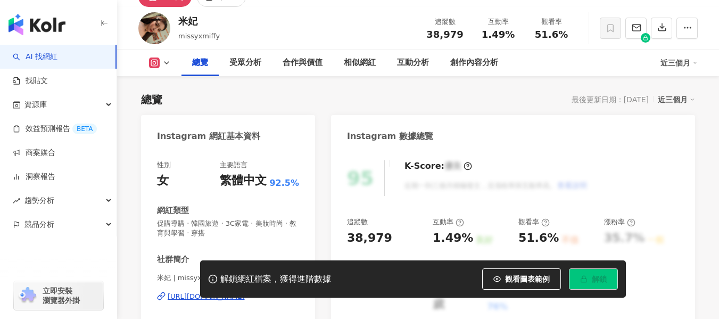
click at [244, 203] on div "性別 女 主要語言 繁體中文 92.5% 網紅類型 促購導購 · 韓國旅遊 · 3C家電 · 美妝時尚 · 教育與學習 · 穿搭 社群簡介 米妃 | miss…" at bounding box center [228, 271] width 142 height 222
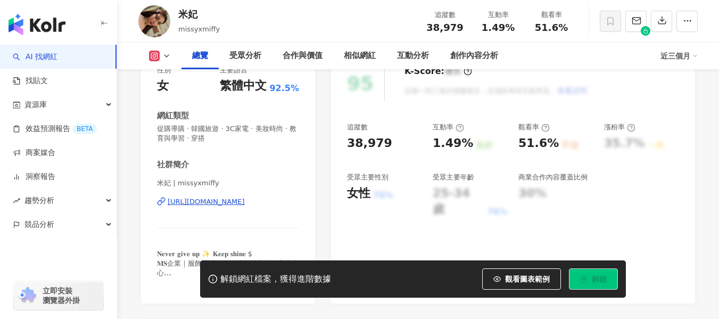
click at [244, 201] on div "https://www.instagram.com/missyxmiffy/" at bounding box center [206, 202] width 77 height 10
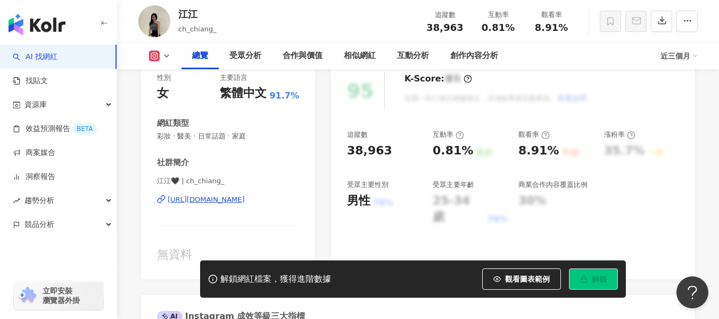
scroll to position [160, 0]
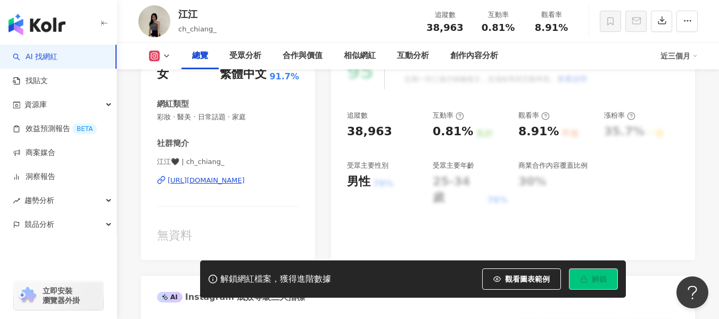
click at [181, 176] on div "https://www.instagram.com/ch_chiang_/" at bounding box center [206, 181] width 77 height 10
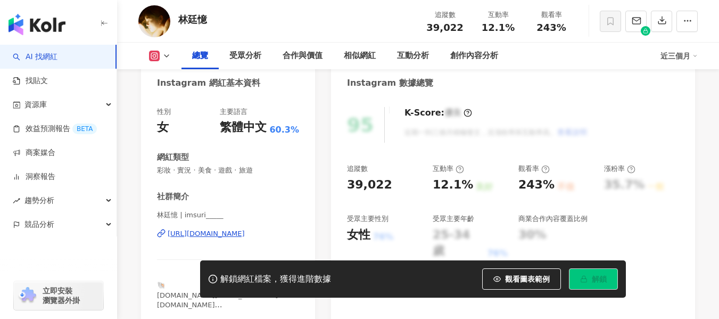
scroll to position [160, 0]
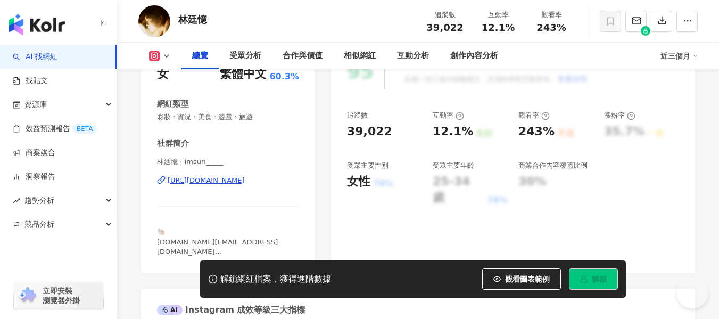
click at [216, 182] on div "https://www.instagram.com/imsuri_____/" at bounding box center [206, 181] width 77 height 10
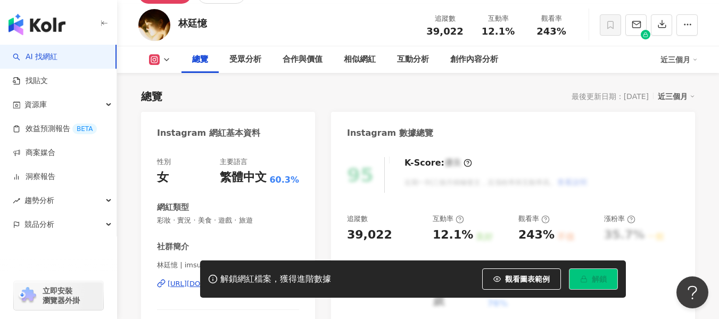
scroll to position [0, 0]
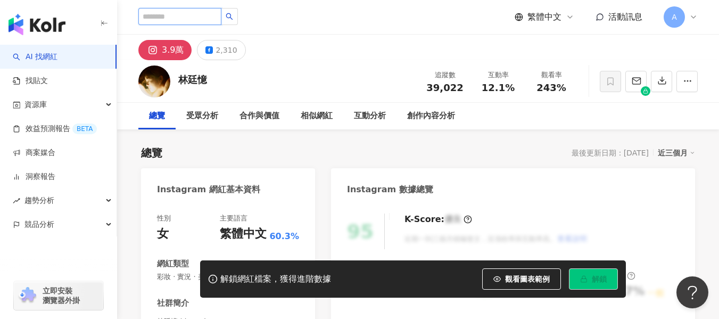
click at [196, 20] on input "search" at bounding box center [179, 16] width 83 height 17
paste input "**********"
type input "**********"
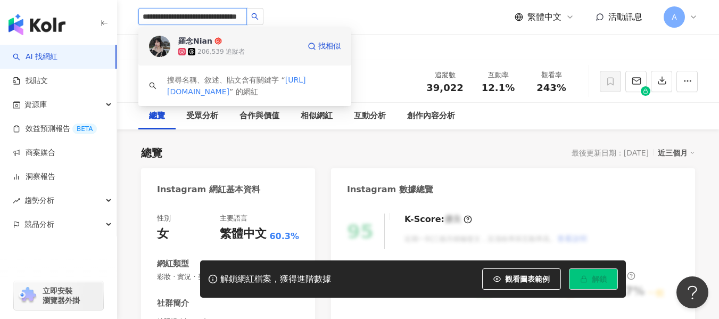
click at [222, 44] on span "羅念Nian" at bounding box center [212, 41] width 69 height 11
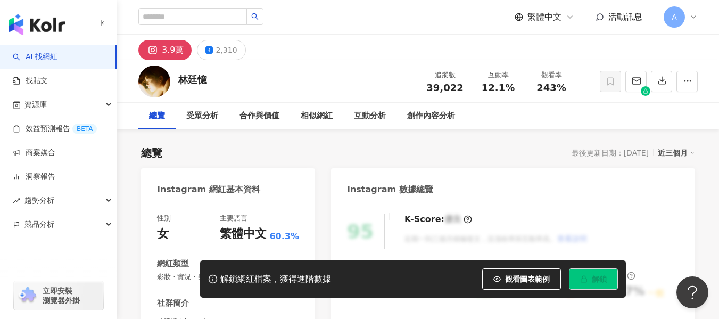
scroll to position [0, 0]
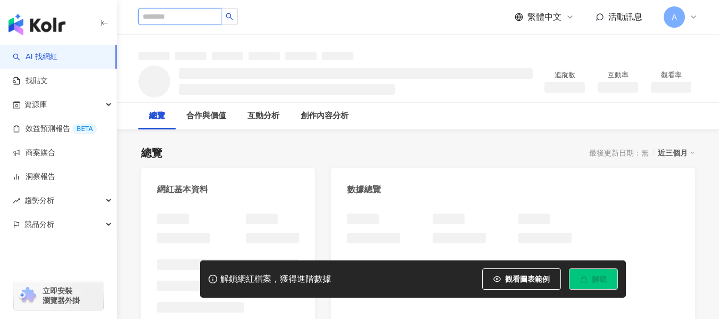
click at [189, 14] on input "search" at bounding box center [179, 16] width 83 height 17
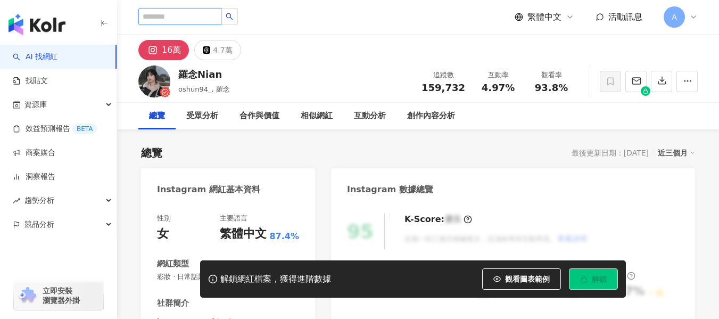
click at [211, 11] on input "search" at bounding box center [179, 16] width 83 height 17
click at [513, 90] on div "4.97%" at bounding box center [498, 87] width 40 height 11
click at [356, 154] on div "總覽 最後更新日期：2025/9/26 近三個月" at bounding box center [418, 152] width 554 height 15
drag, startPoint x: 534, startPoint y: 88, endPoint x: 579, endPoint y: 95, distance: 45.2
click at [579, 95] on div "羅念Nian oshun94_, 羅念 追蹤數 159,732 互動率 4.97% 觀看率 93.8%" at bounding box center [418, 81] width 602 height 42
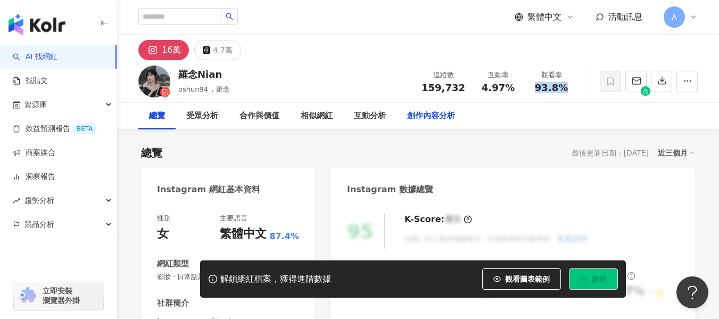
copy span "93.8%"
click at [330, 78] on div "羅念Nian oshun94_, 羅念 追蹤數 159,732 互動率 4.97% 觀看率 93.8%" at bounding box center [418, 81] width 602 height 42
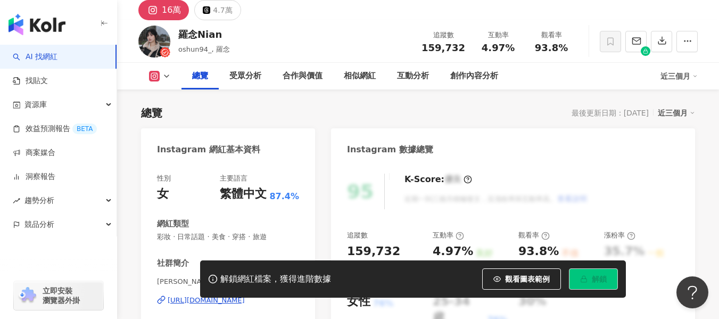
scroll to position [106, 0]
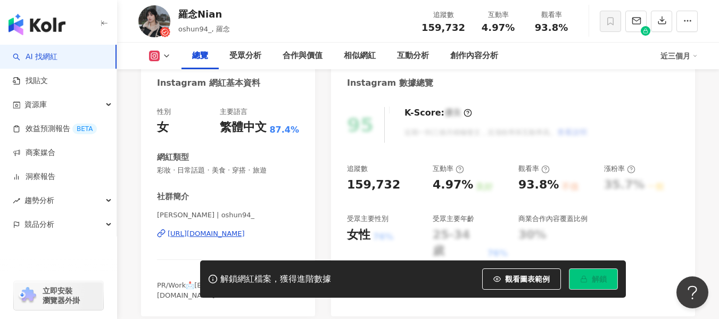
click at [203, 234] on div "https://www.instagram.com/oshun94_/" at bounding box center [206, 234] width 77 height 10
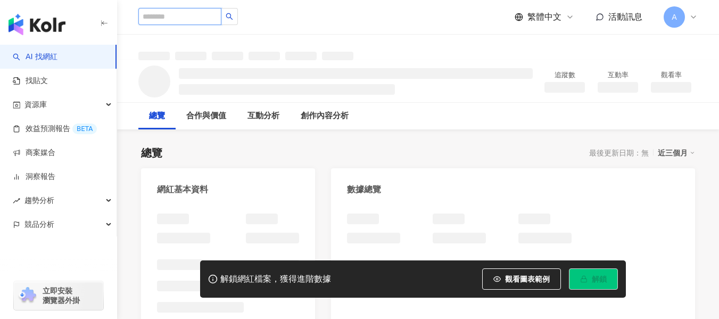
click at [212, 15] on input "search" at bounding box center [179, 16] width 83 height 17
type input "**********"
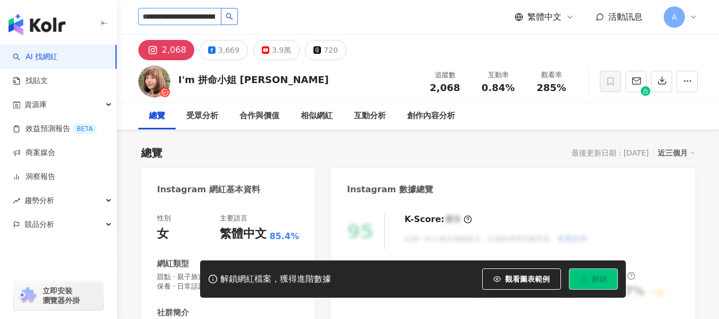
click at [233, 16] on icon "search" at bounding box center [229, 16] width 7 height 7
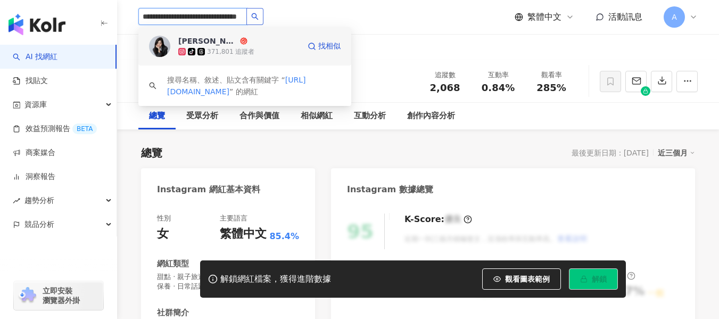
click at [214, 50] on div "371,801 追蹤者" at bounding box center [230, 51] width 47 height 9
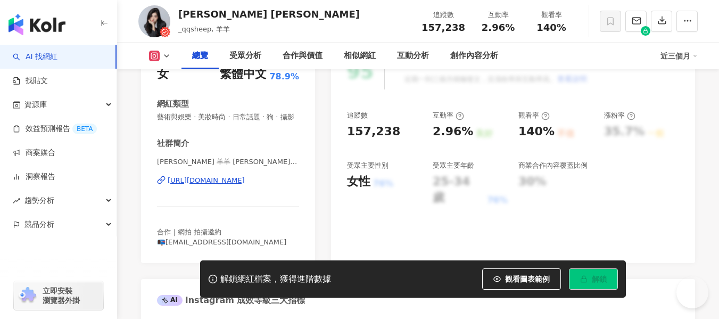
scroll to position [140, 0]
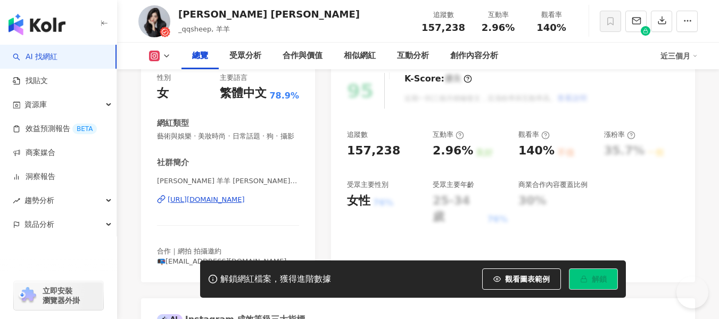
drag, startPoint x: 497, startPoint y: 38, endPoint x: 511, endPoint y: 40, distance: 14.0
click at [511, 33] on div "2.96%" at bounding box center [498, 27] width 40 height 11
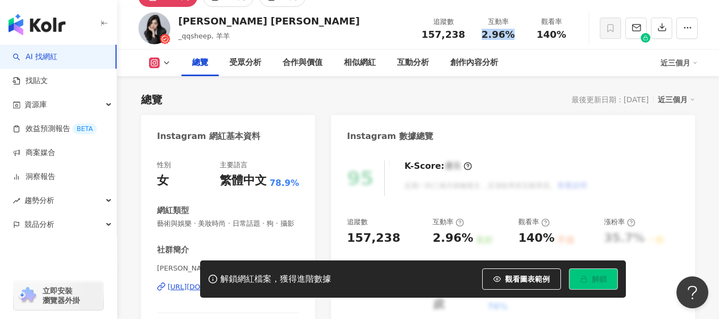
scroll to position [0, 0]
drag, startPoint x: 530, startPoint y: 31, endPoint x: 563, endPoint y: 31, distance: 33.0
click at [563, 31] on div "觀看率 140%" at bounding box center [550, 27] width 53 height 23
copy span "140%"
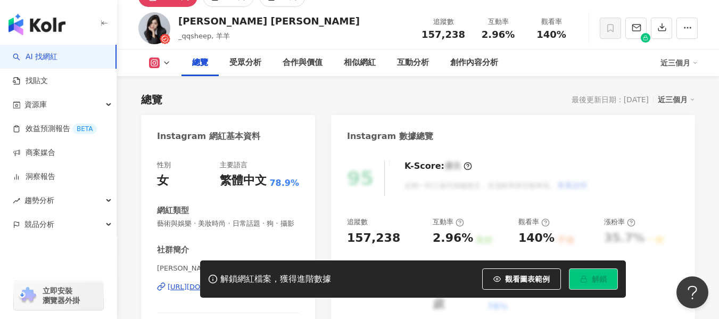
click at [340, 26] on div "[PERSON_NAME] [PERSON_NAME] _qqsheep, 羊羊 追蹤數 157,238 互動率 2.96% 觀看率 140%" at bounding box center [418, 28] width 602 height 42
